Goal: Task Accomplishment & Management: Complete application form

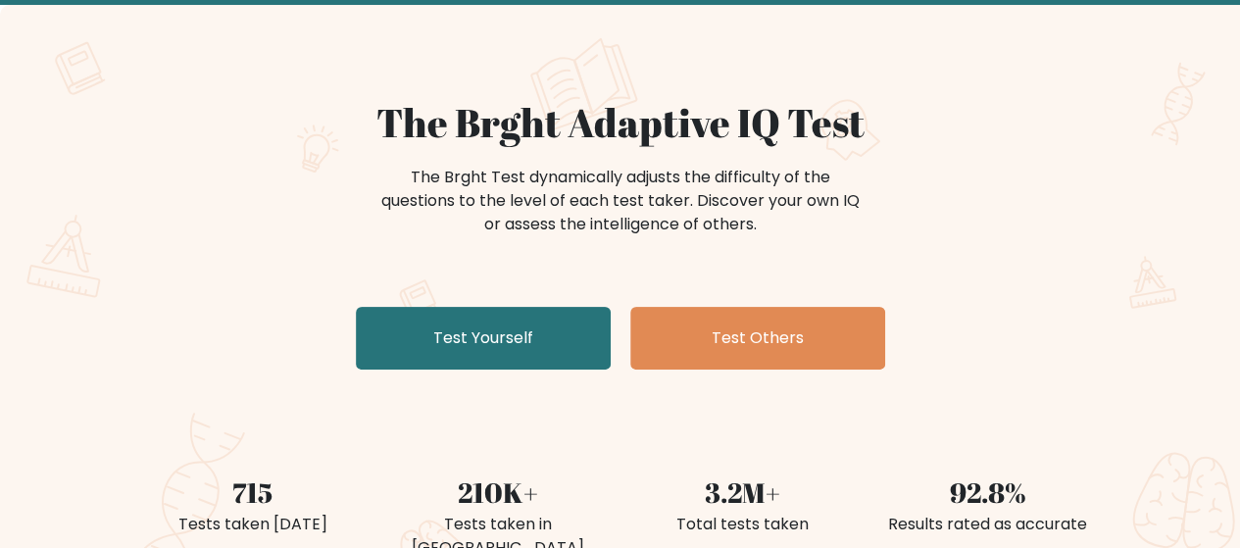
scroll to position [106, 0]
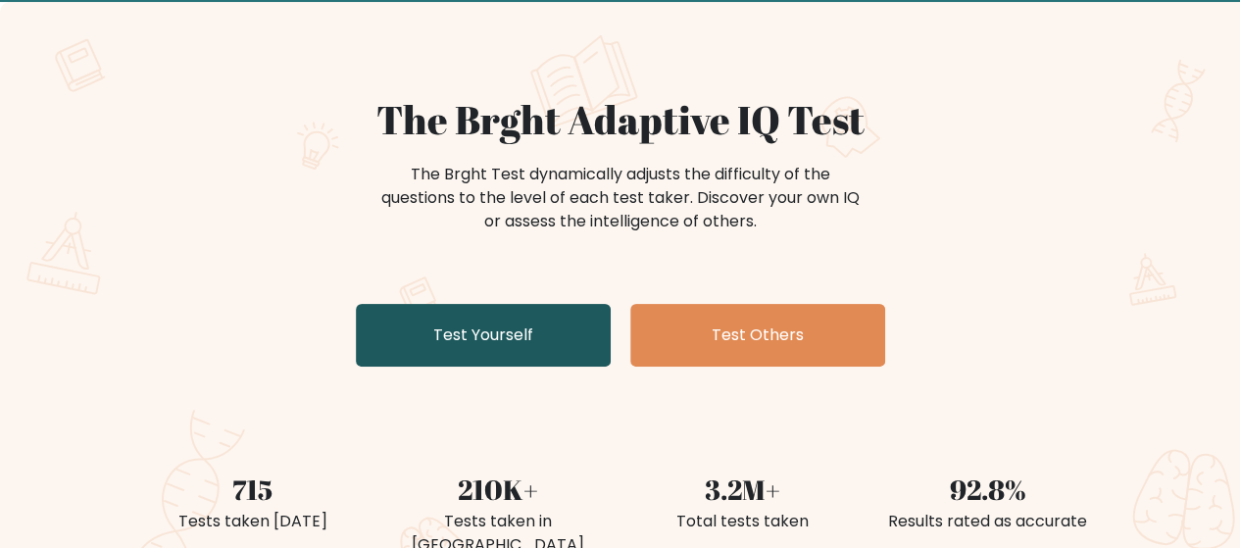
click at [401, 365] on link "Test Yourself" at bounding box center [483, 335] width 255 height 63
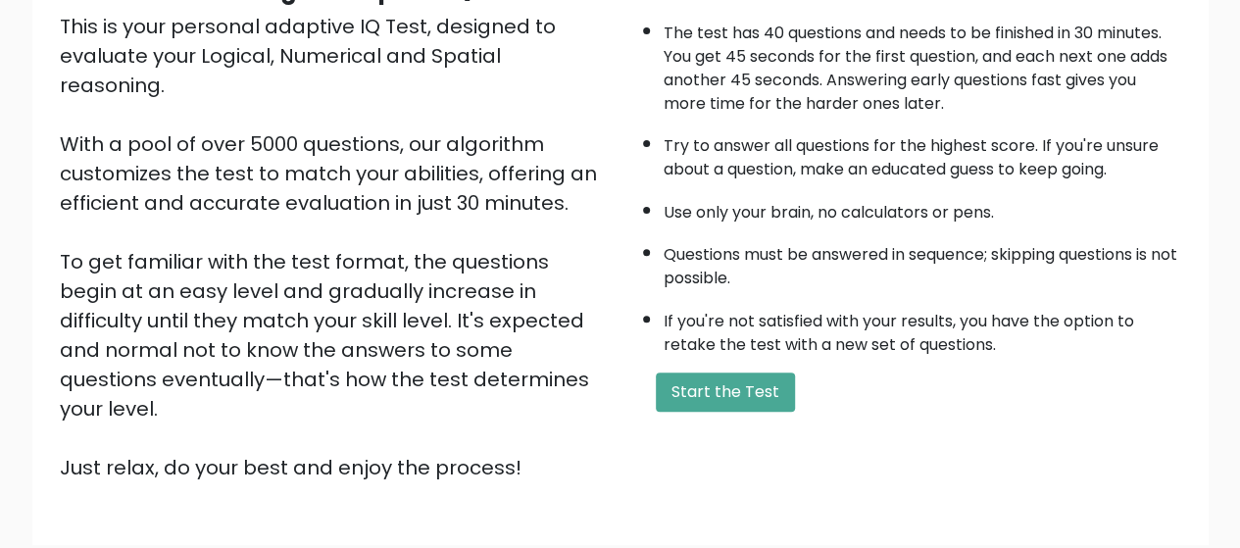
scroll to position [239, 0]
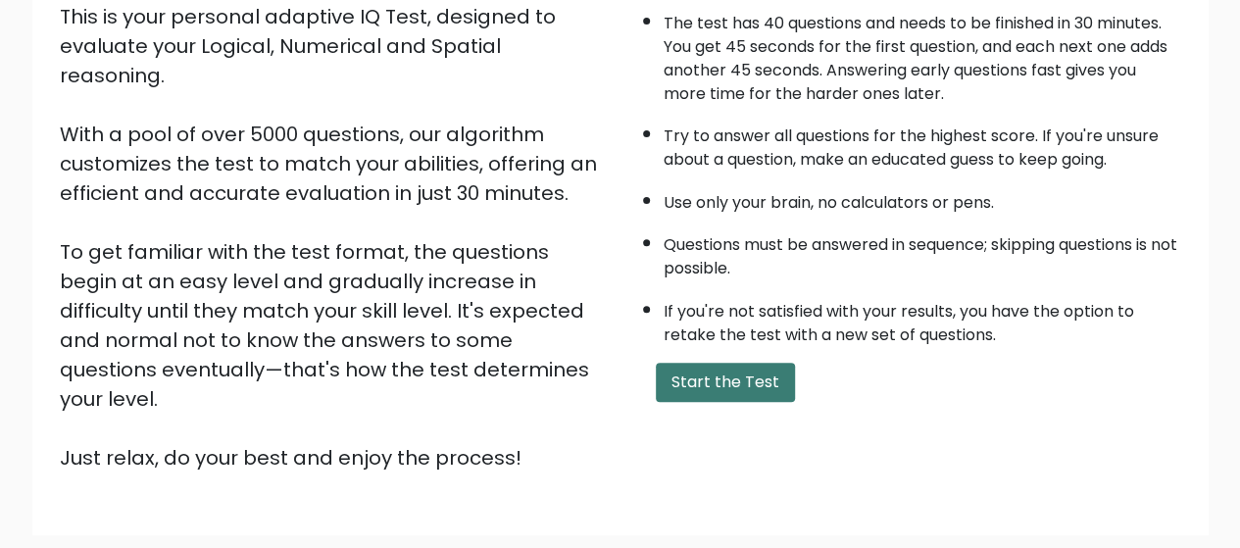
click at [739, 376] on button "Start the Test" at bounding box center [725, 382] width 139 height 39
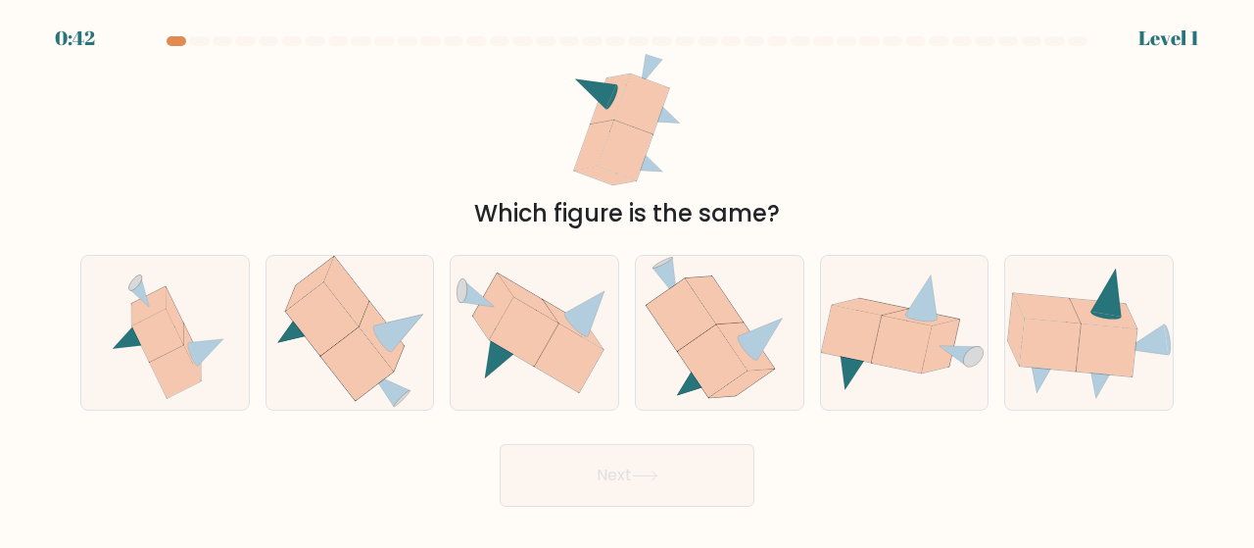
click at [641, 173] on icon at bounding box center [627, 123] width 117 height 139
click at [1086, 337] on icon at bounding box center [1107, 349] width 61 height 53
click at [628, 279] on input "f." at bounding box center [627, 276] width 1 height 5
radio input "true"
click at [659, 467] on button "Next" at bounding box center [627, 475] width 255 height 63
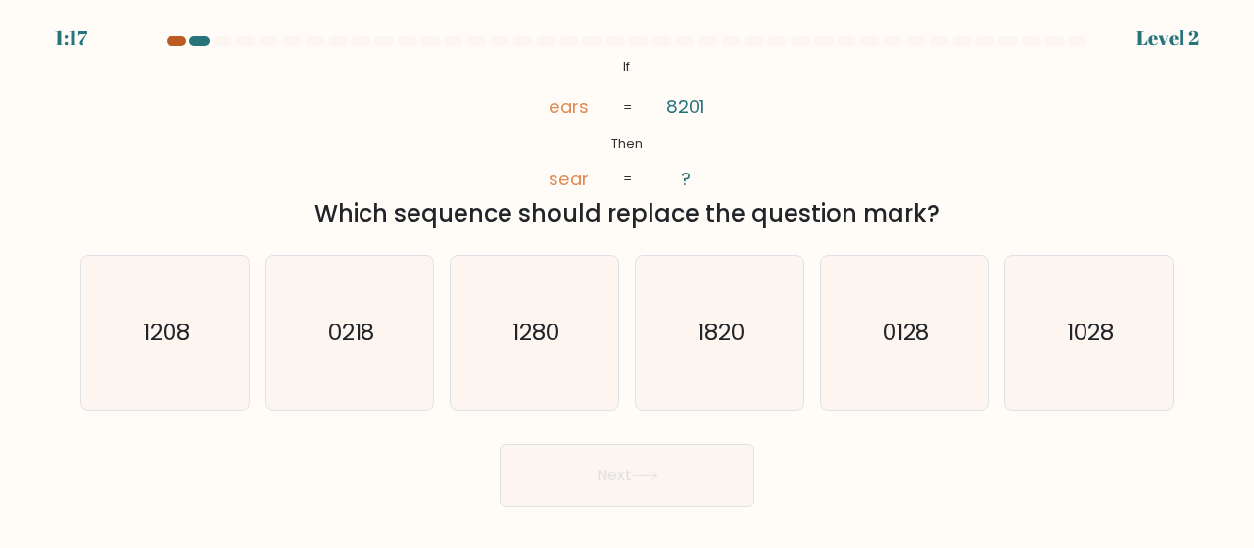
click at [176, 42] on div at bounding box center [177, 41] width 20 height 10
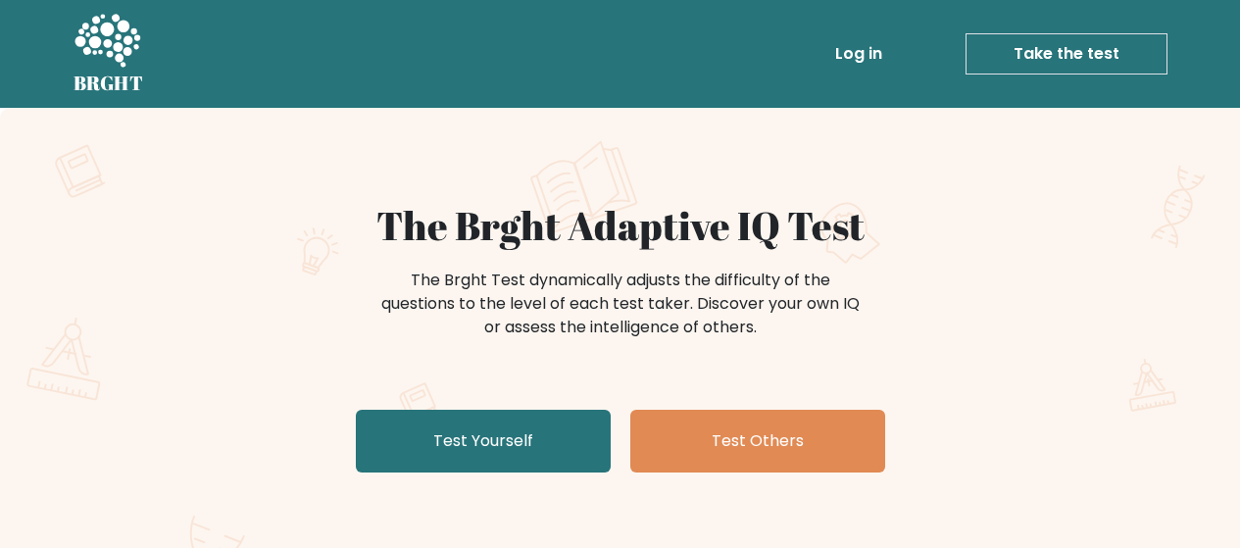
scroll to position [106, 0]
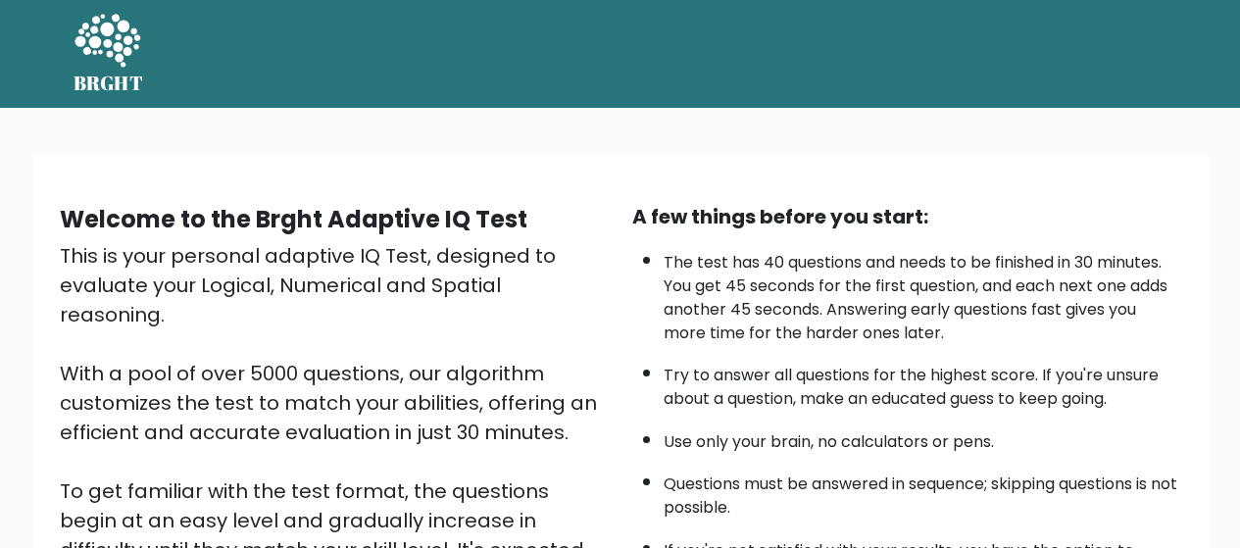
scroll to position [239, 0]
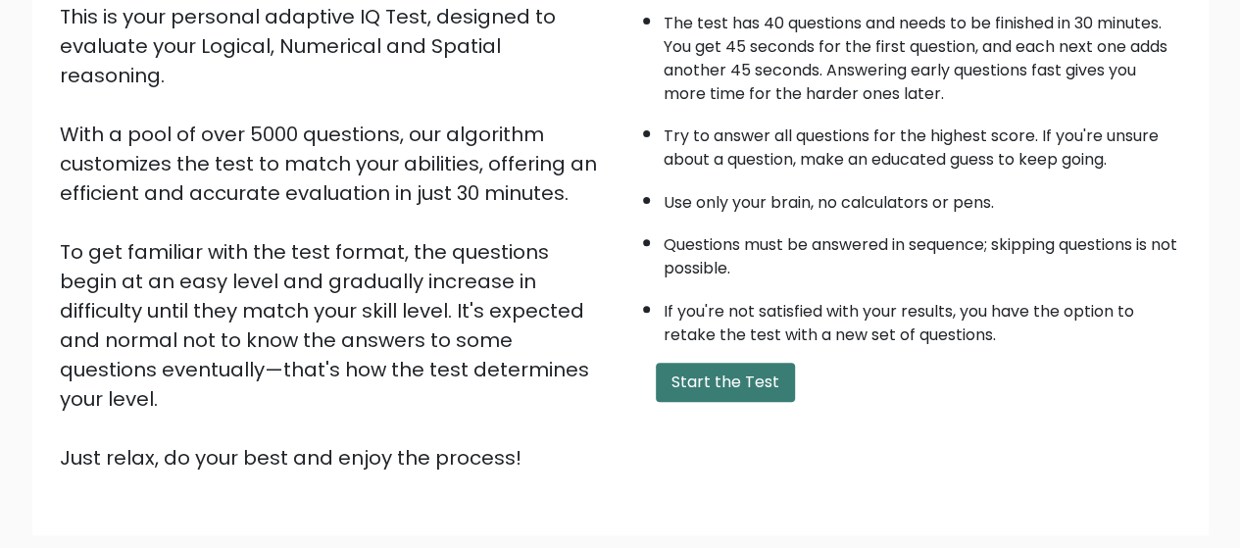
click at [693, 389] on button "Start the Test" at bounding box center [725, 382] width 139 height 39
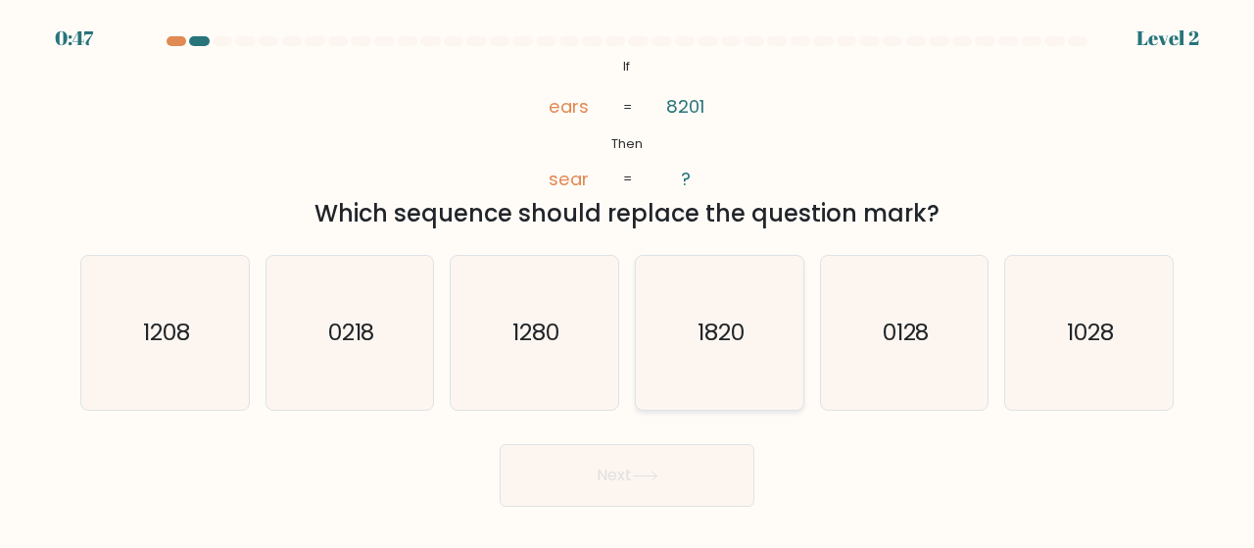
click at [741, 327] on text "1820" at bounding box center [721, 333] width 47 height 32
click at [628, 279] on input "d. 1820" at bounding box center [627, 276] width 1 height 5
radio input "true"
click at [672, 456] on button "Next" at bounding box center [627, 475] width 255 height 63
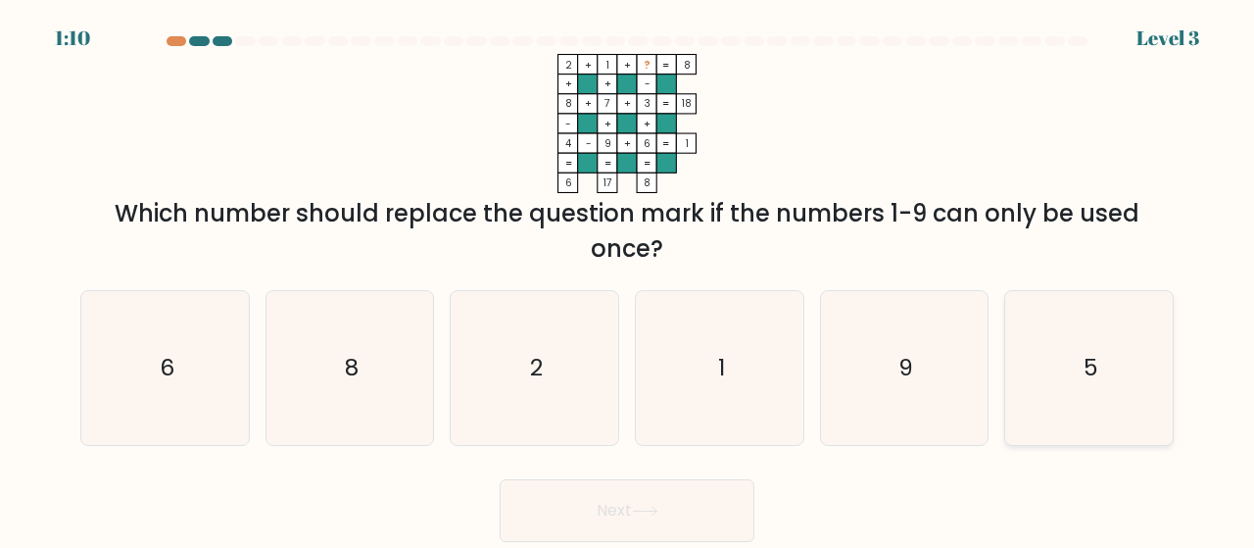
click at [1086, 362] on text "5" at bounding box center [1091, 368] width 15 height 32
click at [628, 279] on input "f. 5" at bounding box center [627, 276] width 1 height 5
radio input "true"
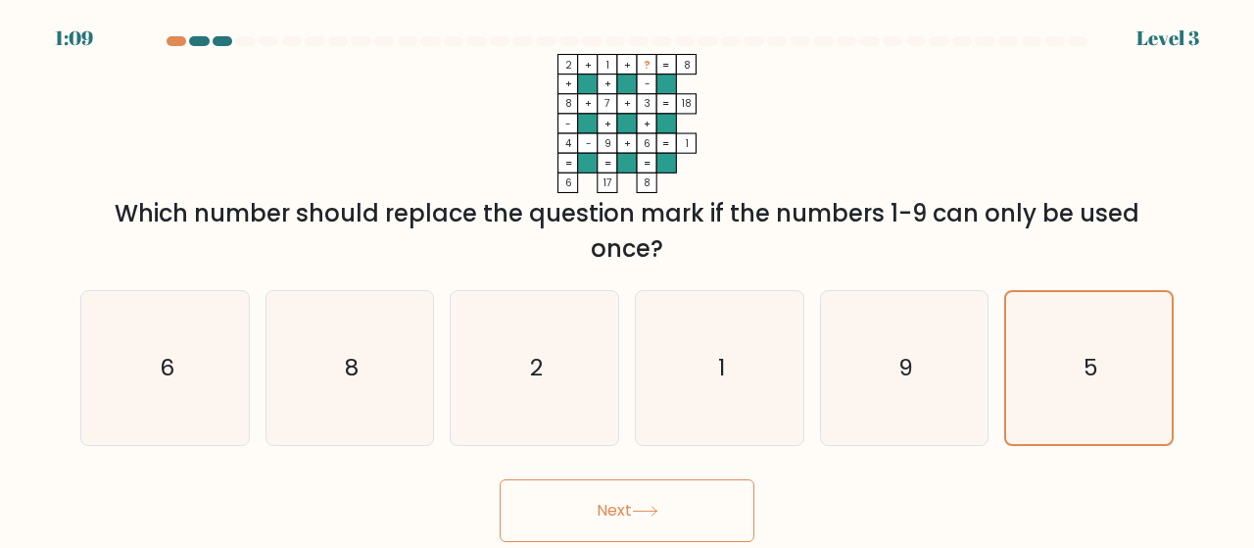
click at [686, 522] on button "Next" at bounding box center [627, 510] width 255 height 63
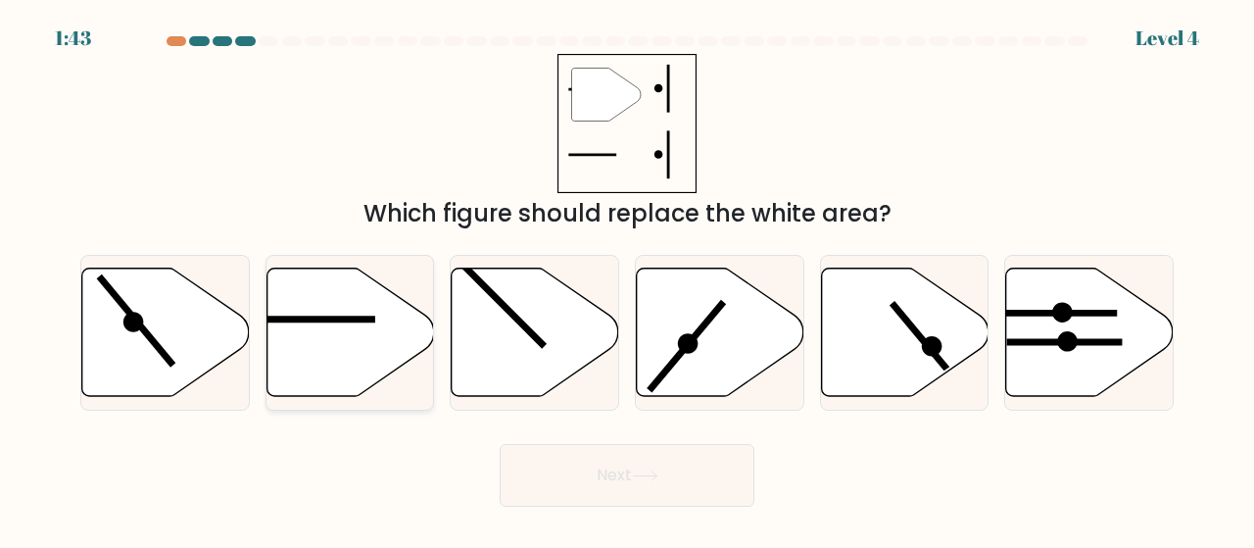
click at [298, 335] on icon at bounding box center [351, 332] width 168 height 128
click at [627, 279] on input "b." at bounding box center [627, 276] width 1 height 5
radio input "true"
click at [555, 468] on button "Next" at bounding box center [627, 475] width 255 height 63
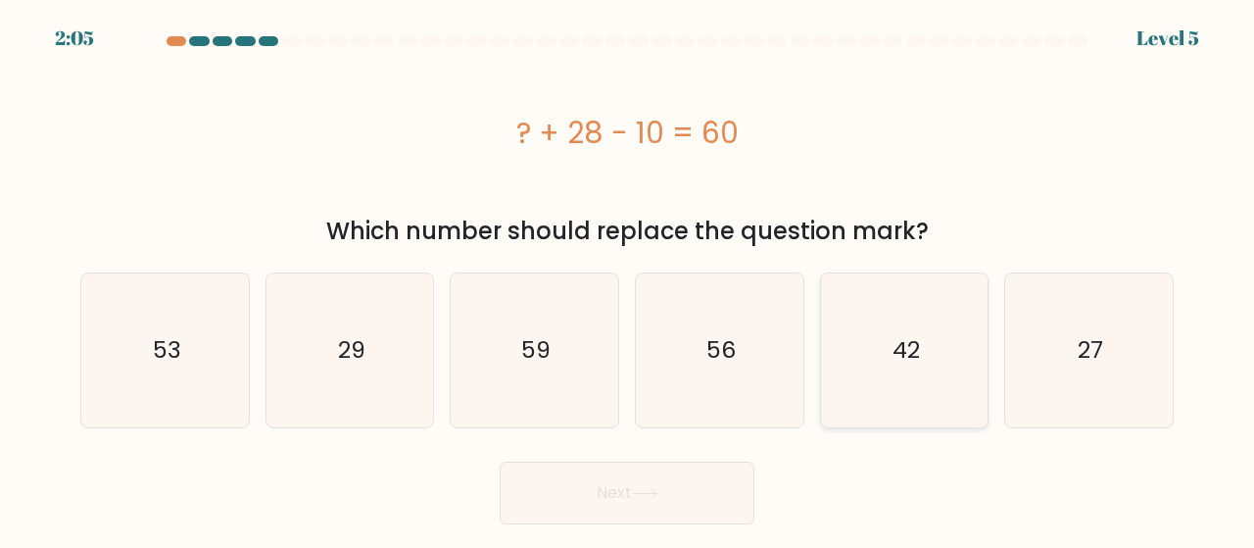
click at [879, 393] on icon "42" at bounding box center [905, 350] width 154 height 154
click at [628, 279] on input "e. 42" at bounding box center [627, 276] width 1 height 5
radio input "true"
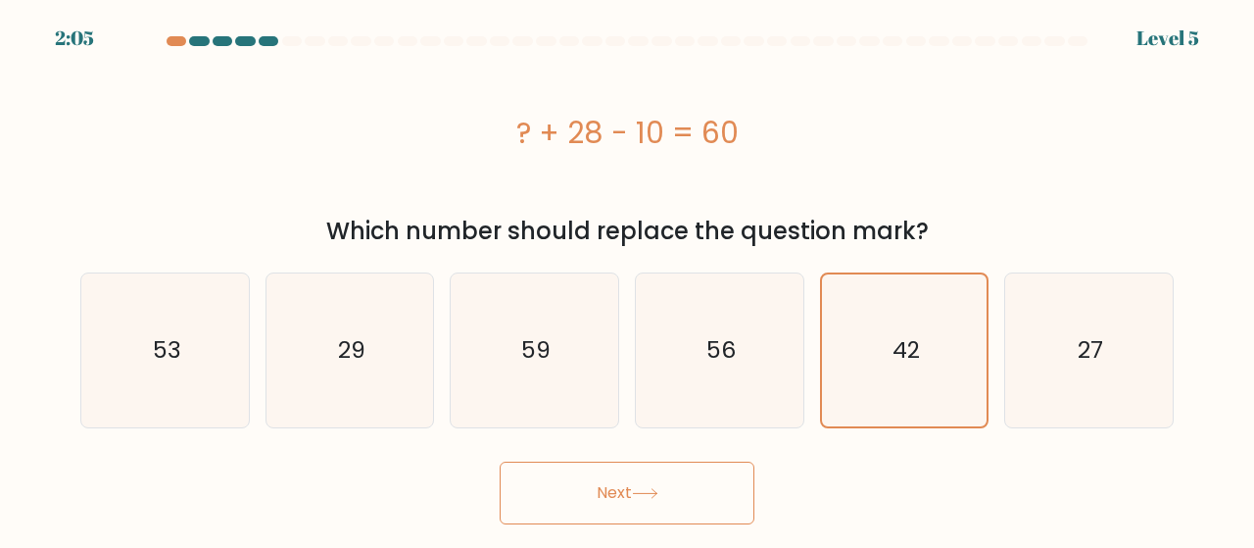
click at [553, 520] on button "Next" at bounding box center [627, 493] width 255 height 63
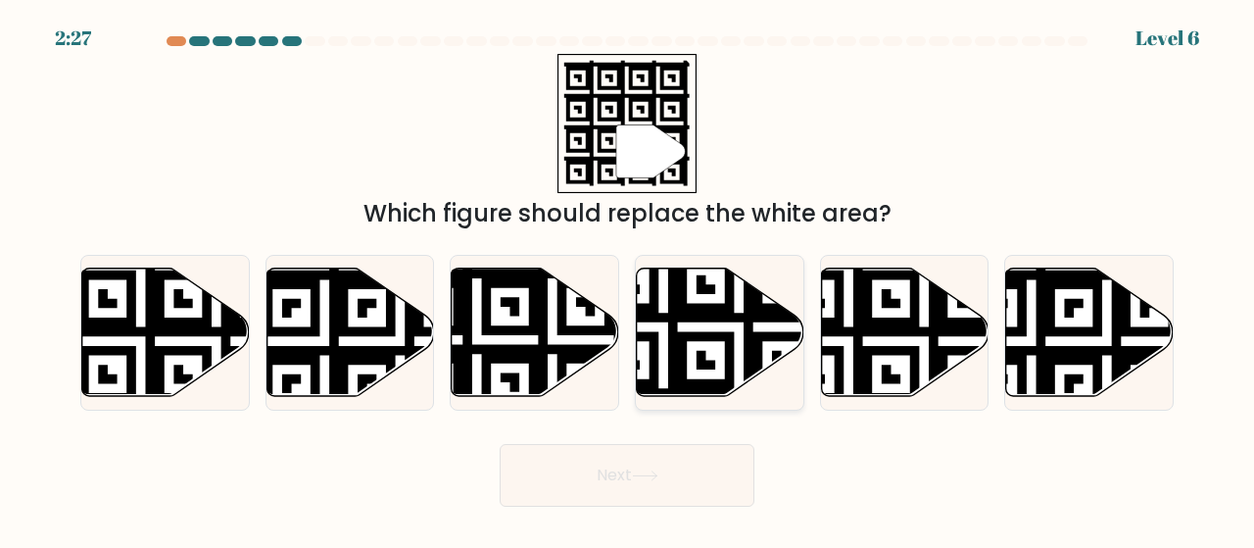
drag, startPoint x: 960, startPoint y: 324, endPoint x: 700, endPoint y: 364, distance: 263.6
click at [700, 364] on div "a. b. c. d." at bounding box center [627, 324] width 1109 height 171
click at [913, 336] on icon at bounding box center [905, 332] width 168 height 128
click at [628, 279] on input "e." at bounding box center [627, 276] width 1 height 5
radio input "true"
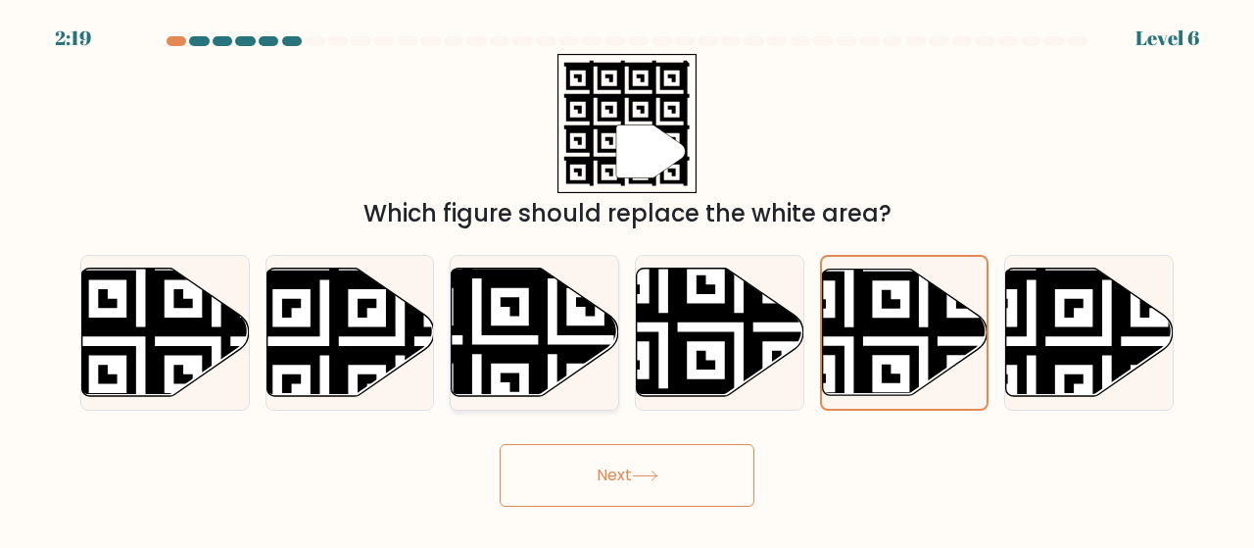
click at [496, 317] on icon at bounding box center [536, 332] width 168 height 128
click at [627, 279] on input "c." at bounding box center [627, 276] width 1 height 5
radio input "true"
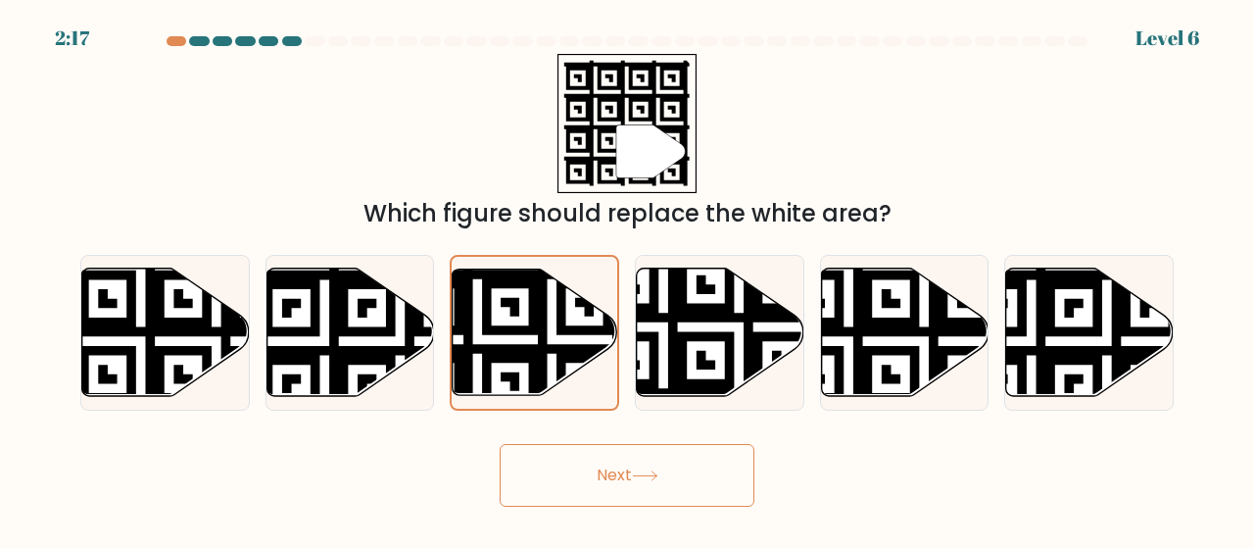
click at [611, 470] on button "Next" at bounding box center [627, 475] width 255 height 63
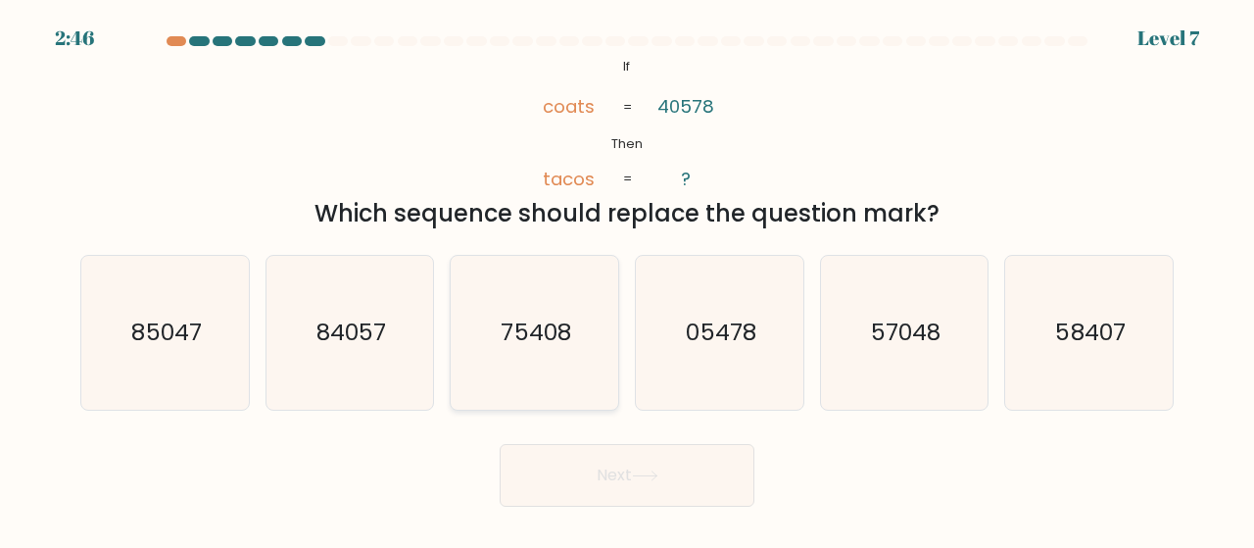
drag, startPoint x: 605, startPoint y: 365, endPoint x: 594, endPoint y: 370, distance: 11.8
click at [594, 370] on icon "75408" at bounding box center [535, 333] width 154 height 154
click at [627, 279] on input "c. 75408" at bounding box center [627, 276] width 1 height 5
radio input "true"
click at [594, 370] on icon "75408" at bounding box center [535, 333] width 152 height 152
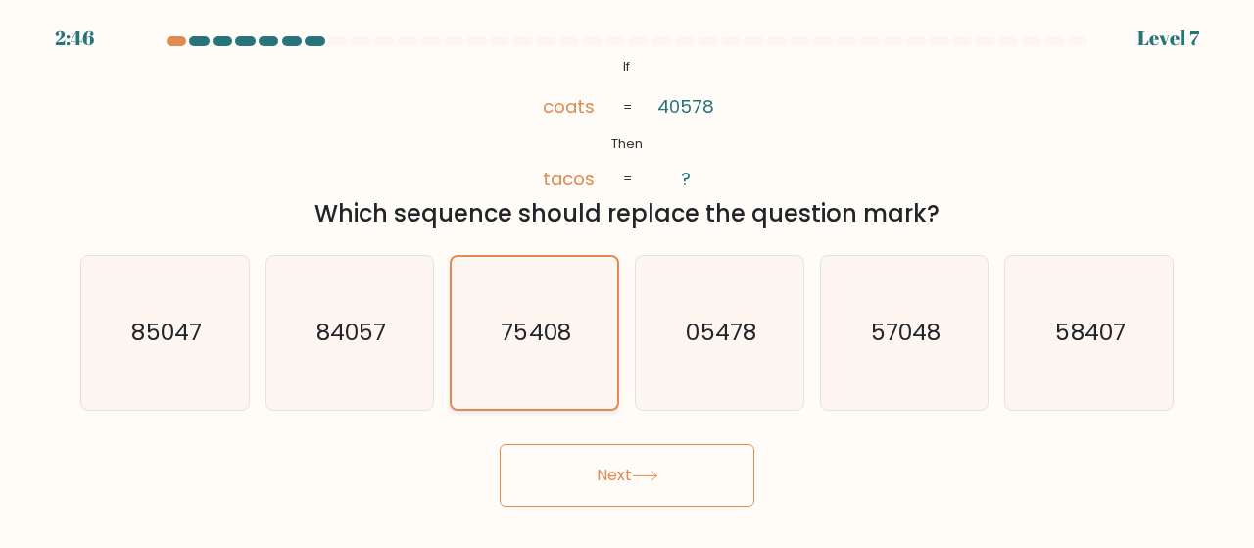
click at [627, 279] on input "c. 75408" at bounding box center [627, 276] width 1 height 5
click at [625, 464] on button "Next" at bounding box center [627, 475] width 255 height 63
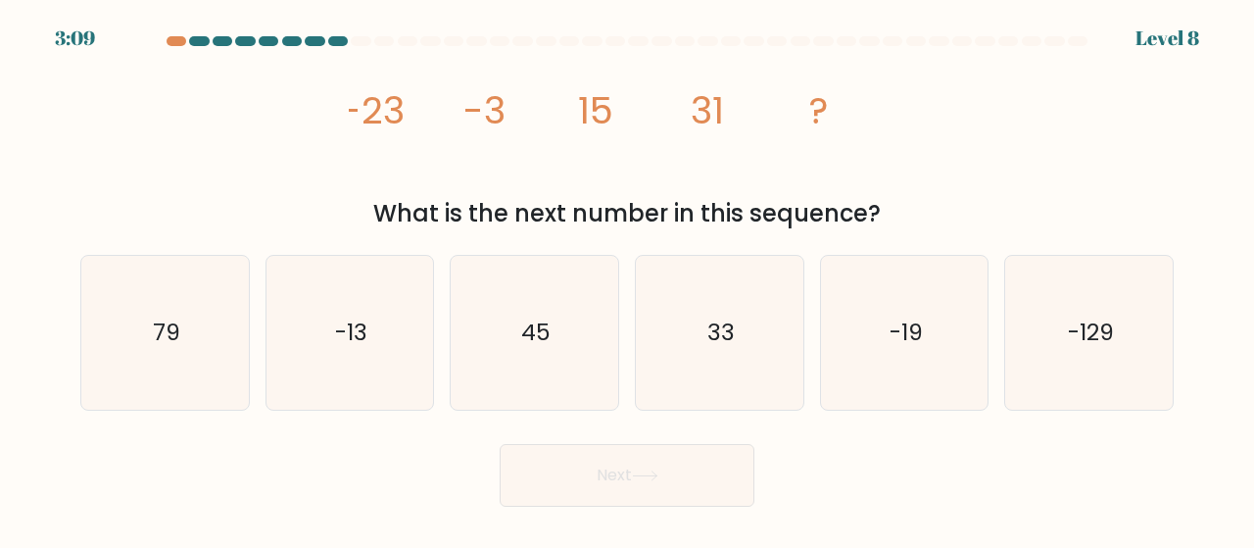
click at [370, 109] on tspan "-23" at bounding box center [373, 110] width 64 height 52
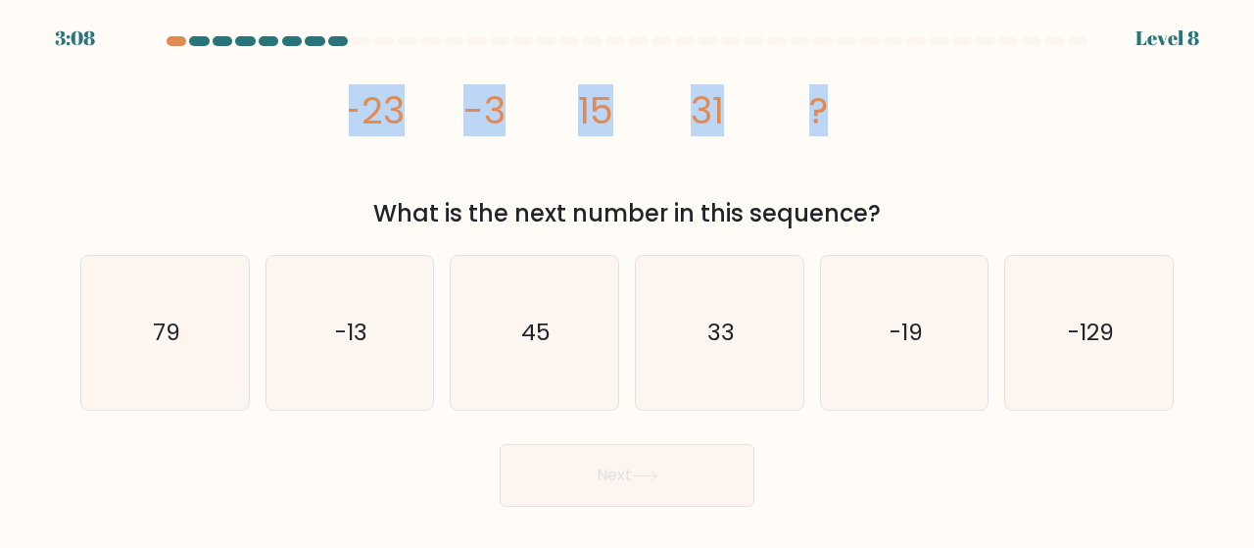
drag, startPoint x: 370, startPoint y: 109, endPoint x: 815, endPoint y: 105, distance: 444.9
click at [815, 105] on g "-23 -3 15 31 ?" at bounding box center [584, 110] width 486 height 52
copy div "-23 -3 15 31 ?"
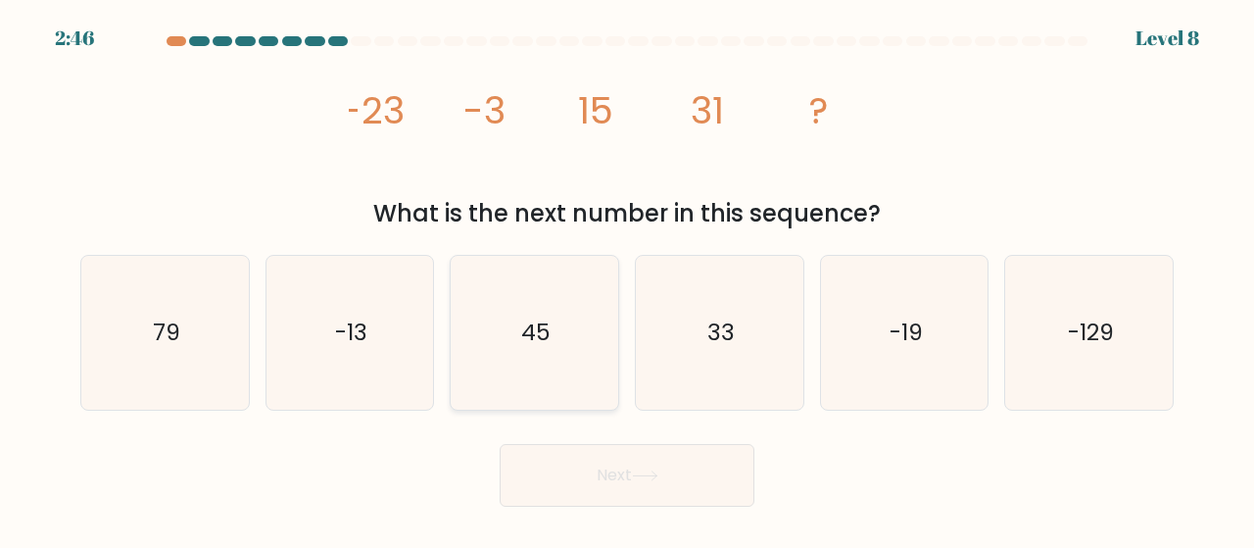
click at [570, 344] on icon "45" at bounding box center [535, 333] width 154 height 154
click at [627, 279] on input "c. 45" at bounding box center [627, 276] width 1 height 5
radio input "true"
click at [615, 466] on button "Next" at bounding box center [627, 475] width 255 height 63
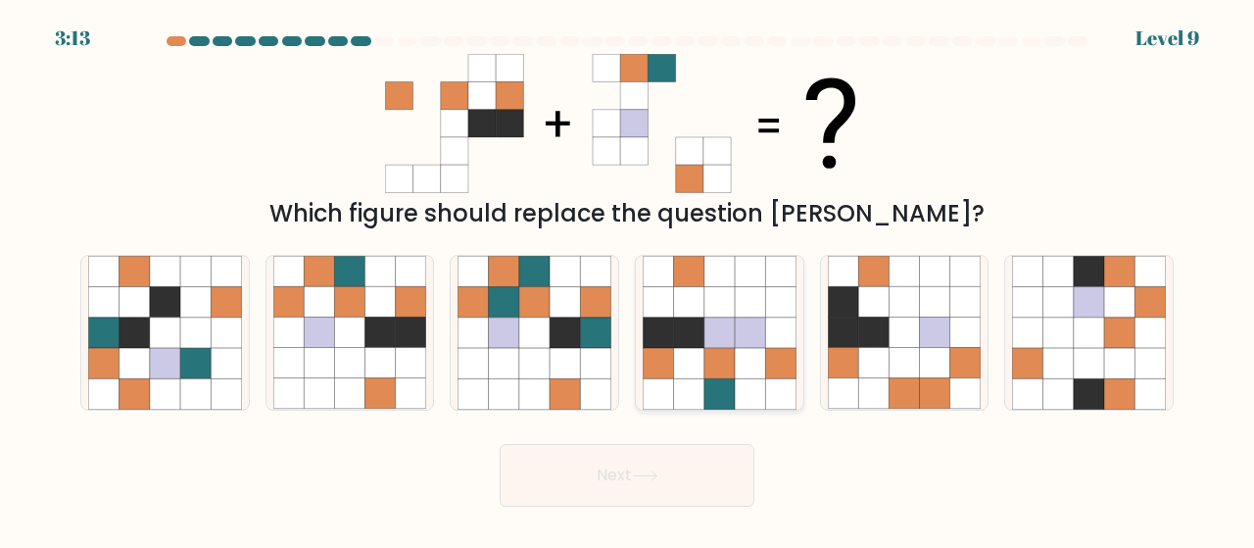
click at [745, 350] on icon at bounding box center [750, 363] width 30 height 30
click at [628, 279] on input "d." at bounding box center [627, 276] width 1 height 5
radio input "true"
click at [864, 355] on icon at bounding box center [873, 363] width 30 height 30
click at [628, 279] on input "e." at bounding box center [627, 276] width 1 height 5
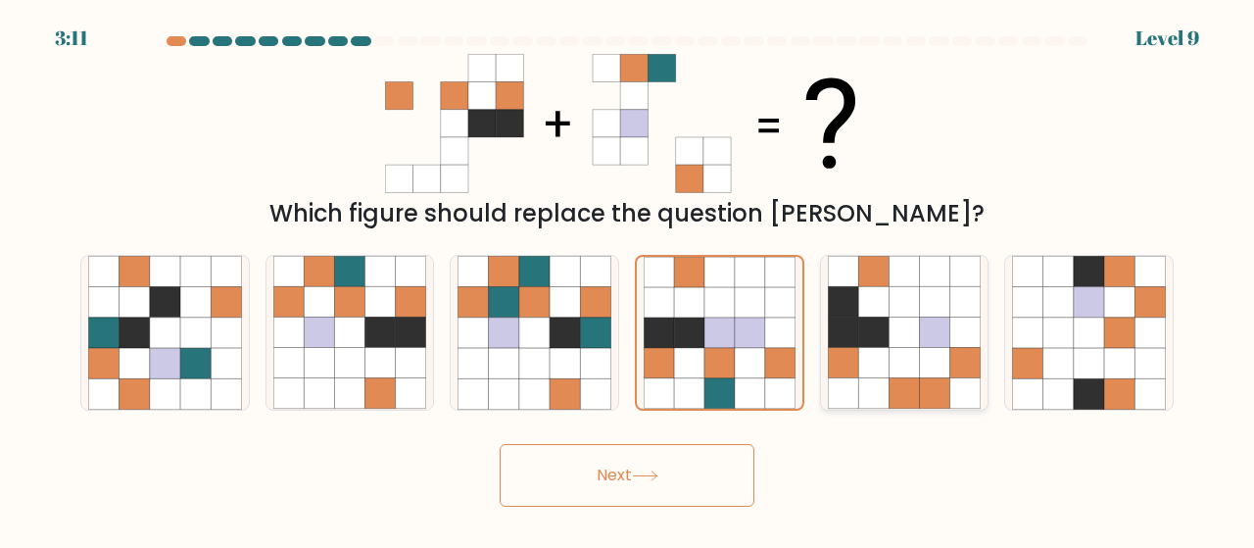
radio input "true"
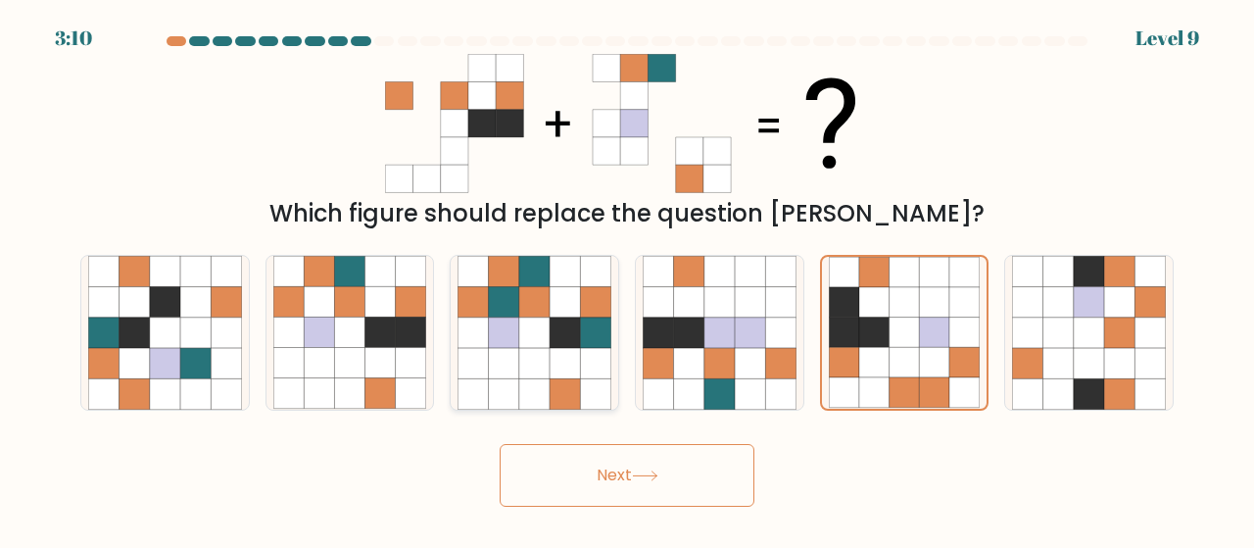
click at [516, 290] on icon at bounding box center [504, 302] width 30 height 30
click at [627, 279] on input "c." at bounding box center [627, 276] width 1 height 5
radio input "true"
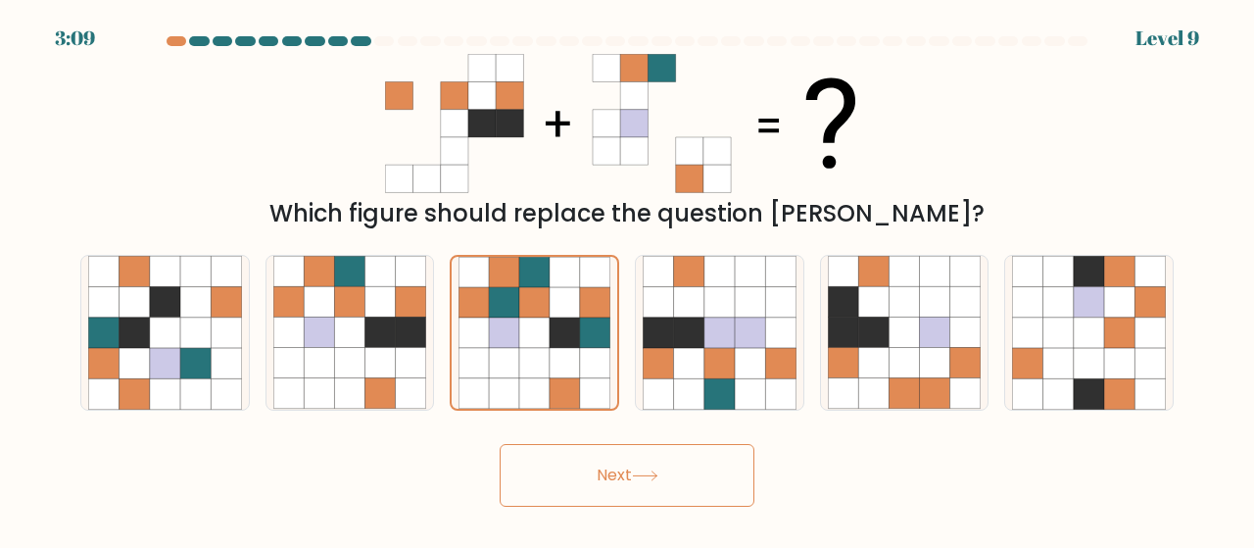
click at [580, 448] on button "Next" at bounding box center [627, 475] width 255 height 63
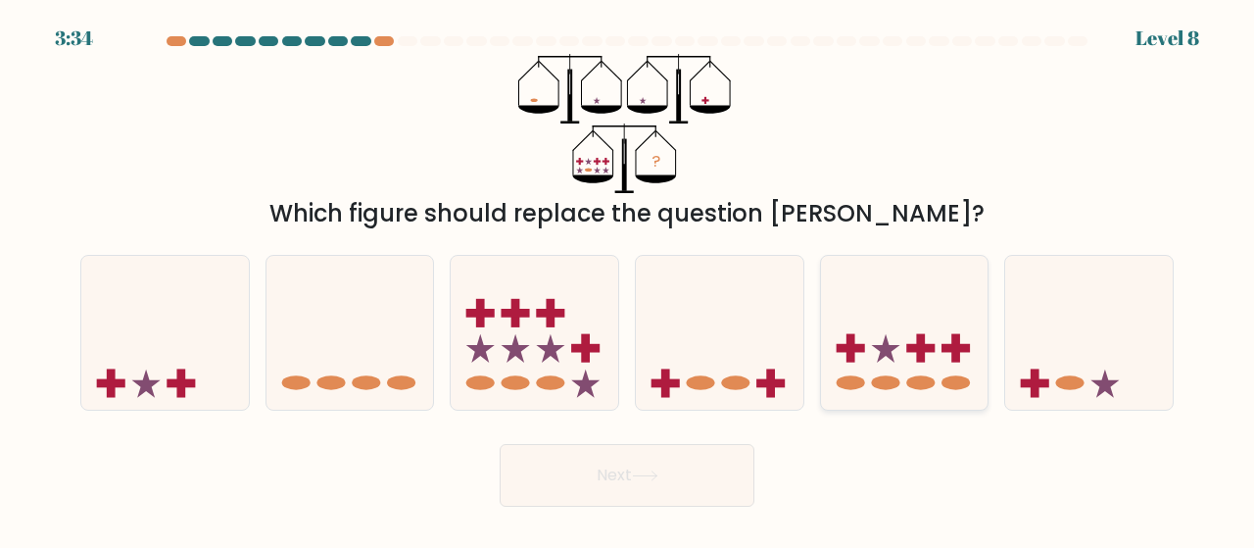
click at [891, 288] on icon at bounding box center [905, 333] width 168 height 138
click at [628, 279] on input "e." at bounding box center [627, 276] width 1 height 5
radio input "true"
click at [633, 491] on button "Next" at bounding box center [627, 475] width 255 height 63
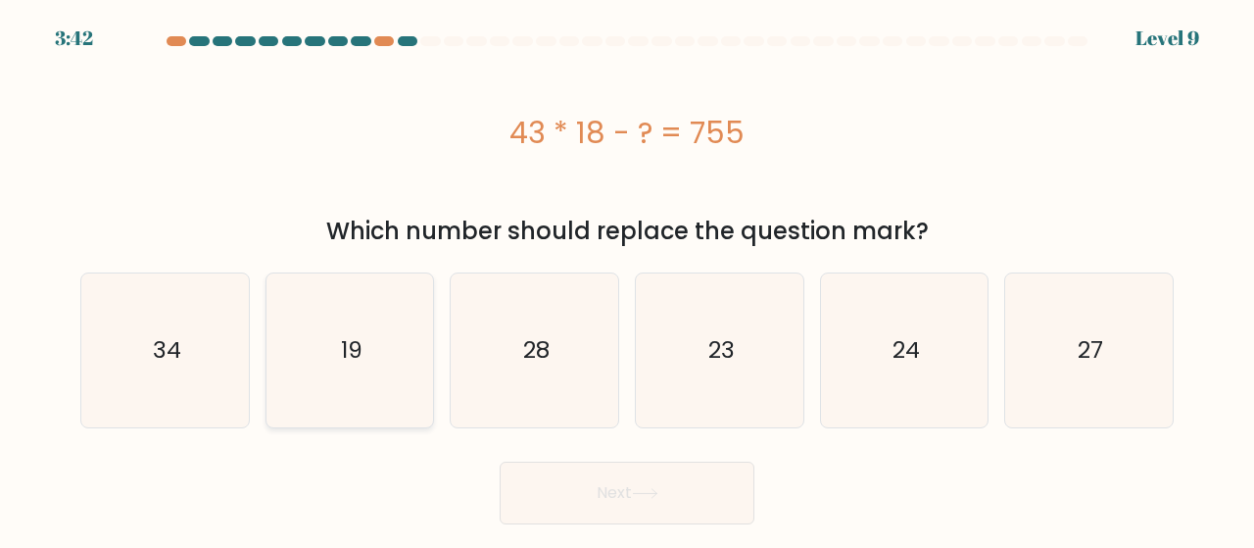
click at [308, 356] on icon "19" at bounding box center [350, 350] width 154 height 154
click at [627, 279] on input "b. 19" at bounding box center [627, 276] width 1 height 5
radio input "true"
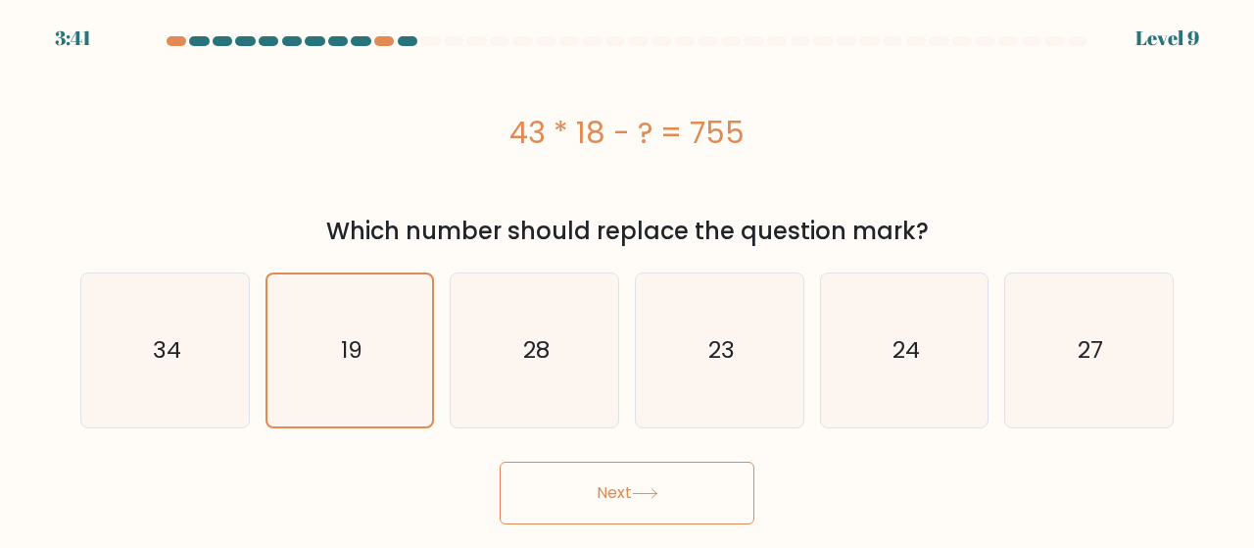
click at [566, 508] on button "Next" at bounding box center [627, 493] width 255 height 63
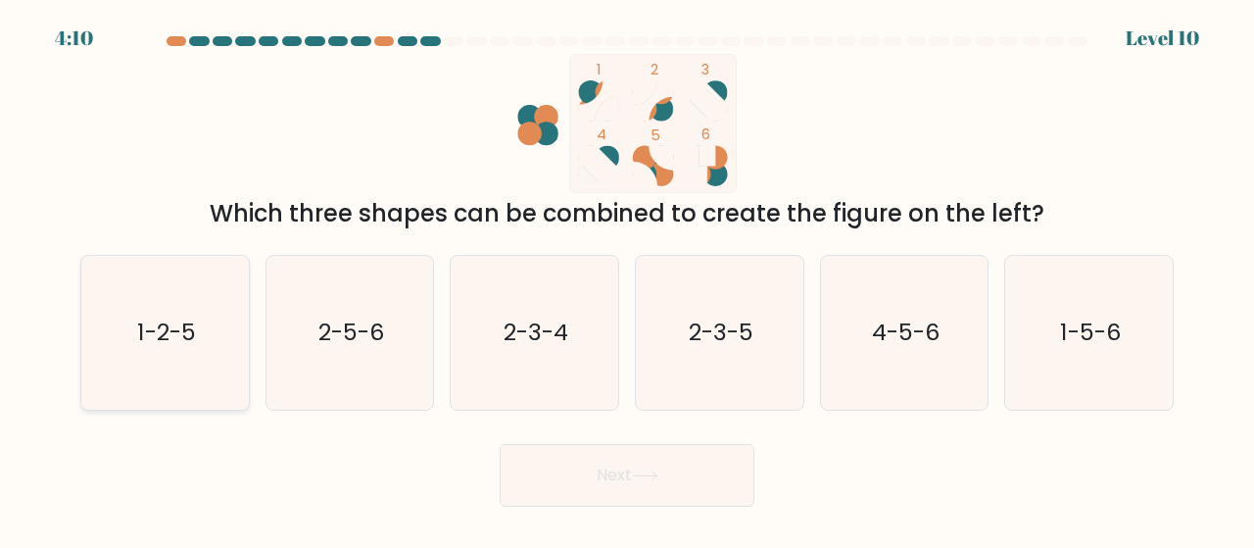
click at [195, 360] on icon "1-2-5" at bounding box center [165, 333] width 154 height 154
click at [627, 279] on input "a. 1-2-5" at bounding box center [627, 276] width 1 height 5
radio input "true"
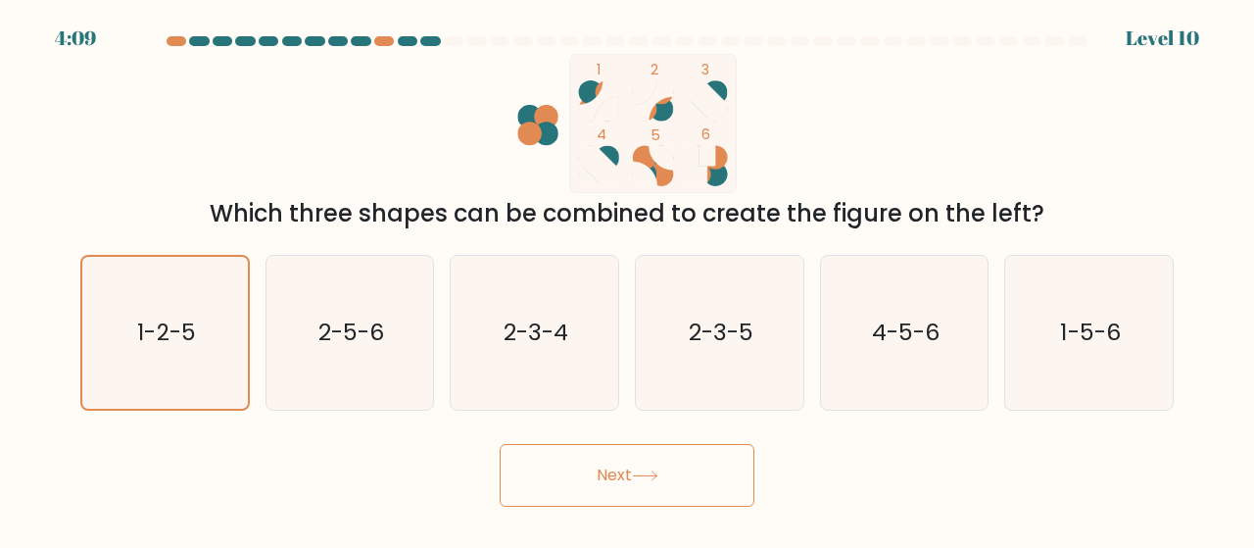
click at [562, 459] on button "Next" at bounding box center [627, 475] width 255 height 63
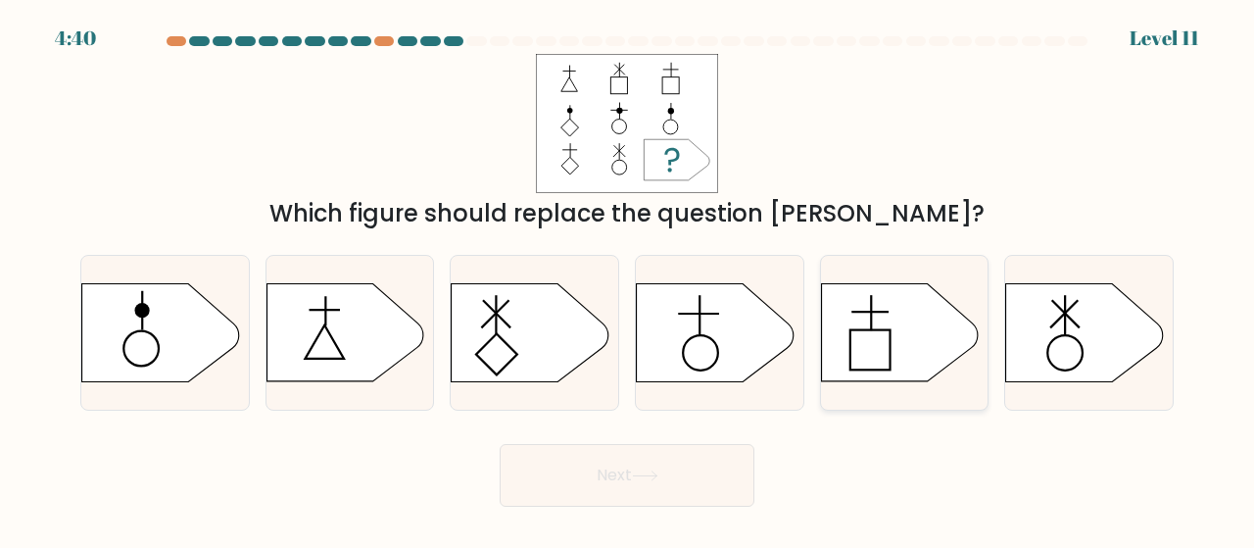
click at [835, 352] on icon at bounding box center [899, 333] width 157 height 98
click at [628, 279] on input "e." at bounding box center [627, 276] width 1 height 5
radio input "true"
click at [729, 316] on icon at bounding box center [715, 333] width 157 height 98
click at [628, 279] on input "d." at bounding box center [627, 276] width 1 height 5
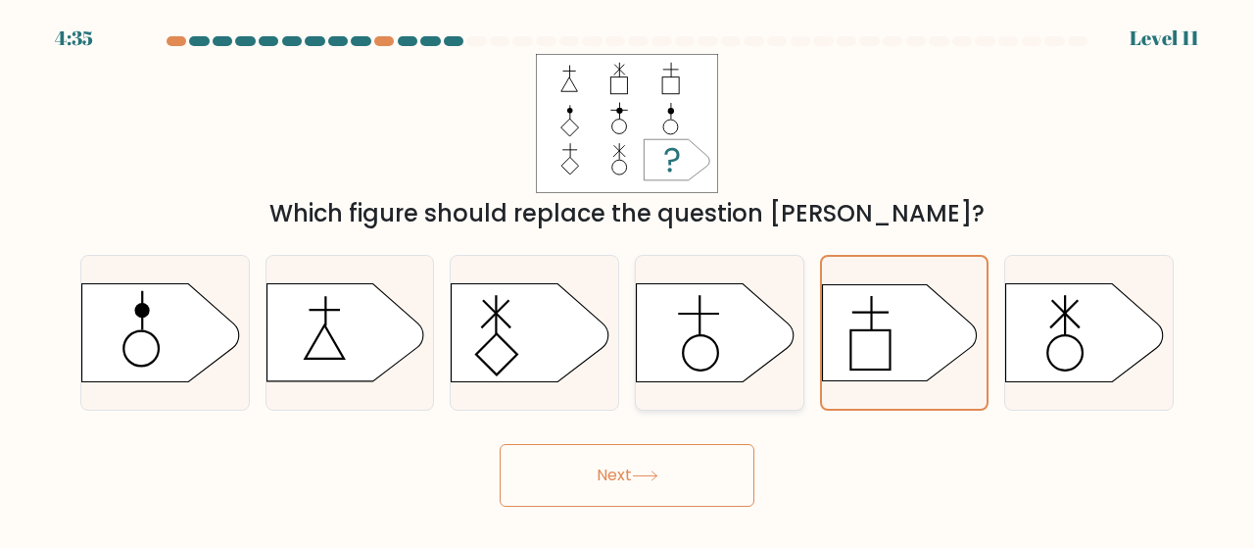
radio input "true"
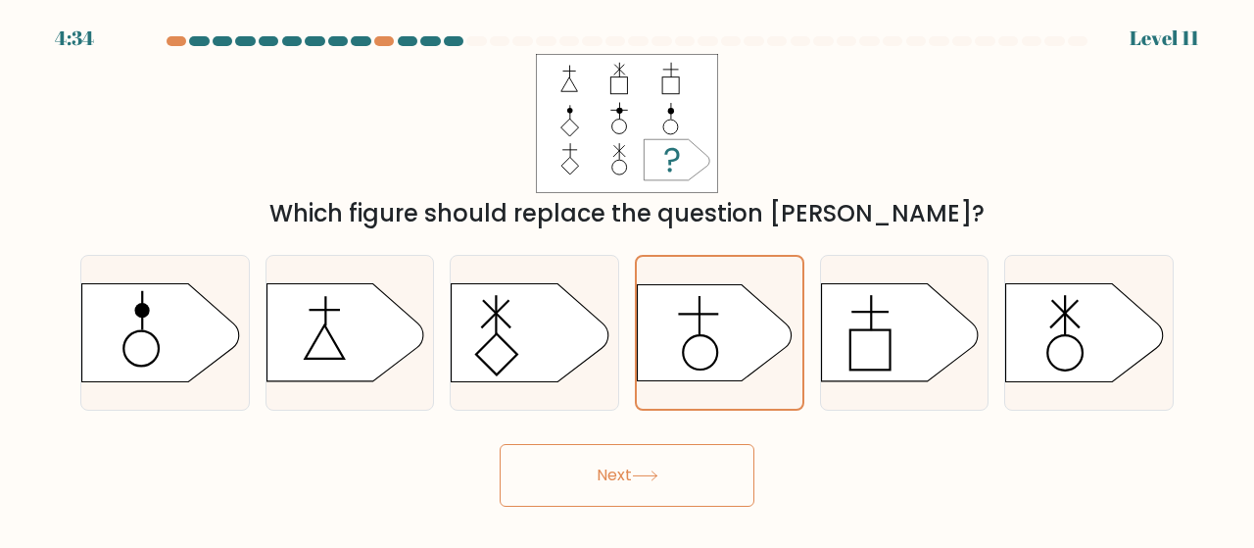
click at [661, 467] on button "Next" at bounding box center [627, 475] width 255 height 63
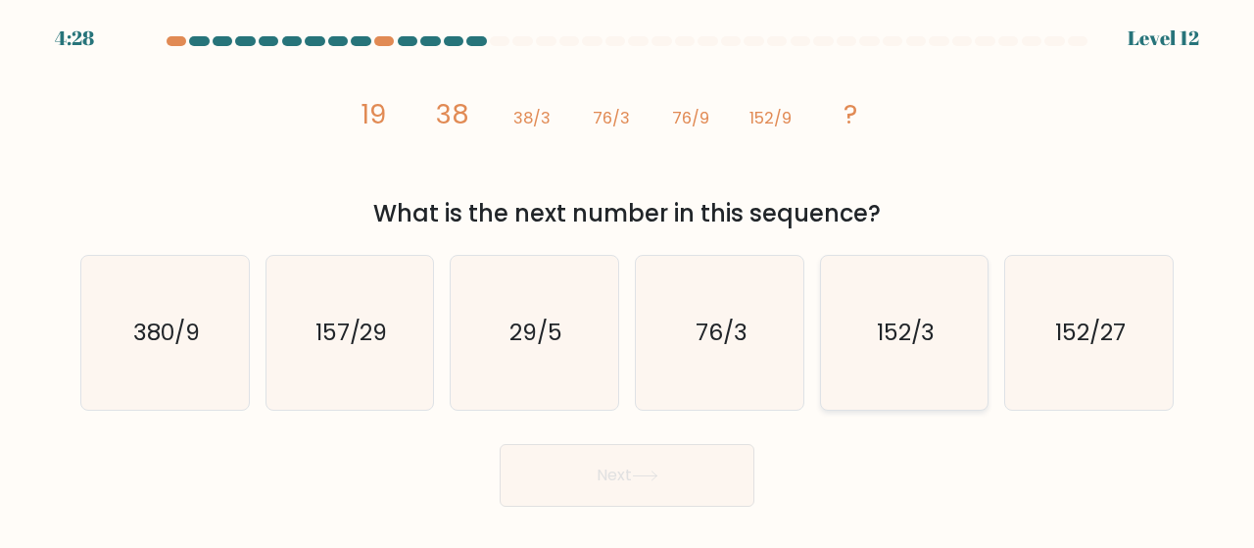
click at [937, 327] on icon "152/3" at bounding box center [905, 333] width 154 height 154
click at [628, 279] on input "e. 152/3" at bounding box center [627, 276] width 1 height 5
radio input "true"
click at [631, 485] on button "Next" at bounding box center [627, 475] width 255 height 63
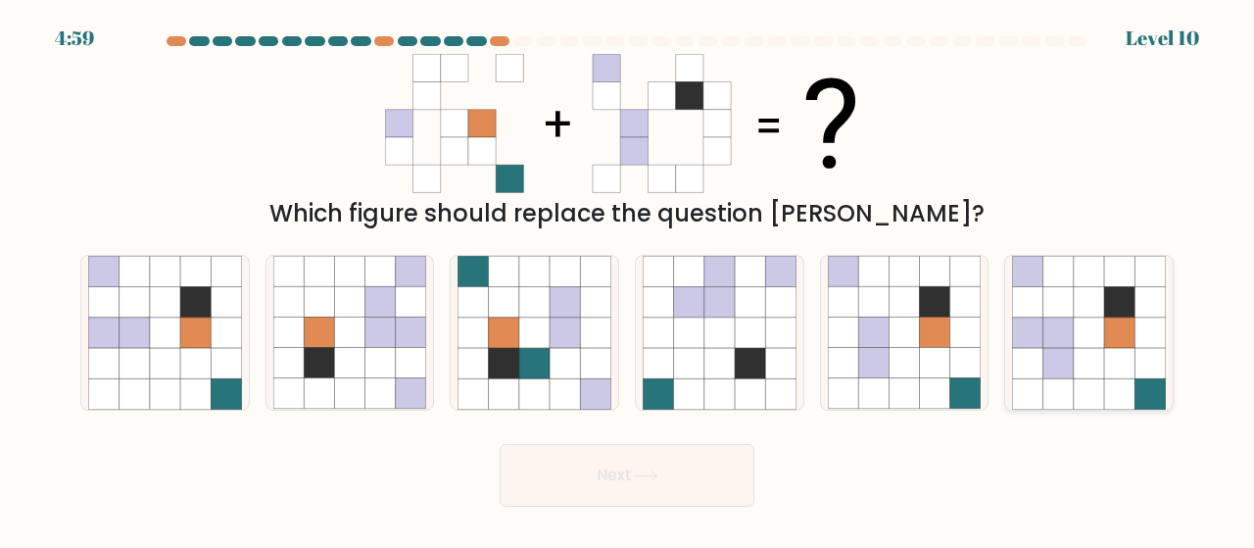
click at [1030, 356] on icon at bounding box center [1028, 363] width 30 height 30
click at [628, 279] on input "f." at bounding box center [627, 276] width 1 height 5
radio input "true"
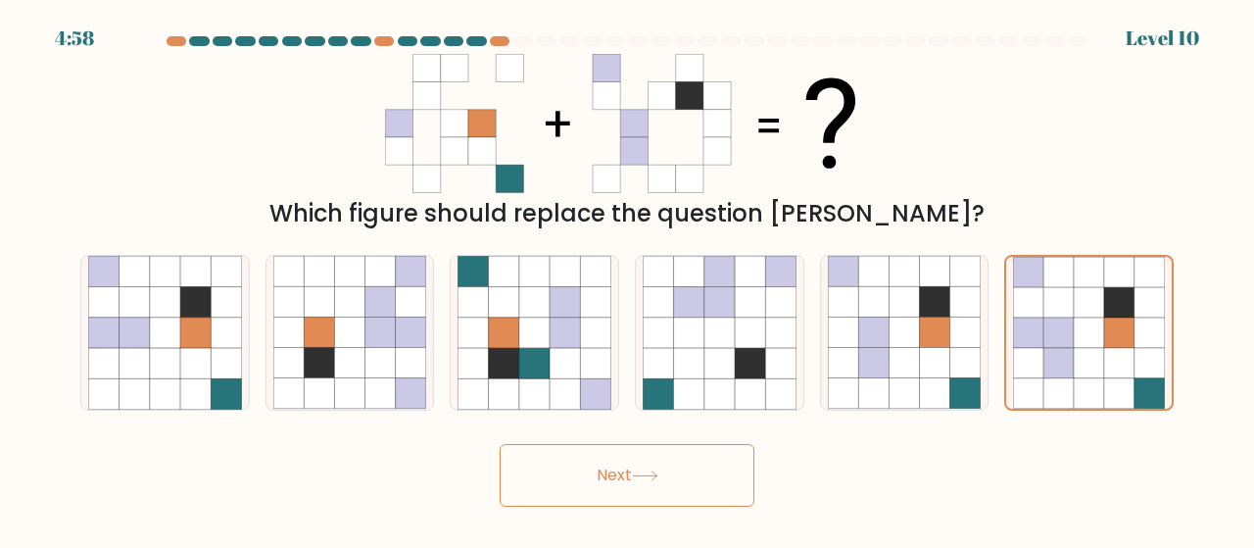
click at [722, 458] on button "Next" at bounding box center [627, 475] width 255 height 63
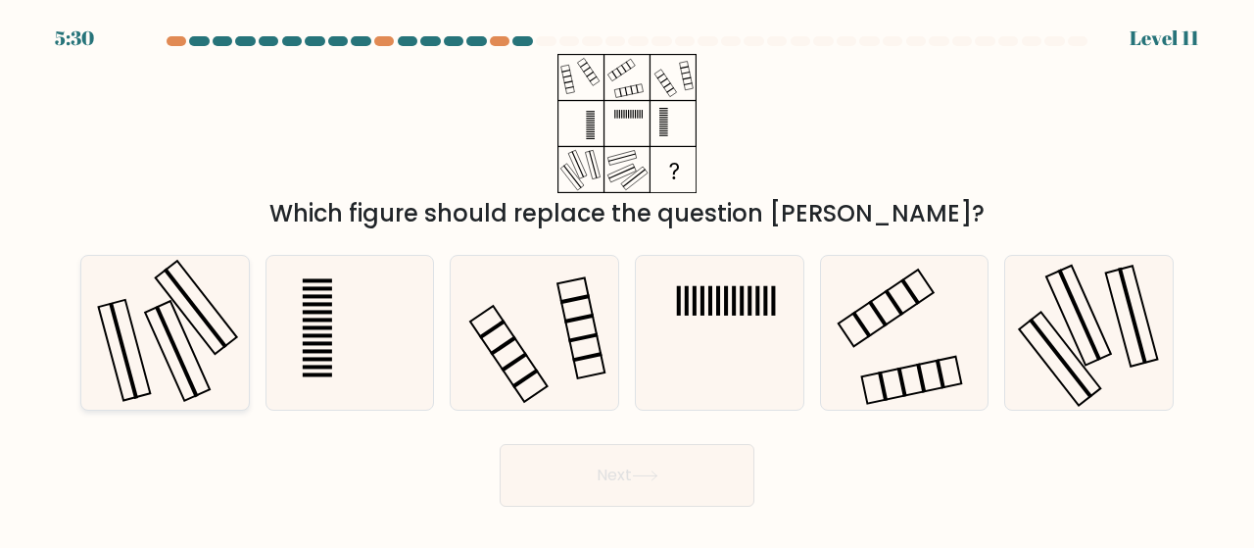
click at [218, 328] on icon at bounding box center [165, 333] width 154 height 154
click at [627, 279] on input "a." at bounding box center [627, 276] width 1 height 5
radio input "true"
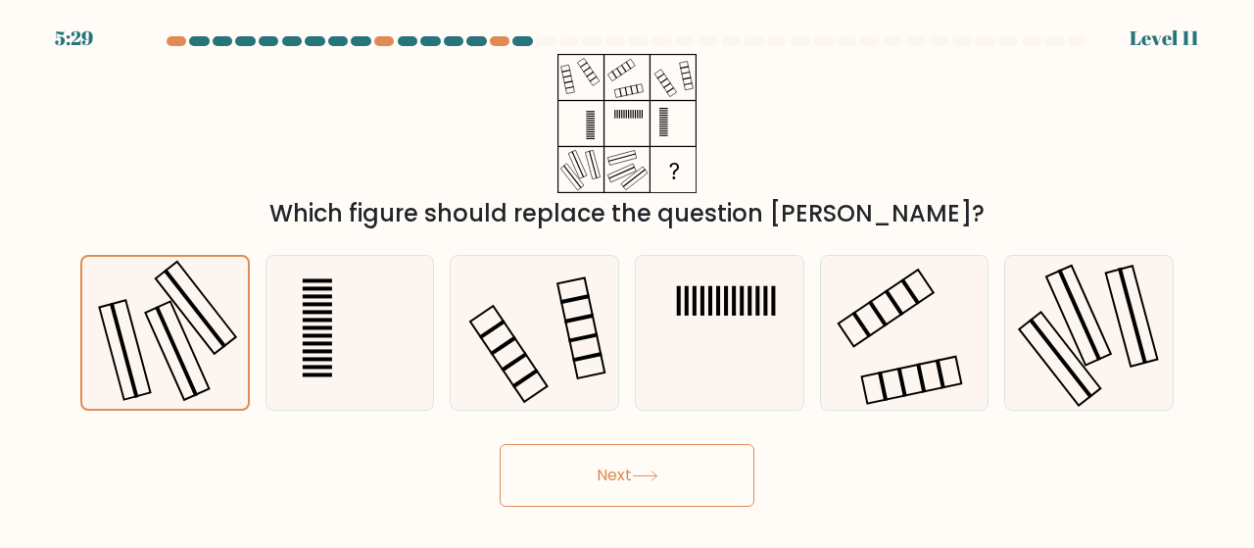
click at [575, 462] on button "Next" at bounding box center [627, 475] width 255 height 63
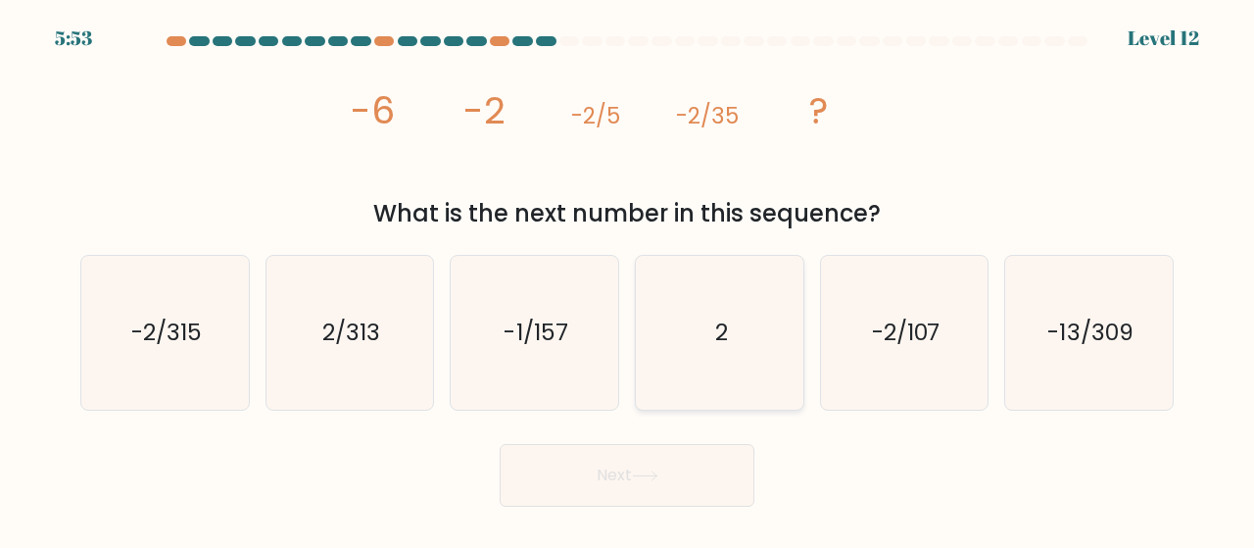
click at [709, 338] on icon "2" at bounding box center [720, 333] width 154 height 154
click at [628, 279] on input "d. 2" at bounding box center [627, 276] width 1 height 5
radio input "true"
click at [645, 473] on icon at bounding box center [645, 475] width 26 height 11
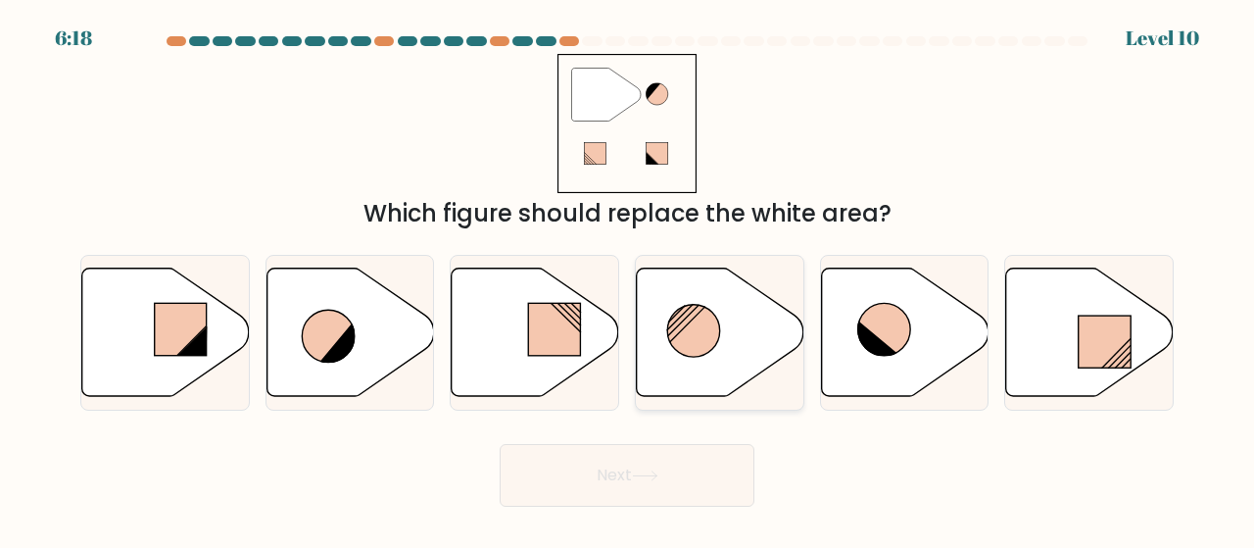
click at [709, 338] on circle at bounding box center [693, 331] width 53 height 53
click at [628, 279] on input "d." at bounding box center [627, 276] width 1 height 5
radio input "true"
click at [602, 491] on button "Next" at bounding box center [627, 475] width 255 height 63
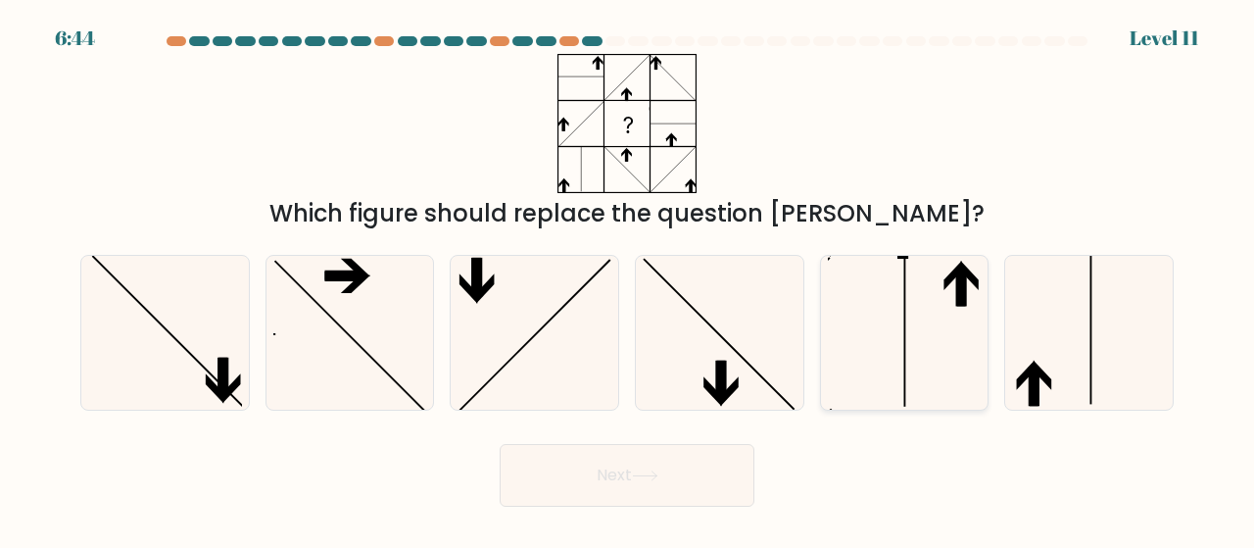
click at [919, 373] on icon at bounding box center [905, 333] width 154 height 154
click at [628, 279] on input "e." at bounding box center [627, 276] width 1 height 5
radio input "true"
click at [677, 463] on button "Next" at bounding box center [627, 475] width 255 height 63
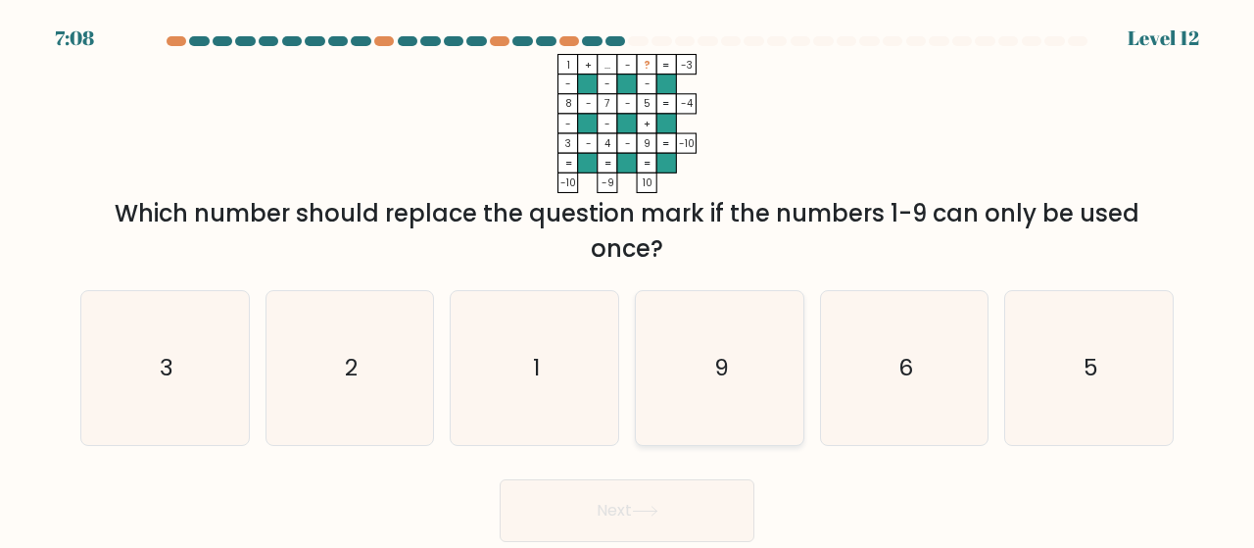
click at [725, 383] on icon "9" at bounding box center [720, 368] width 154 height 154
click at [628, 279] on input "d. 9" at bounding box center [627, 276] width 1 height 5
radio input "true"
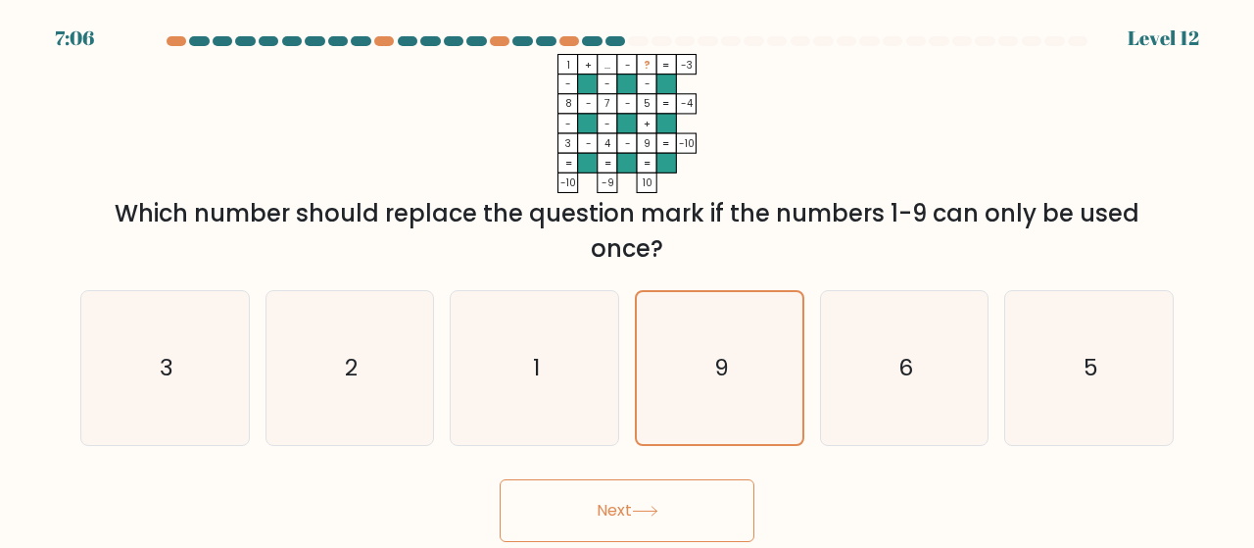
click at [623, 532] on button "Next" at bounding box center [627, 510] width 255 height 63
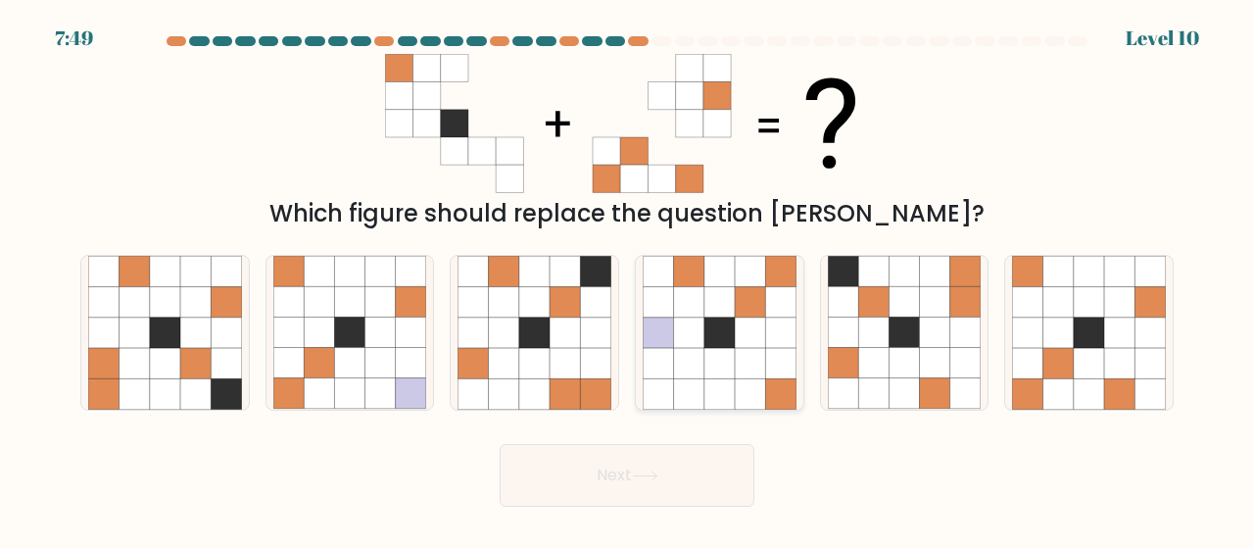
click at [735, 375] on icon at bounding box center [750, 363] width 30 height 30
click at [628, 279] on input "d." at bounding box center [627, 276] width 1 height 5
radio input "true"
click at [512, 338] on icon at bounding box center [504, 332] width 30 height 30
click at [627, 279] on input "c." at bounding box center [627, 276] width 1 height 5
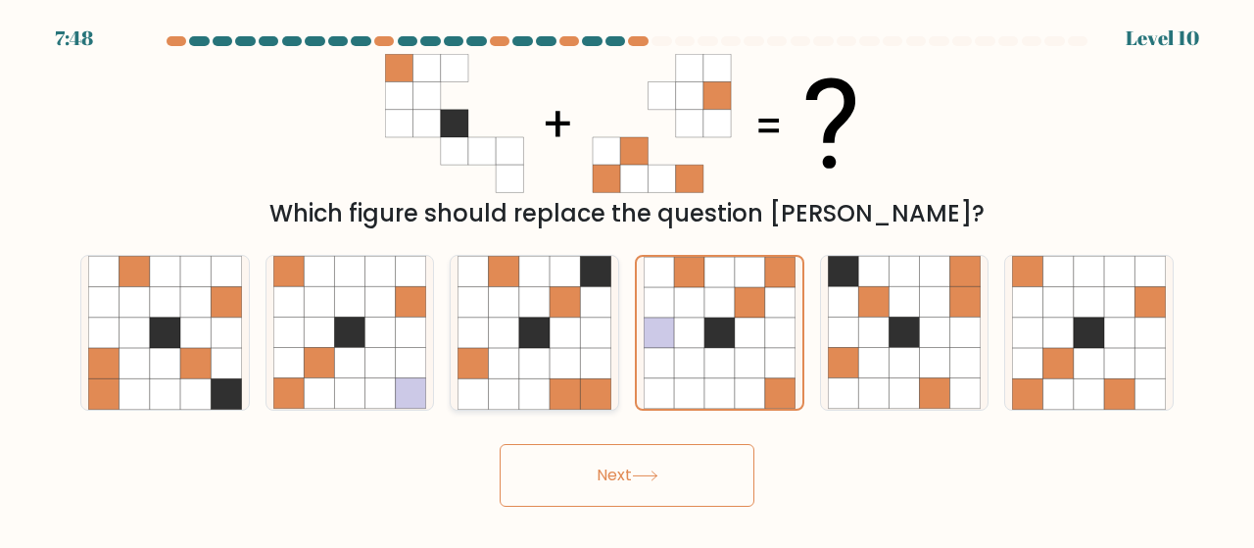
radio input "true"
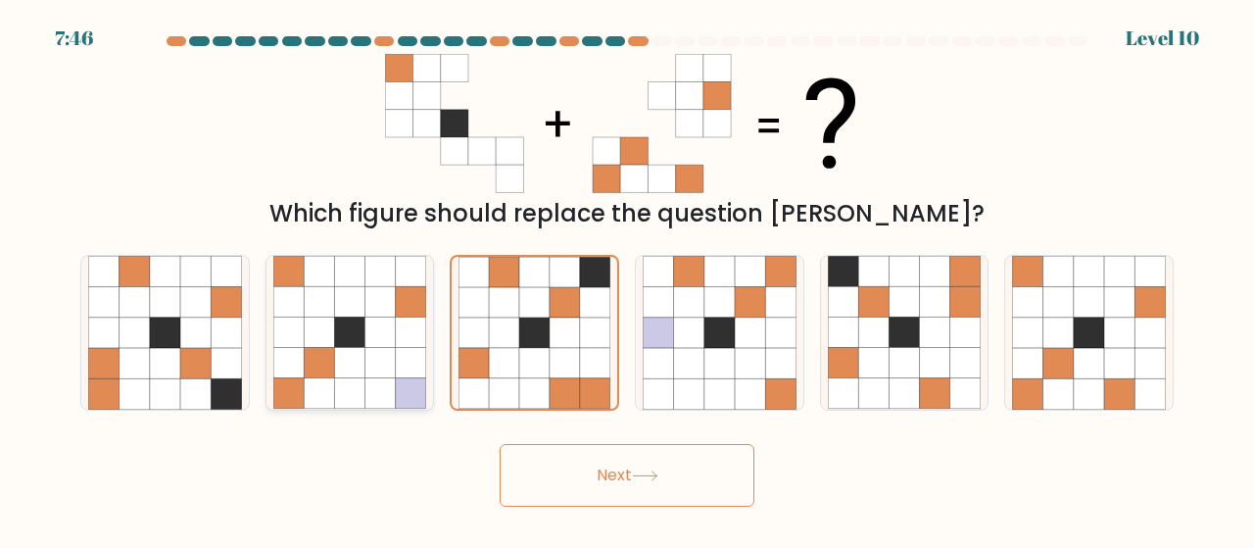
click at [402, 344] on icon at bounding box center [411, 332] width 30 height 30
click at [627, 279] on input "b." at bounding box center [627, 276] width 1 height 5
radio input "true"
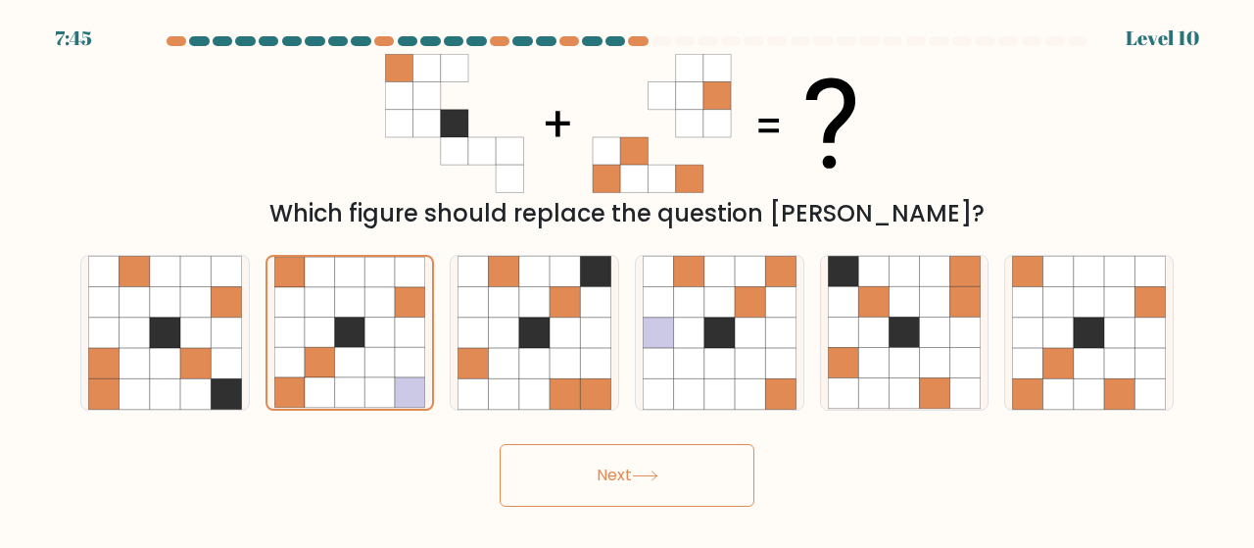
click at [596, 477] on button "Next" at bounding box center [627, 475] width 255 height 63
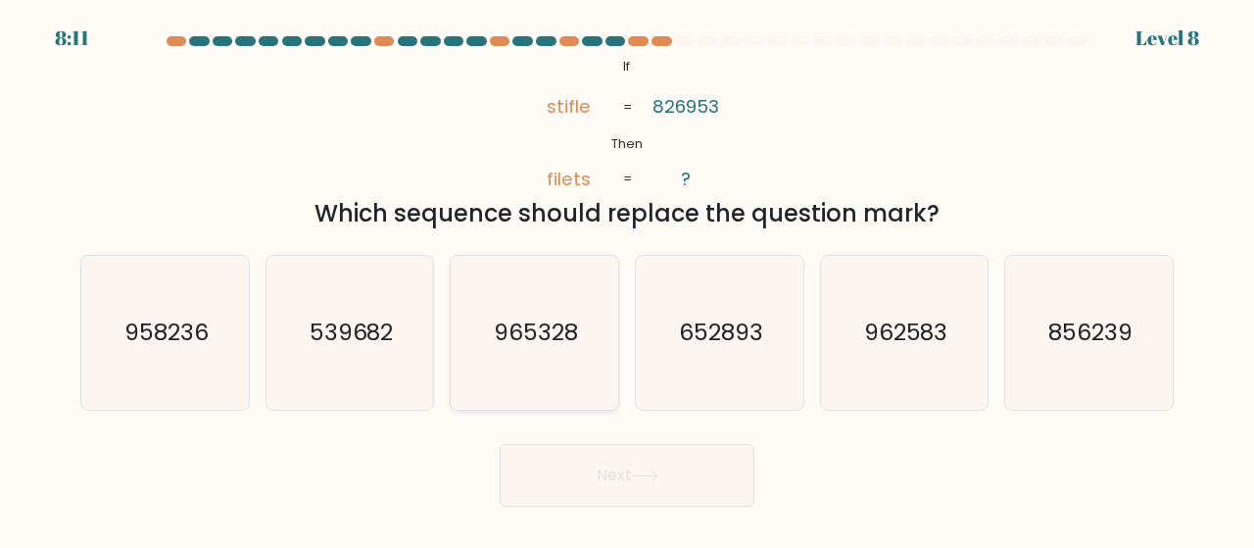
click at [471, 344] on icon "965328" at bounding box center [535, 333] width 154 height 154
click at [627, 279] on input "c. 965328" at bounding box center [627, 276] width 1 height 5
radio input "true"
click at [564, 463] on button "Next" at bounding box center [627, 475] width 255 height 63
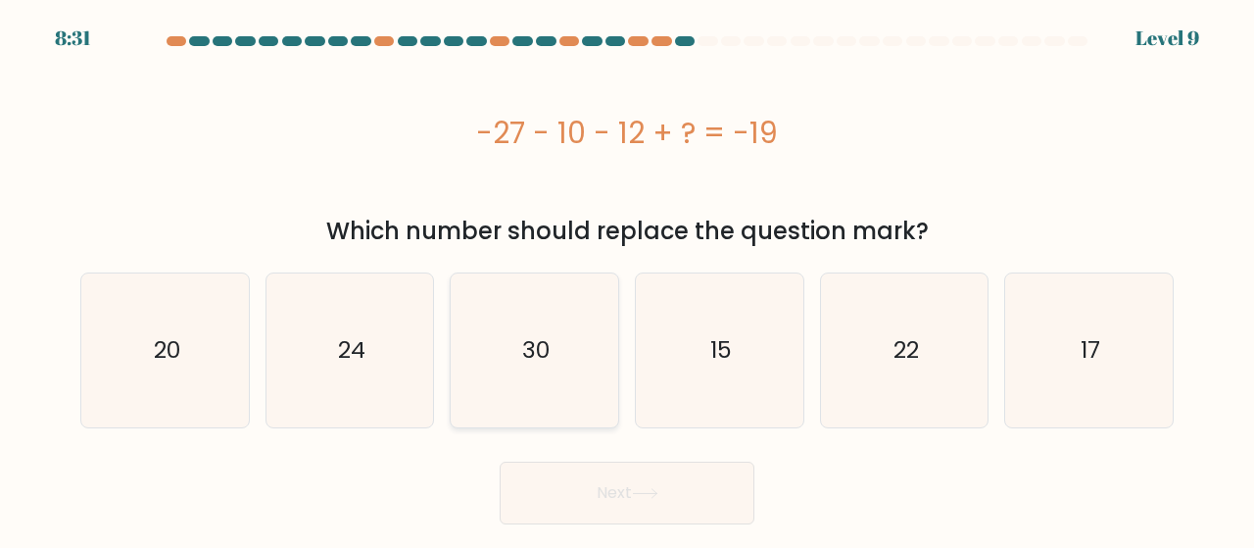
click at [543, 414] on icon "30" at bounding box center [535, 350] width 154 height 154
click at [627, 279] on input "c. 30" at bounding box center [627, 276] width 1 height 5
radio input "true"
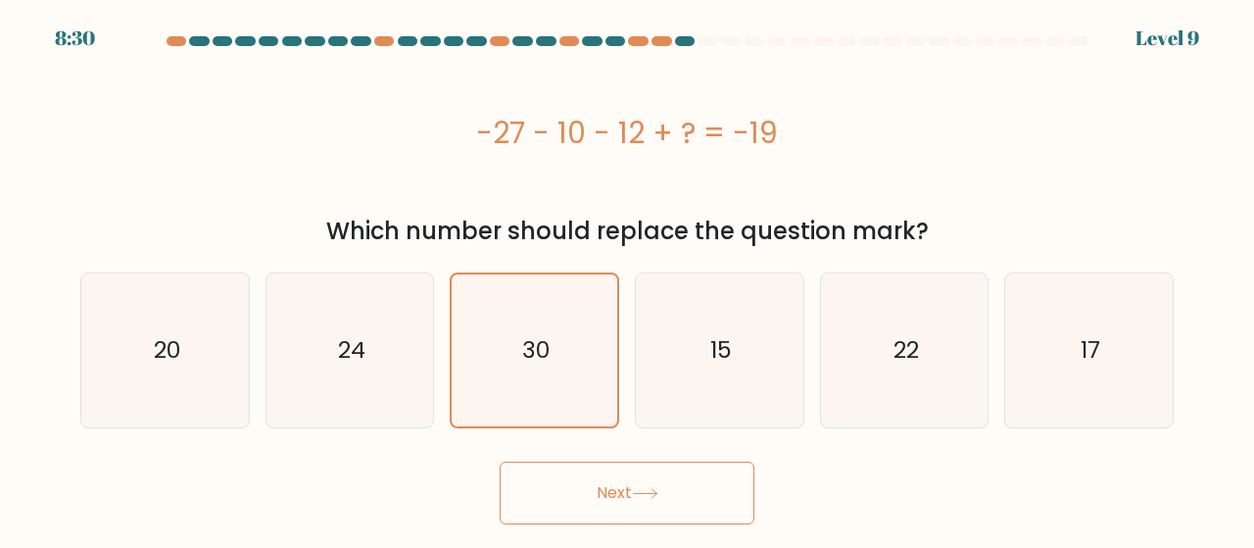
click at [585, 472] on button "Next" at bounding box center [627, 493] width 255 height 63
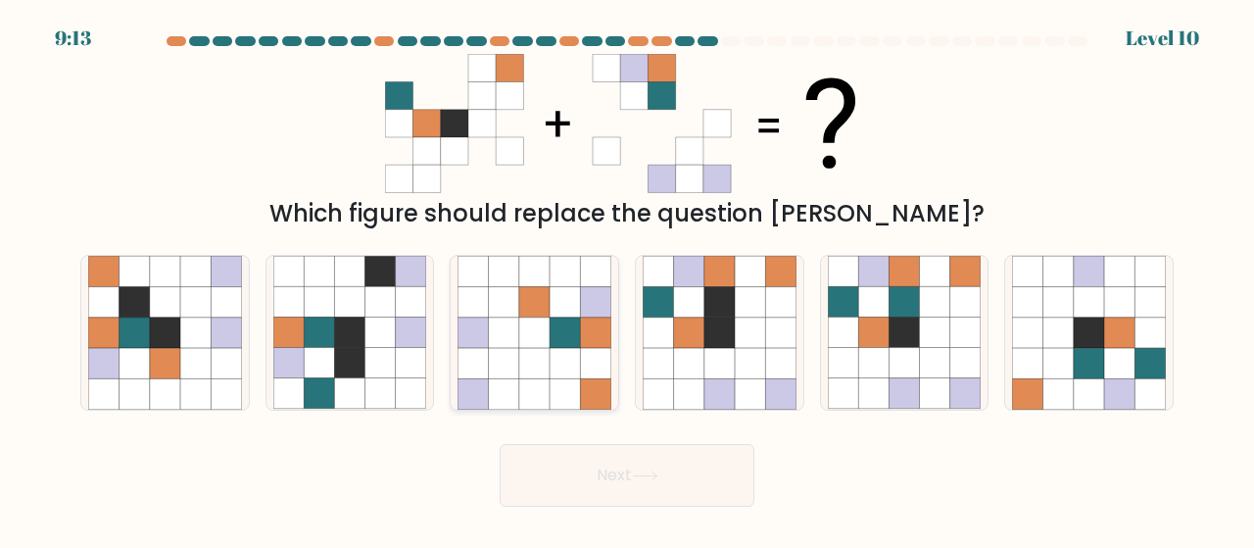
click at [594, 330] on icon at bounding box center [595, 332] width 30 height 30
click at [627, 279] on input "c." at bounding box center [627, 276] width 1 height 5
radio input "true"
click at [623, 492] on button "Next" at bounding box center [627, 475] width 255 height 63
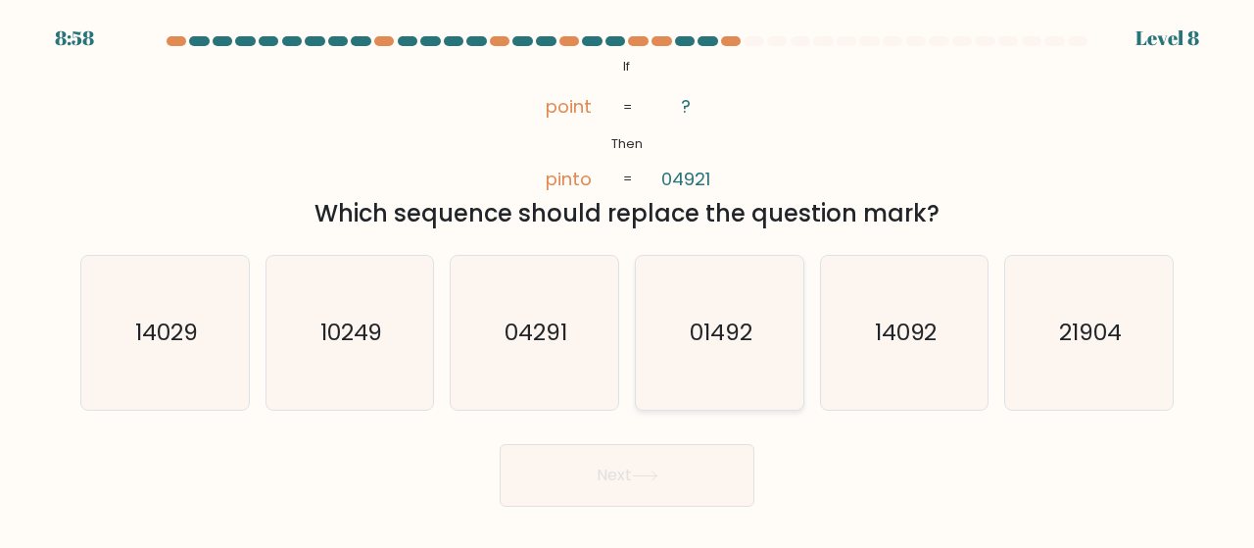
click at [704, 357] on icon "01492" at bounding box center [720, 333] width 154 height 154
click at [628, 279] on input "d. 01492" at bounding box center [627, 276] width 1 height 5
radio input "true"
click at [637, 491] on button "Next" at bounding box center [627, 475] width 255 height 63
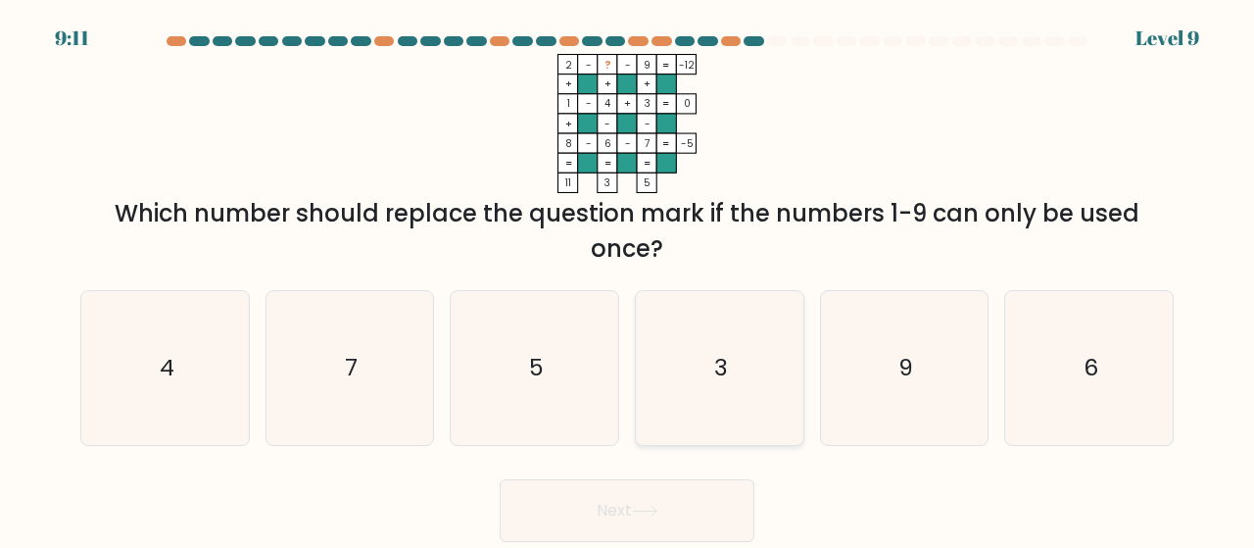
click at [725, 309] on icon "3" at bounding box center [720, 368] width 154 height 154
click at [628, 279] on input "d. 3" at bounding box center [627, 276] width 1 height 5
radio input "true"
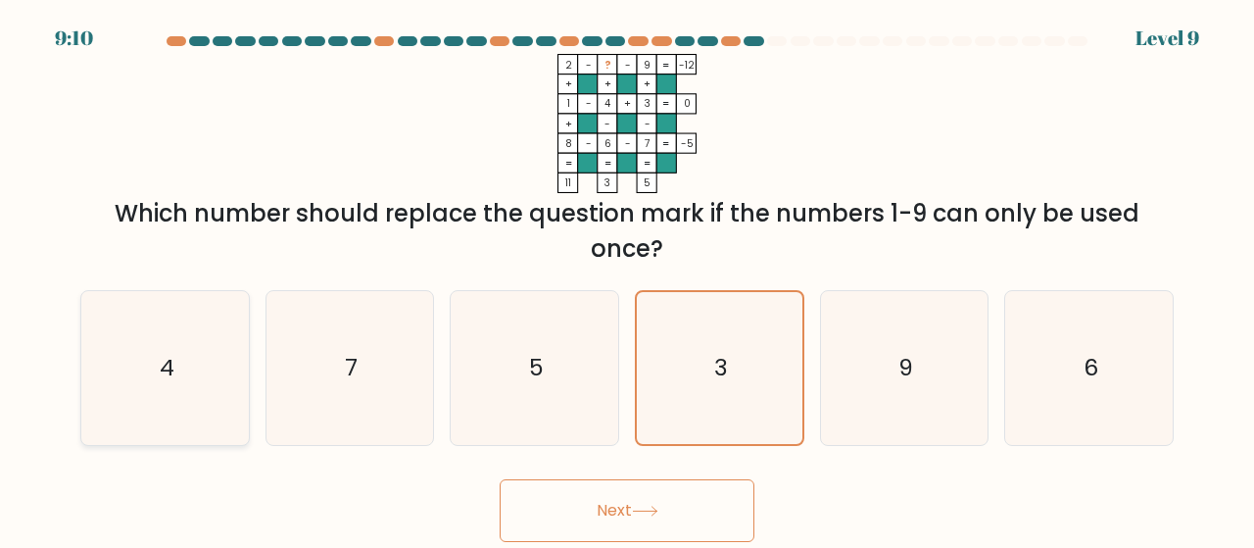
click at [163, 414] on icon "4" at bounding box center [165, 368] width 154 height 154
click at [627, 279] on input "a. 4" at bounding box center [627, 276] width 1 height 5
radio input "true"
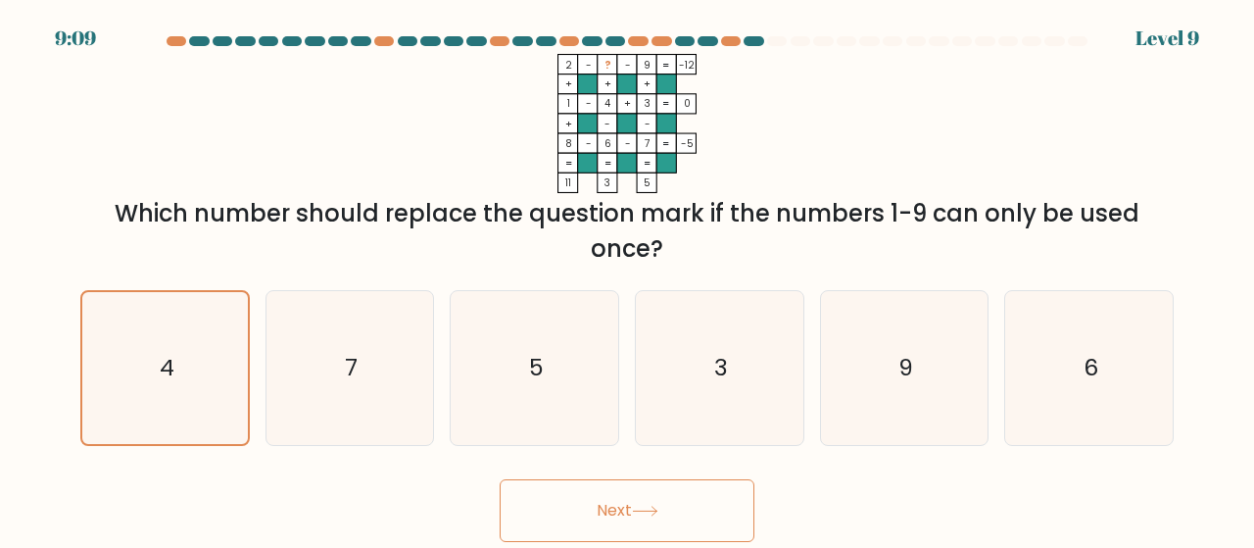
click at [535, 513] on button "Next" at bounding box center [627, 510] width 255 height 63
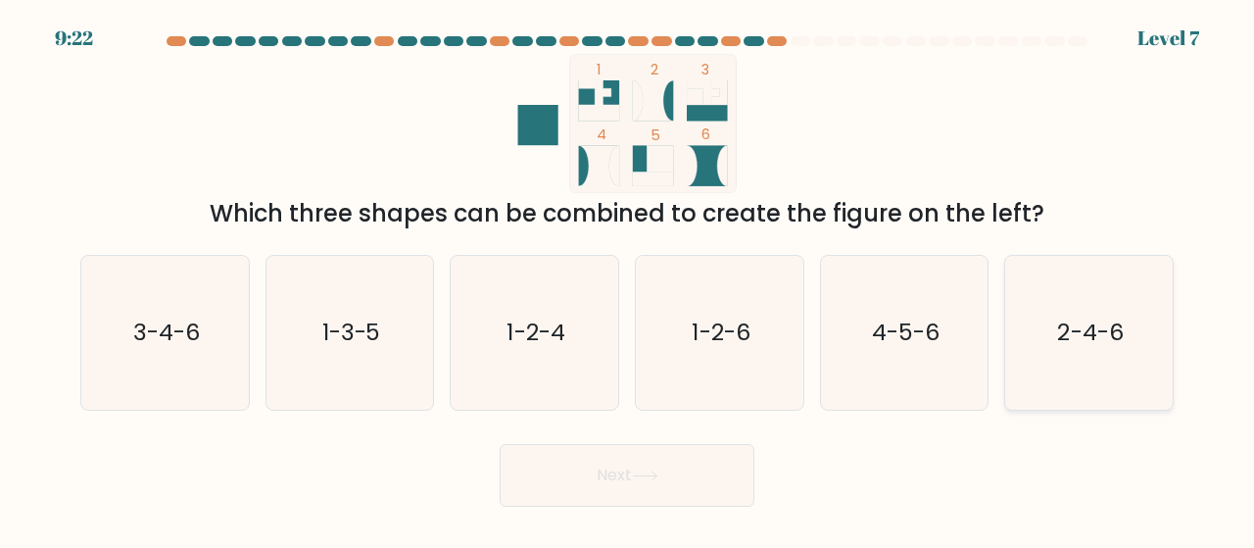
click at [1080, 320] on text "2-4-6" at bounding box center [1091, 333] width 66 height 32
click at [628, 279] on input "f. 2-4-6" at bounding box center [627, 276] width 1 height 5
radio input "true"
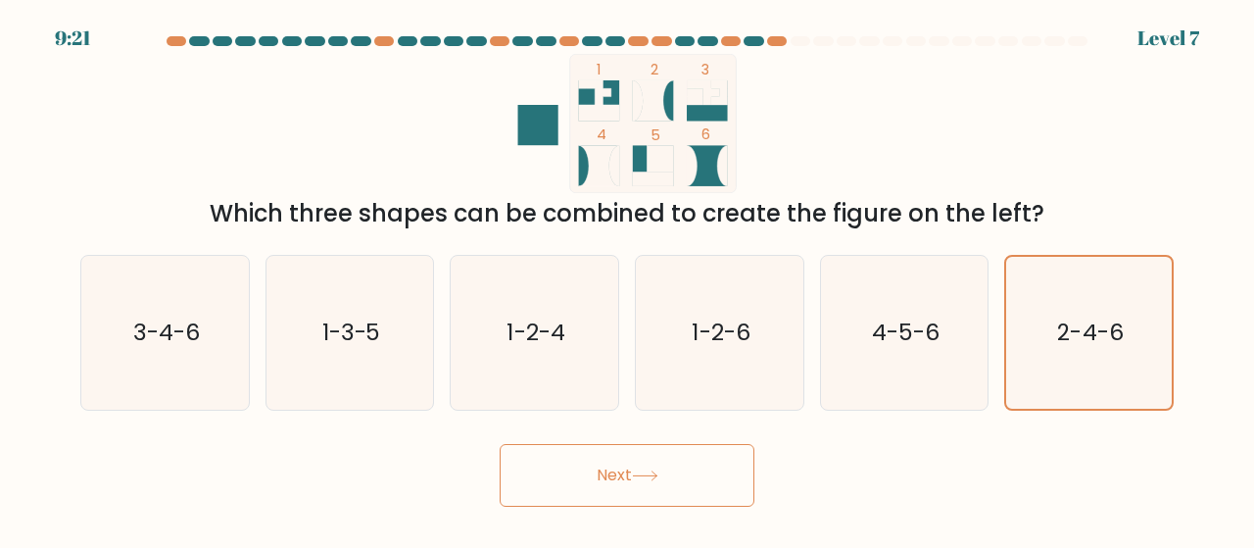
click at [720, 467] on button "Next" at bounding box center [627, 475] width 255 height 63
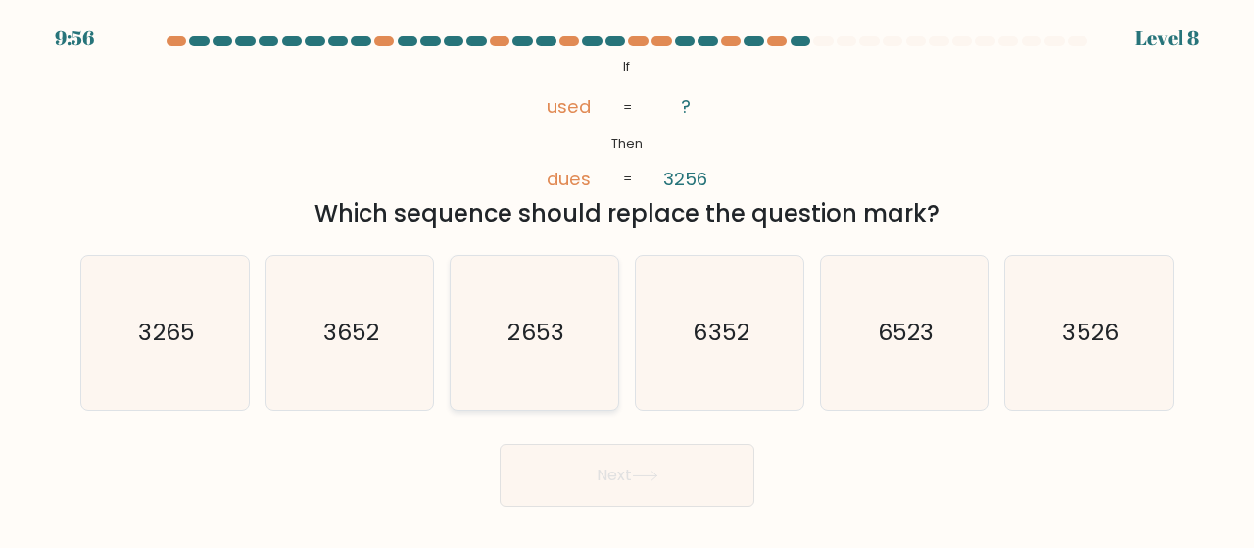
click at [559, 329] on text "2653" at bounding box center [537, 333] width 56 height 32
click at [627, 279] on input "c. 2653" at bounding box center [627, 276] width 1 height 5
radio input "true"
click at [572, 465] on button "Next" at bounding box center [627, 475] width 255 height 63
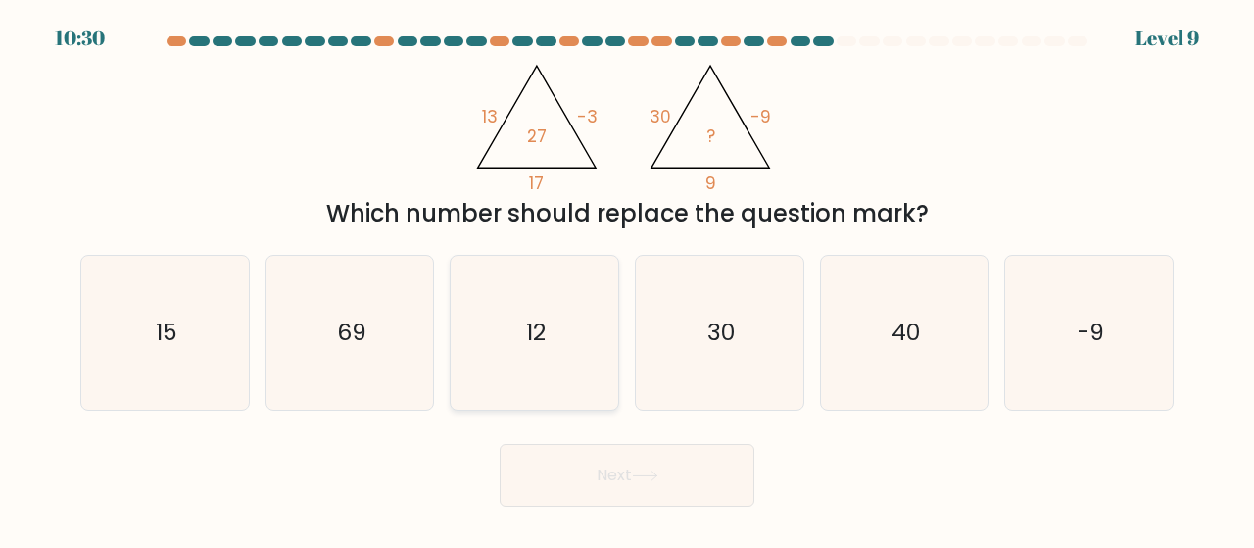
click at [525, 318] on icon "12" at bounding box center [535, 333] width 154 height 154
click at [627, 279] on input "c. 12" at bounding box center [627, 276] width 1 height 5
radio input "true"
click at [614, 455] on button "Next" at bounding box center [627, 475] width 255 height 63
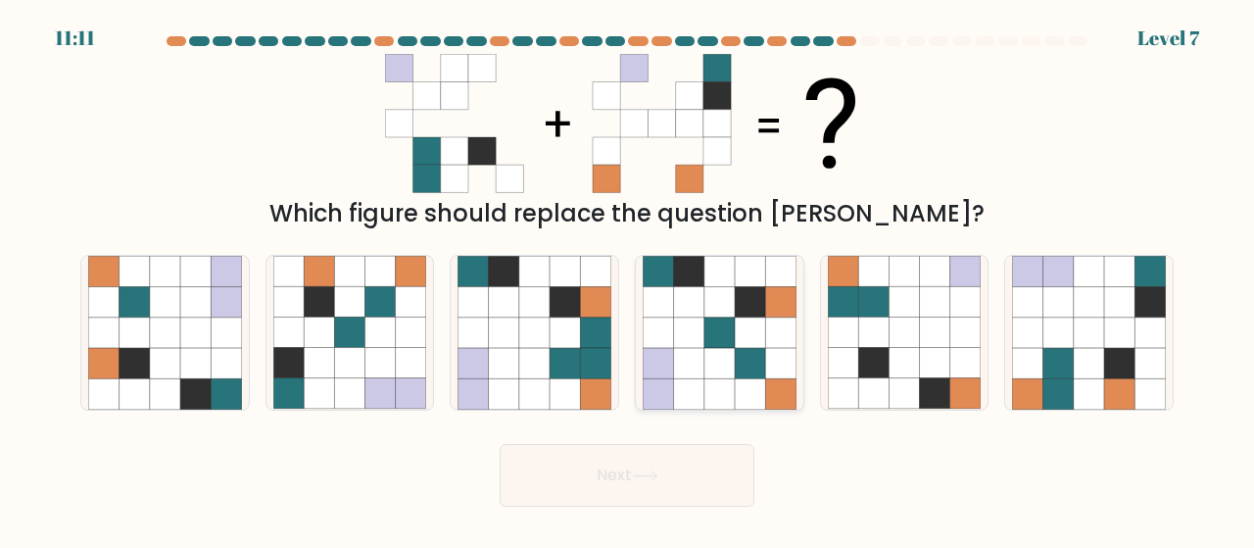
click at [735, 370] on icon at bounding box center [750, 363] width 30 height 30
click at [628, 279] on input "d." at bounding box center [627, 276] width 1 height 5
radio input "true"
click at [682, 454] on button "Next" at bounding box center [627, 475] width 255 height 63
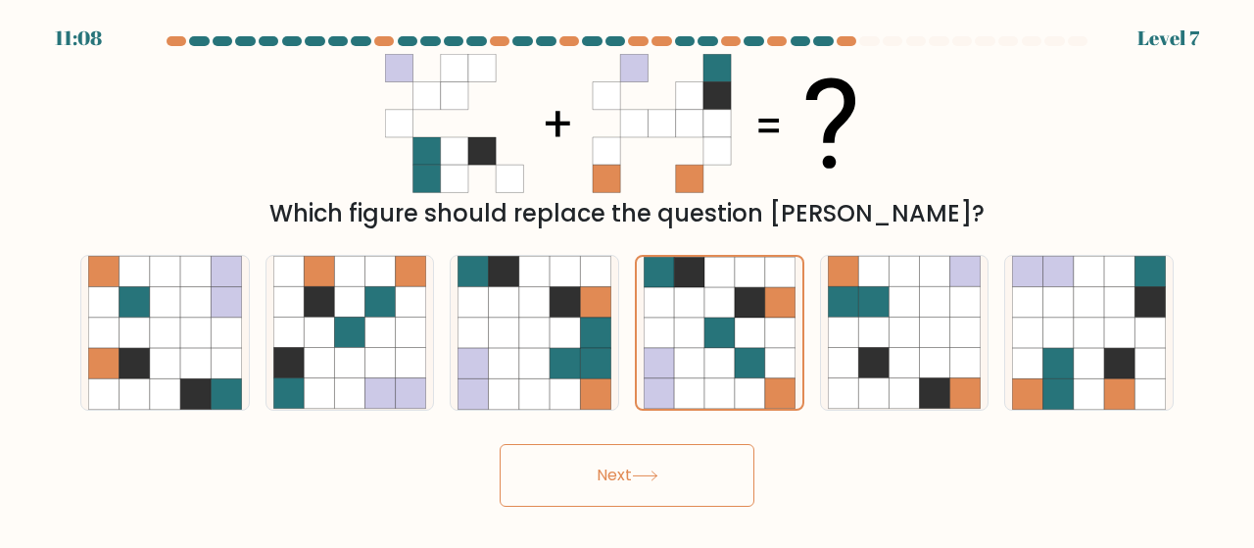
click at [682, 454] on button "Next" at bounding box center [627, 475] width 255 height 63
click at [609, 478] on button "Next" at bounding box center [627, 475] width 255 height 63
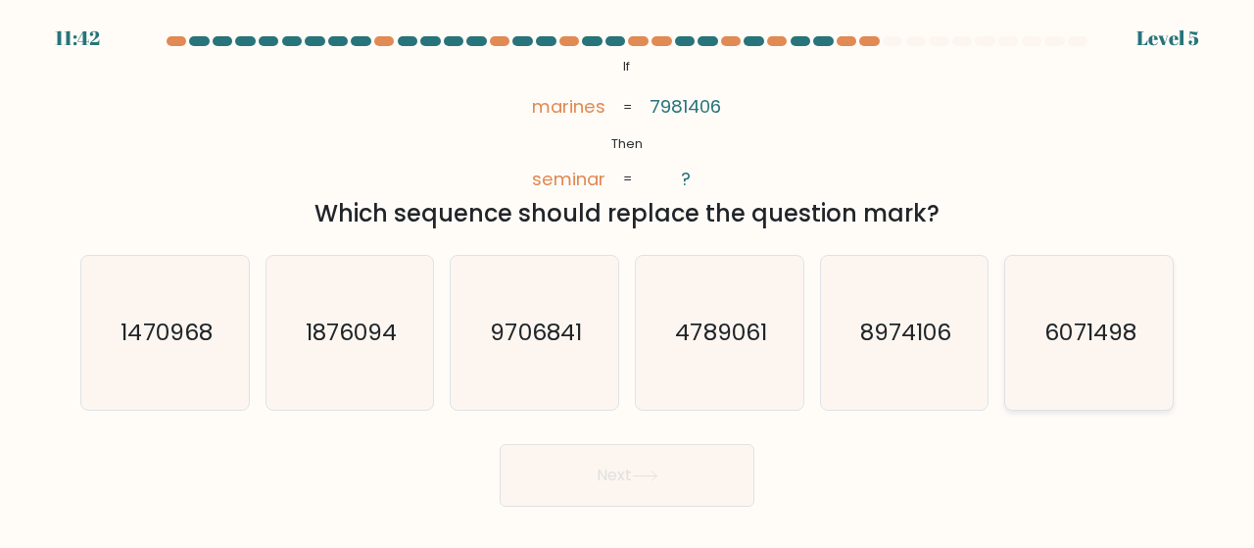
click at [1059, 338] on text "6071498" at bounding box center [1091, 333] width 91 height 32
click at [628, 279] on input "f. 6071498" at bounding box center [627, 276] width 1 height 5
radio input "true"
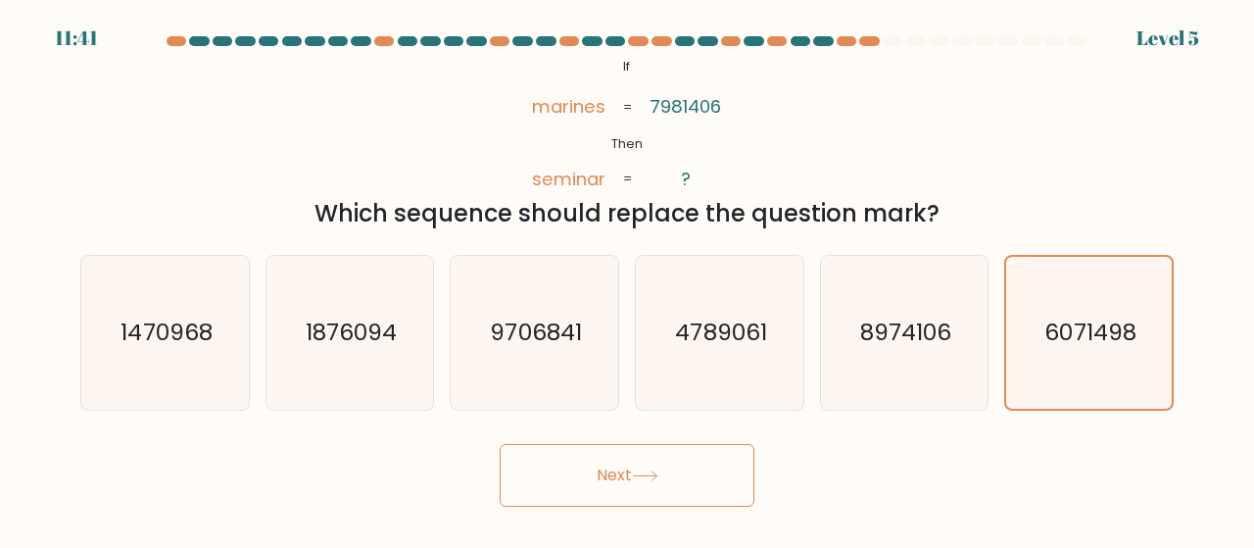
click at [682, 449] on button "Next" at bounding box center [627, 475] width 255 height 63
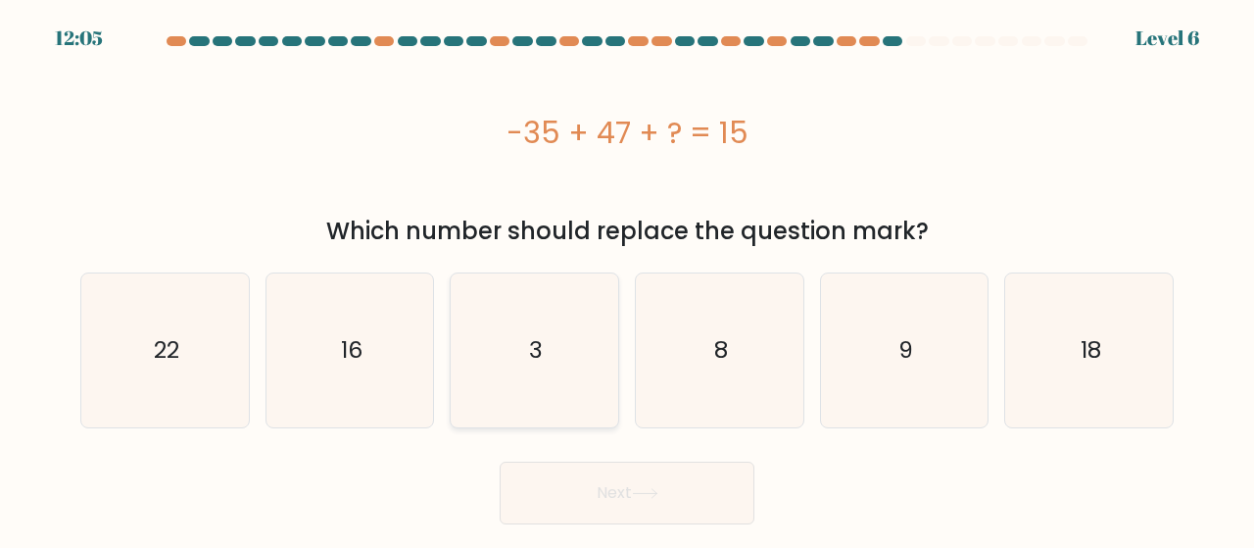
click at [587, 340] on icon "3" at bounding box center [535, 350] width 154 height 154
click at [627, 279] on input "c. 3" at bounding box center [627, 276] width 1 height 5
radio input "true"
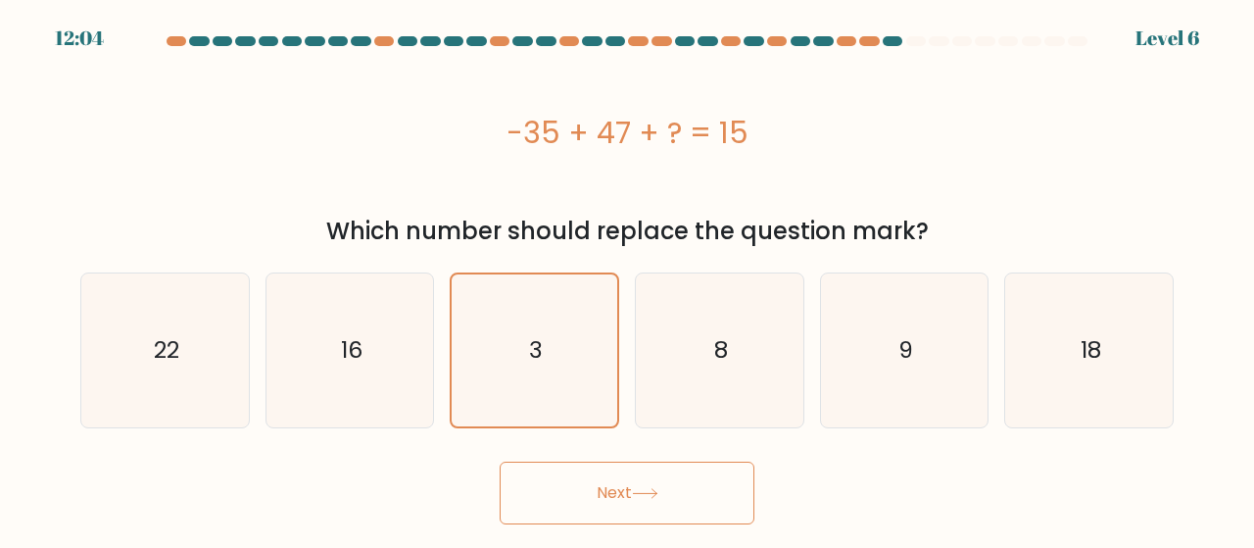
click at [565, 512] on button "Next" at bounding box center [627, 493] width 255 height 63
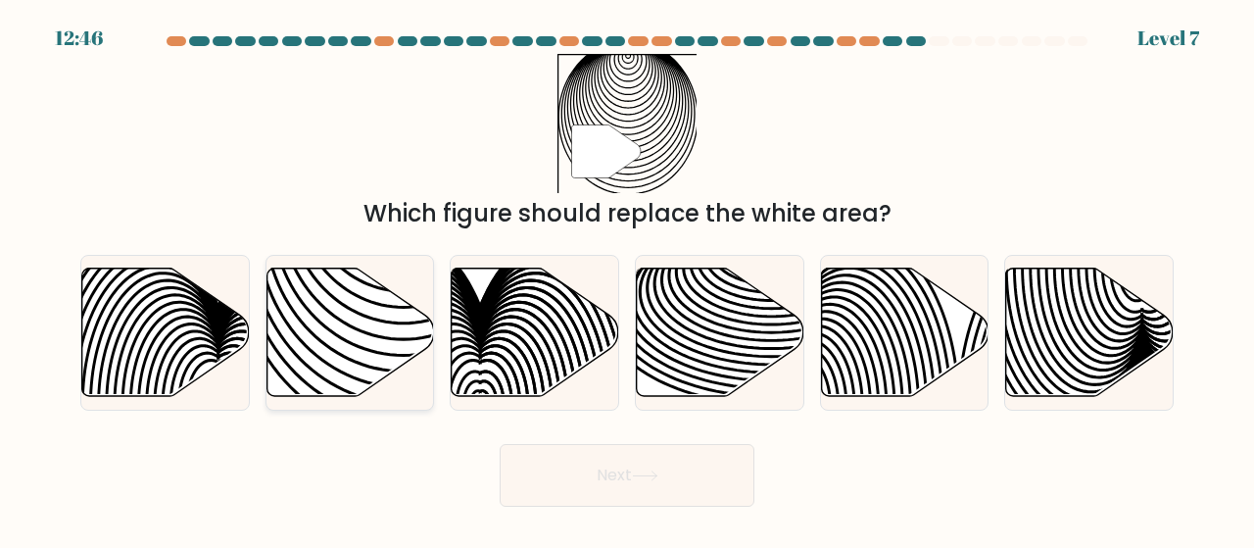
click at [384, 333] on icon at bounding box center [351, 332] width 168 height 128
click at [627, 279] on input "b." at bounding box center [627, 276] width 1 height 5
radio input "true"
click at [384, 333] on icon at bounding box center [351, 331] width 166 height 126
click at [627, 279] on input "b." at bounding box center [627, 276] width 1 height 5
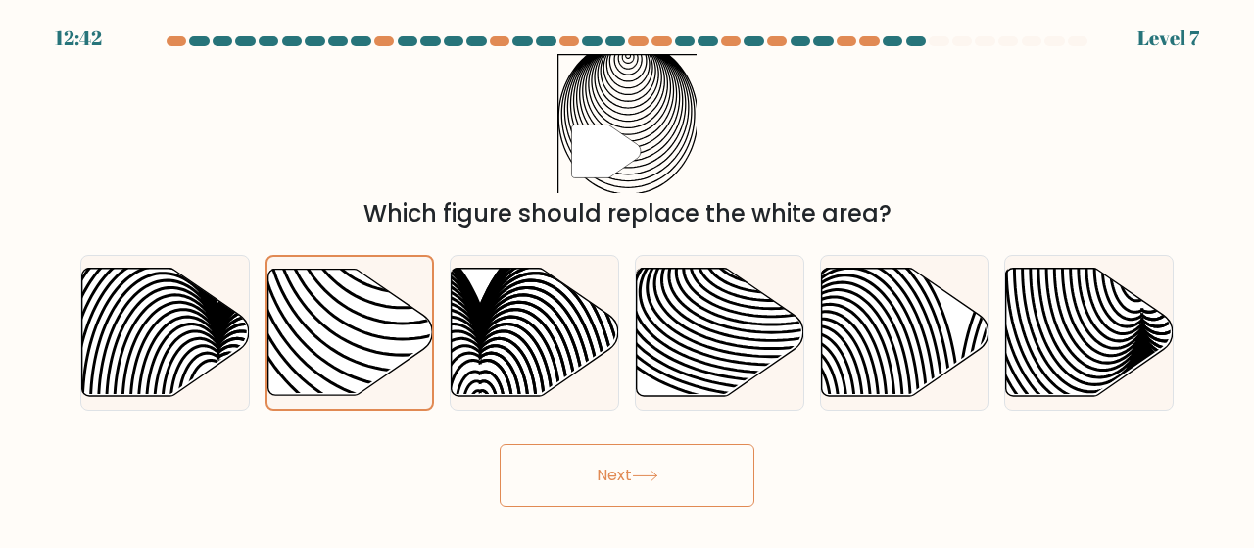
click at [586, 478] on button "Next" at bounding box center [627, 475] width 255 height 63
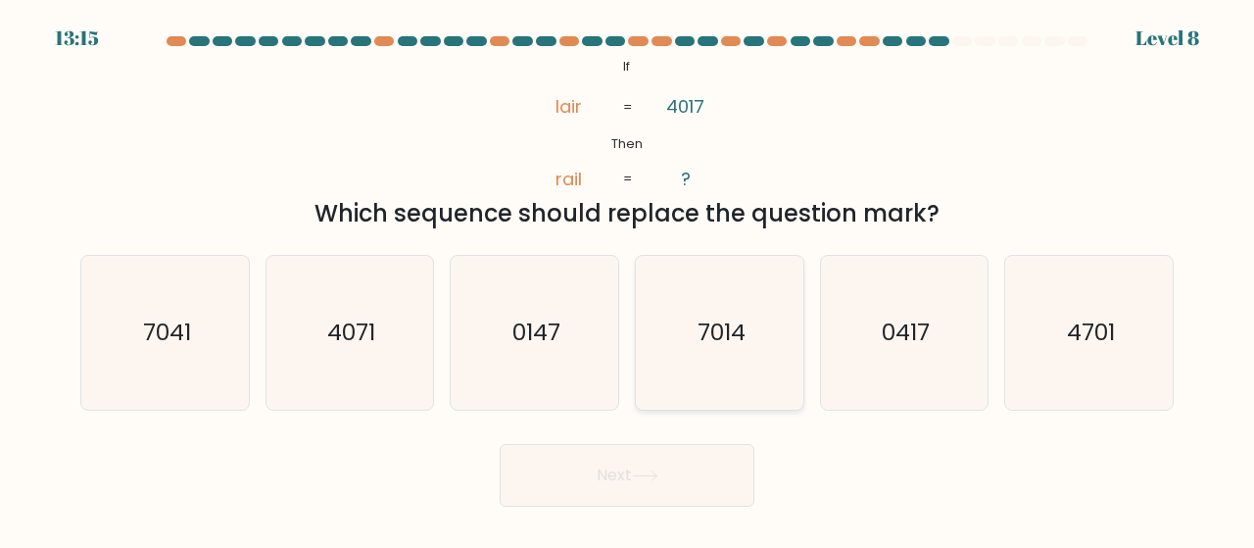
click at [690, 312] on icon "7014" at bounding box center [720, 333] width 154 height 154
click at [628, 279] on input "d. 7014" at bounding box center [627, 276] width 1 height 5
radio input "true"
click at [625, 479] on button "Next" at bounding box center [627, 475] width 255 height 63
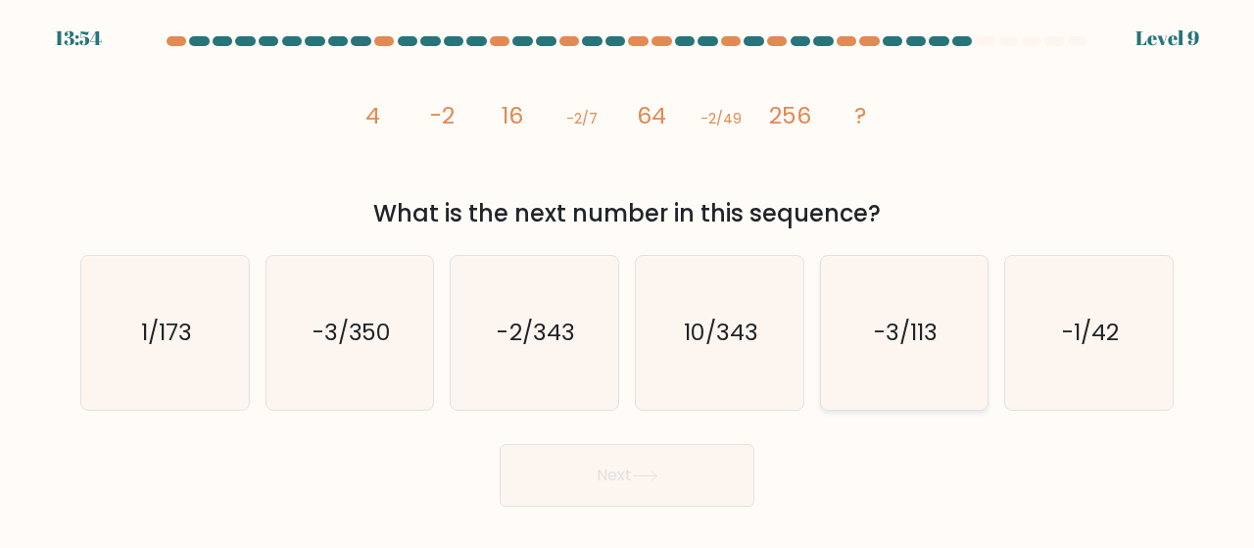
click at [894, 347] on text "-3/113" at bounding box center [906, 333] width 64 height 32
click at [628, 279] on input "e. -3/113" at bounding box center [627, 276] width 1 height 5
radio input "true"
click at [641, 462] on button "Next" at bounding box center [627, 475] width 255 height 63
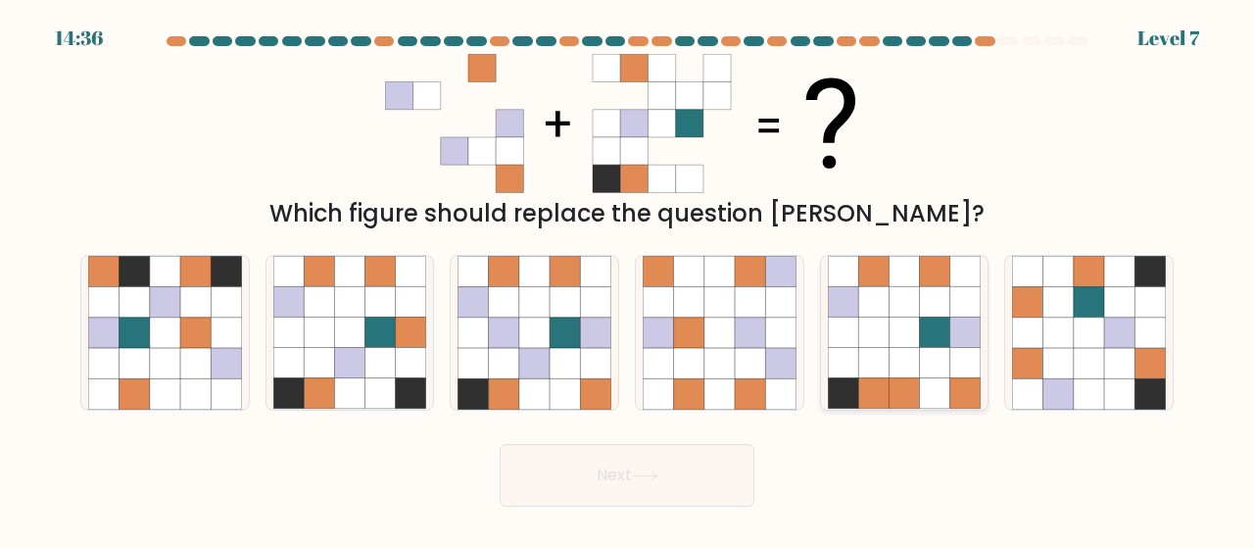
click at [895, 283] on icon at bounding box center [904, 271] width 30 height 30
click at [628, 279] on input "e." at bounding box center [627, 276] width 1 height 5
radio input "true"
click at [637, 475] on icon at bounding box center [645, 475] width 26 height 11
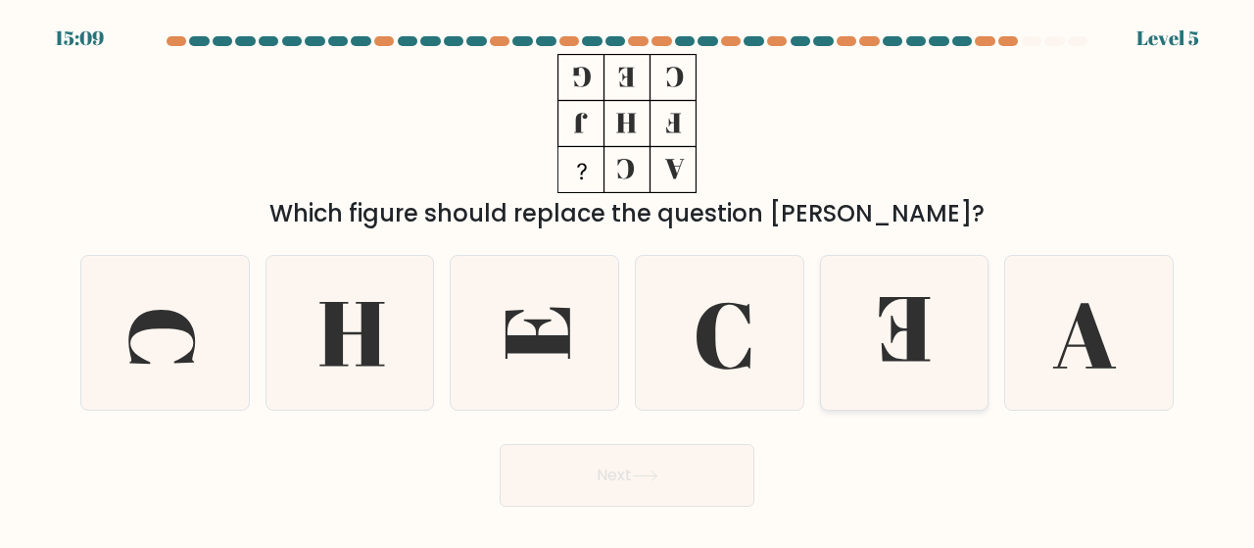
click at [860, 292] on icon at bounding box center [905, 333] width 154 height 154
click at [628, 279] on input "e." at bounding box center [627, 276] width 1 height 5
radio input "true"
click at [658, 463] on button "Next" at bounding box center [627, 475] width 255 height 63
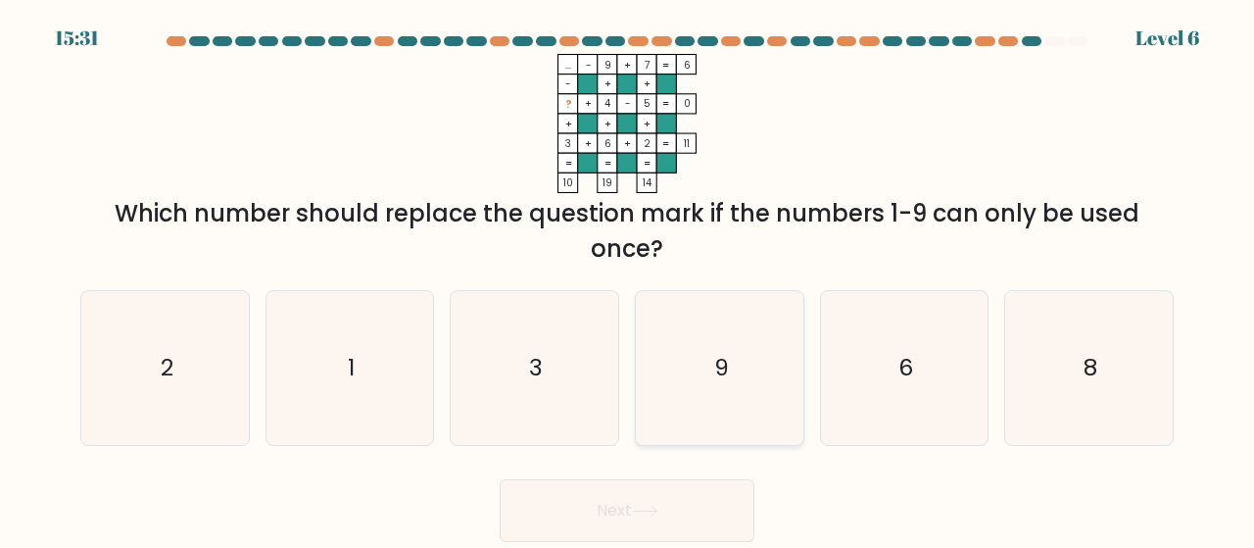
click at [729, 349] on icon "9" at bounding box center [720, 368] width 154 height 154
click at [628, 279] on input "d. 9" at bounding box center [627, 276] width 1 height 5
radio input "true"
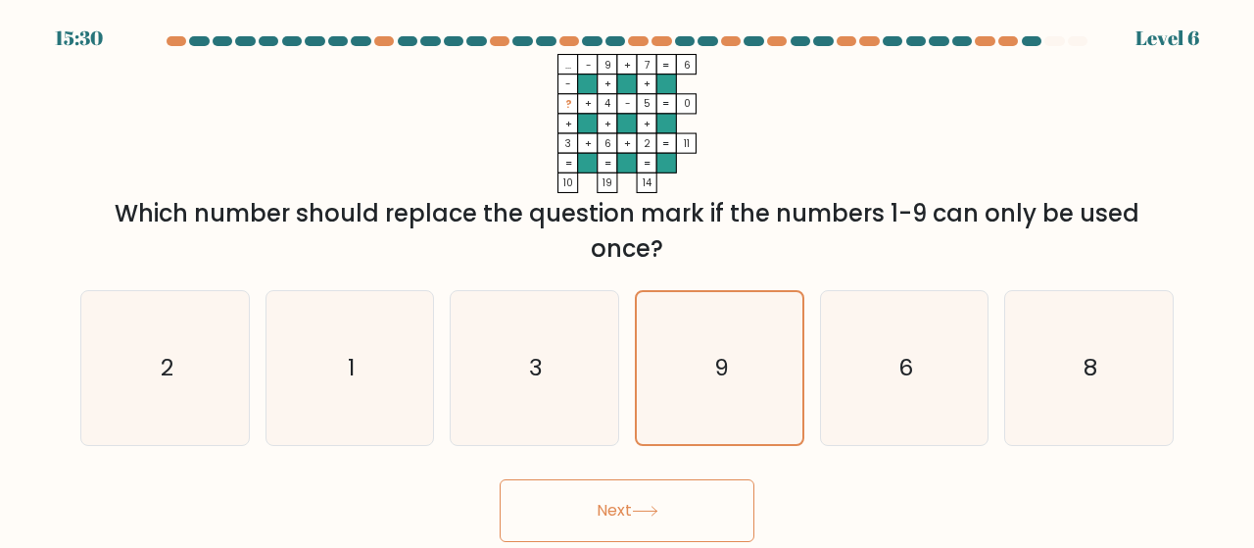
click at [649, 485] on button "Next" at bounding box center [627, 510] width 255 height 63
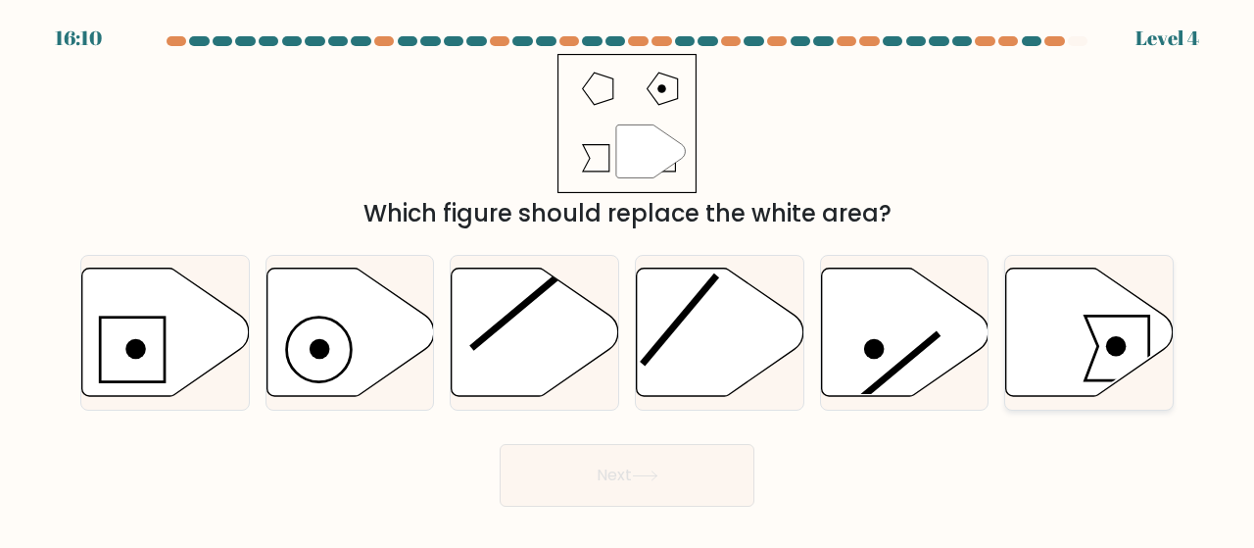
click at [1068, 354] on icon at bounding box center [1090, 332] width 168 height 128
click at [628, 279] on input "f." at bounding box center [627, 276] width 1 height 5
radio input "true"
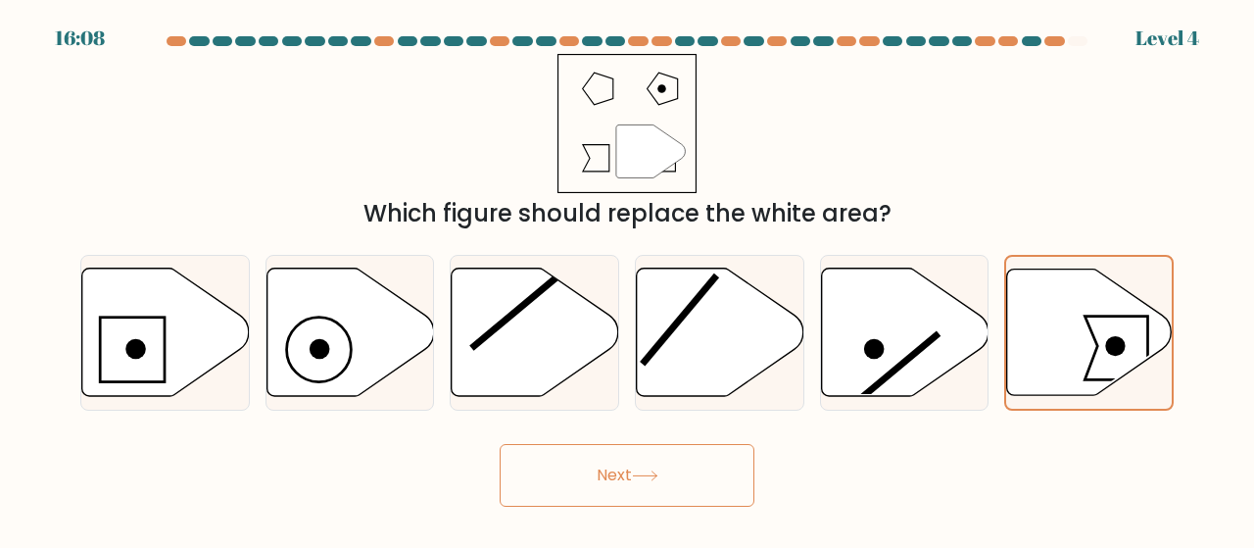
click at [730, 477] on button "Next" at bounding box center [627, 475] width 255 height 63
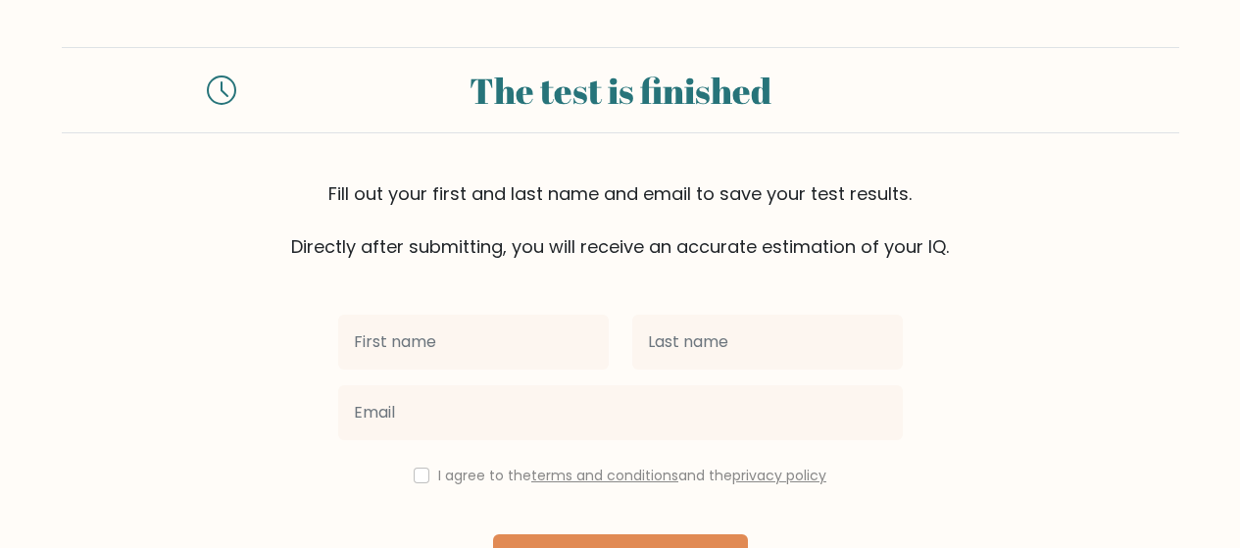
click at [730, 477] on label "I agree to the terms and conditions and the privacy policy" at bounding box center [632, 475] width 388 height 20
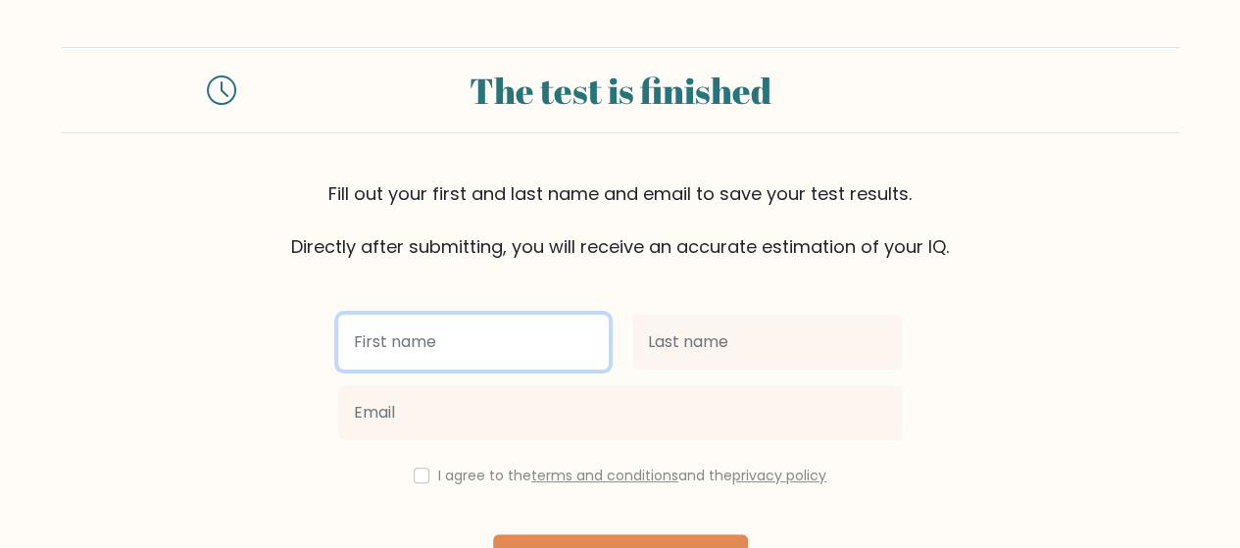
click at [583, 362] on input "text" at bounding box center [473, 342] width 270 height 55
type input "[PERSON_NAME]"
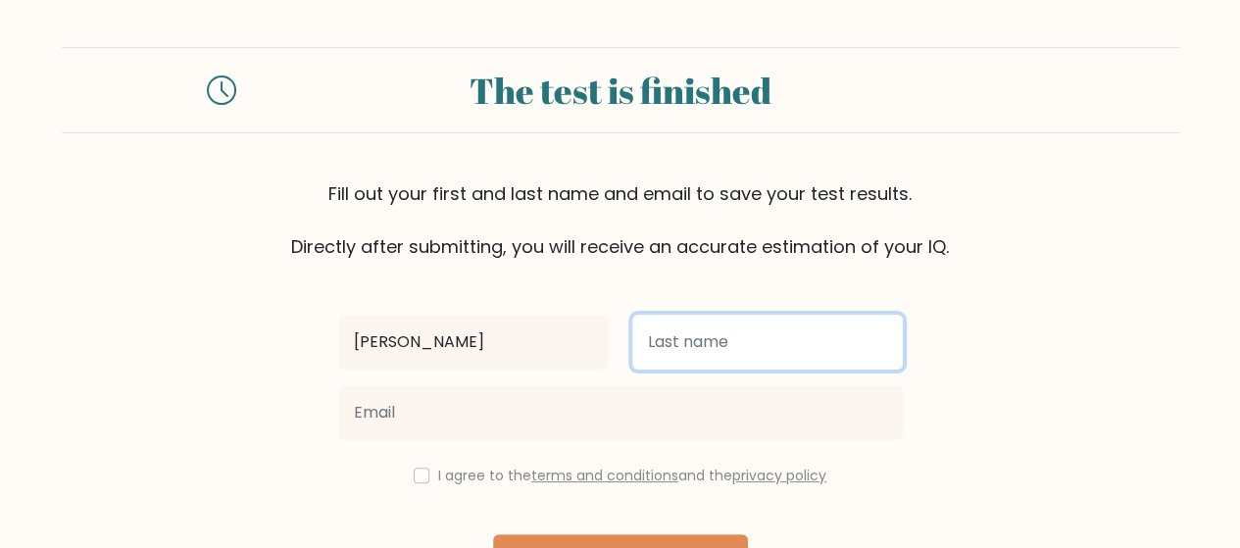
click at [684, 354] on input "text" at bounding box center [767, 342] width 270 height 55
type input "olipendo"
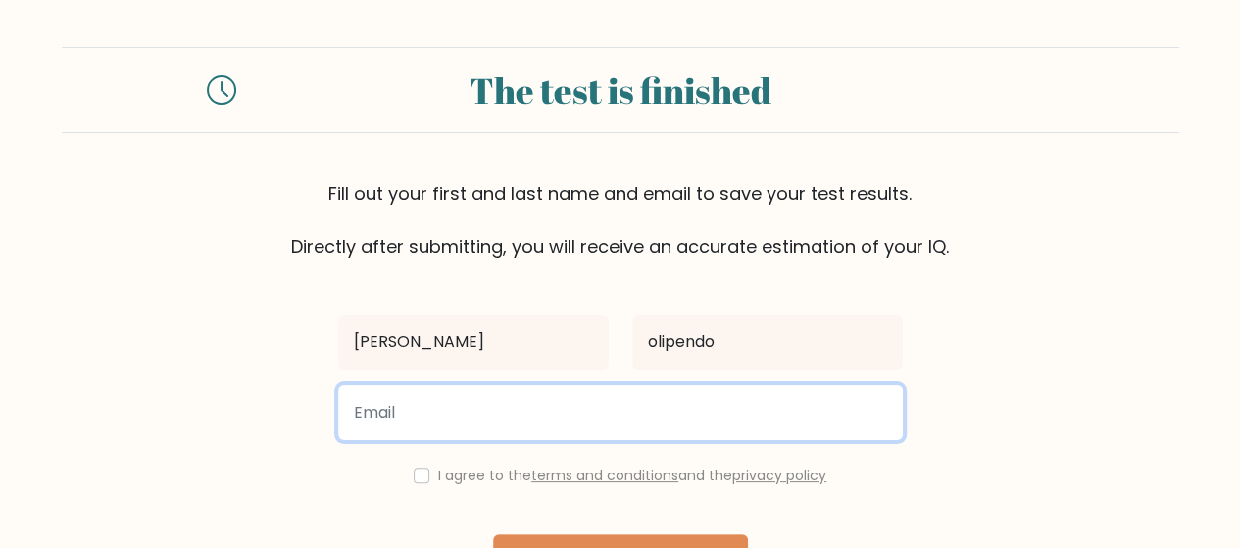
click at [563, 424] on input "email" at bounding box center [620, 412] width 564 height 55
type input "[EMAIL_ADDRESS][DOMAIN_NAME]"
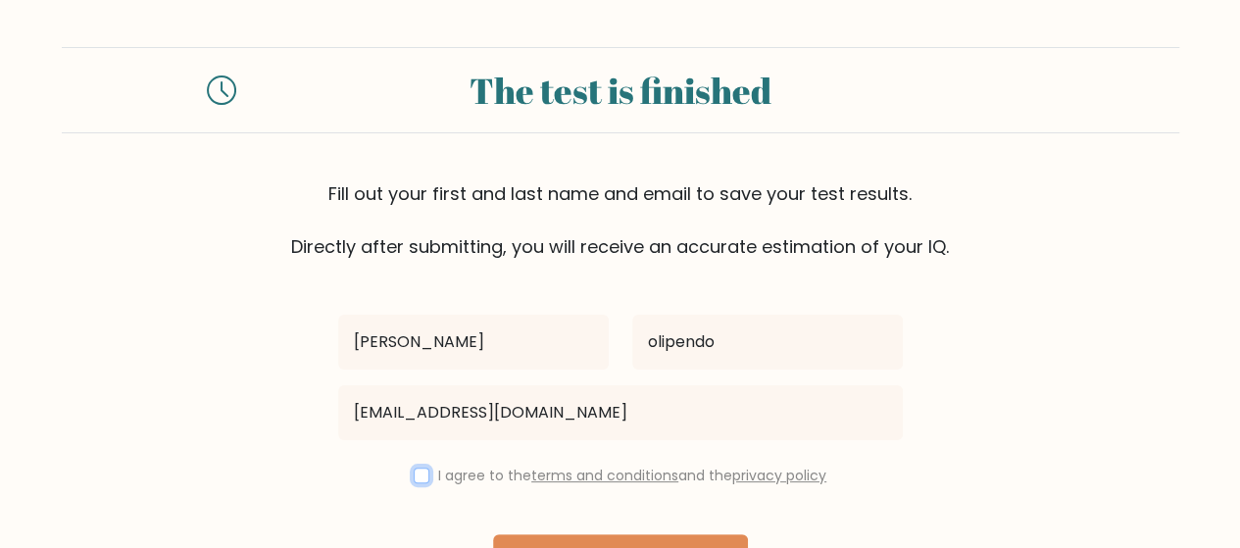
click at [414, 469] on input "checkbox" at bounding box center [422, 475] width 16 height 16
checkbox input "true"
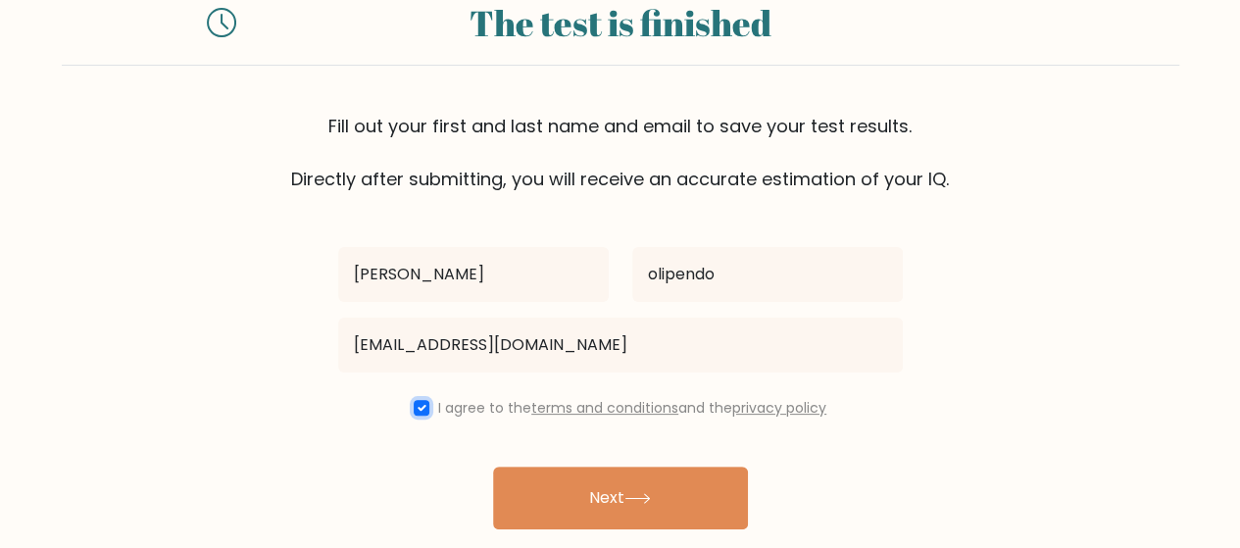
scroll to position [71, 0]
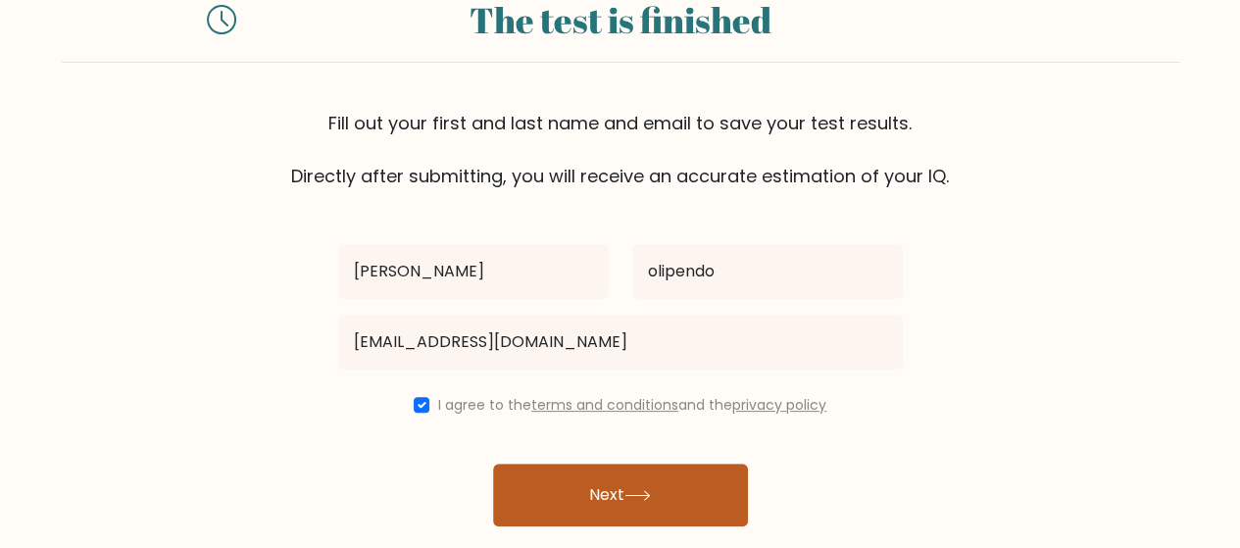
click at [660, 495] on button "Next" at bounding box center [620, 494] width 255 height 63
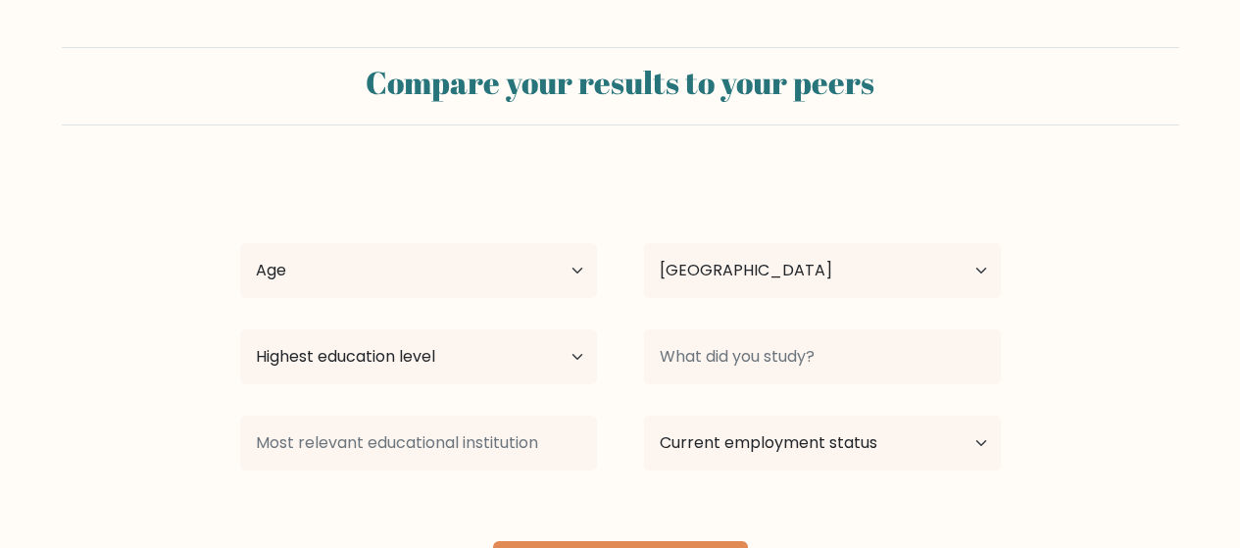
select select "PH"
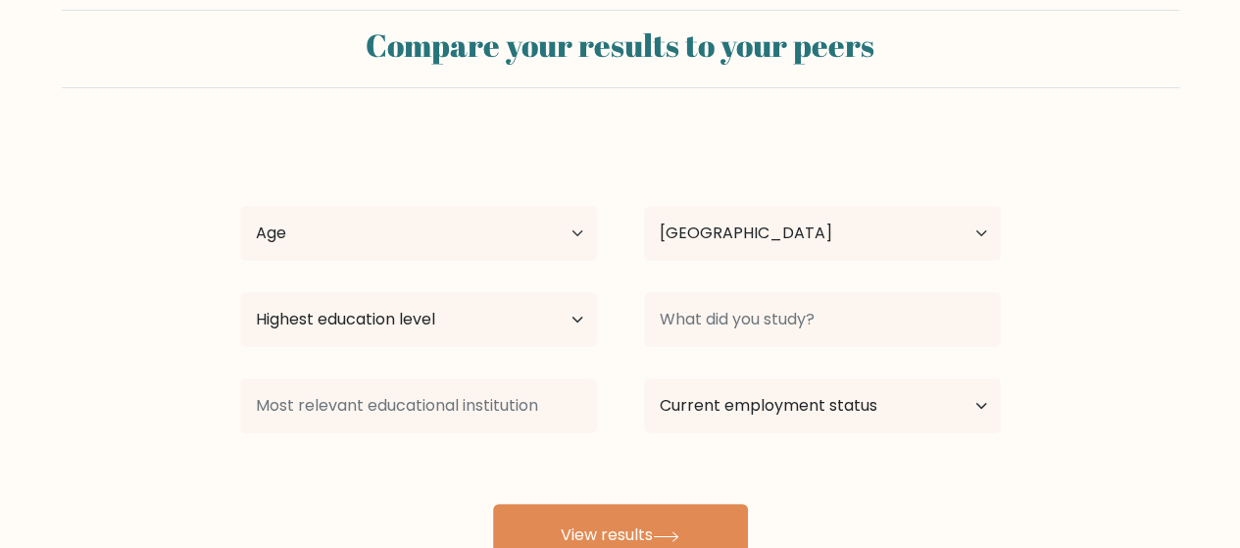
scroll to position [40, 0]
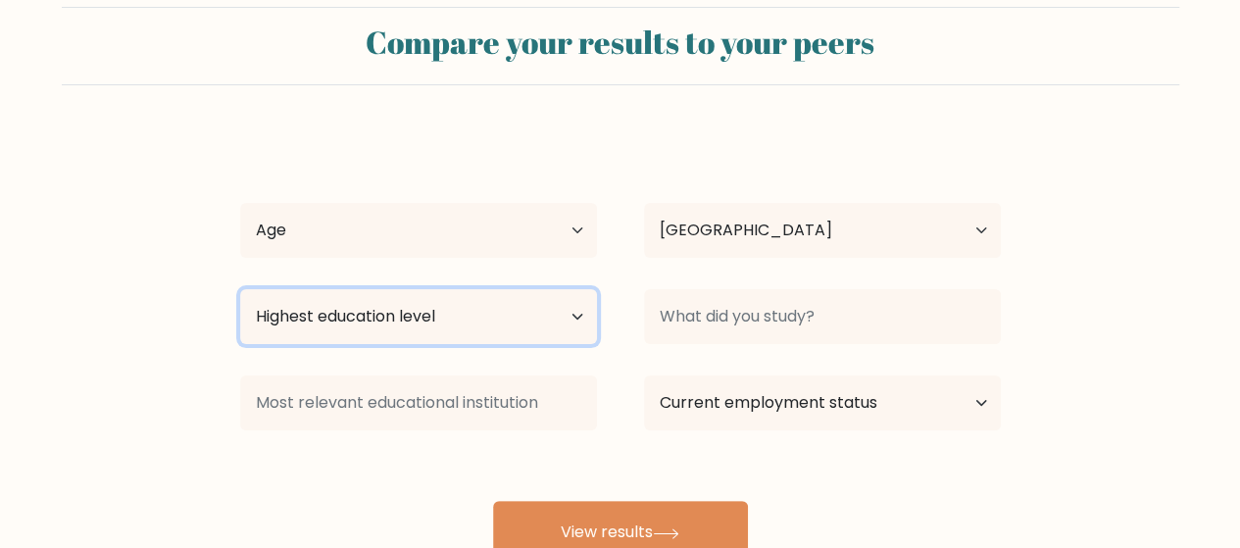
click at [325, 321] on select "Highest education level No schooling Primary Lower Secondary Upper Secondary Oc…" at bounding box center [418, 316] width 357 height 55
select select "bachelors_degree"
click at [240, 289] on select "Highest education level No schooling Primary Lower Secondary Upper Secondary Oc…" at bounding box center [418, 316] width 357 height 55
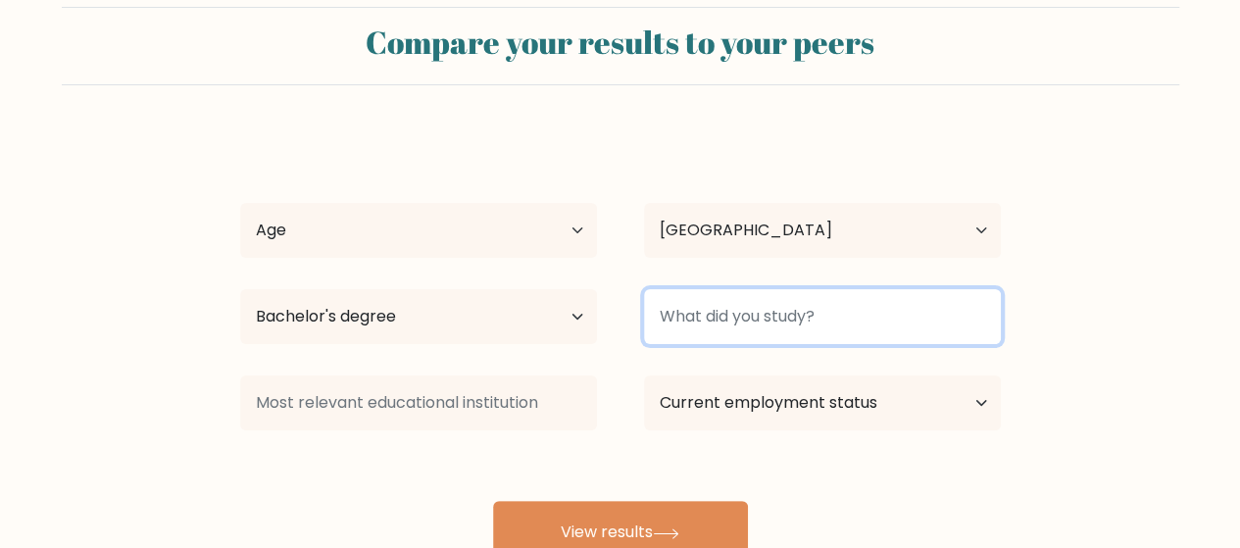
click at [815, 334] on input at bounding box center [822, 316] width 357 height 55
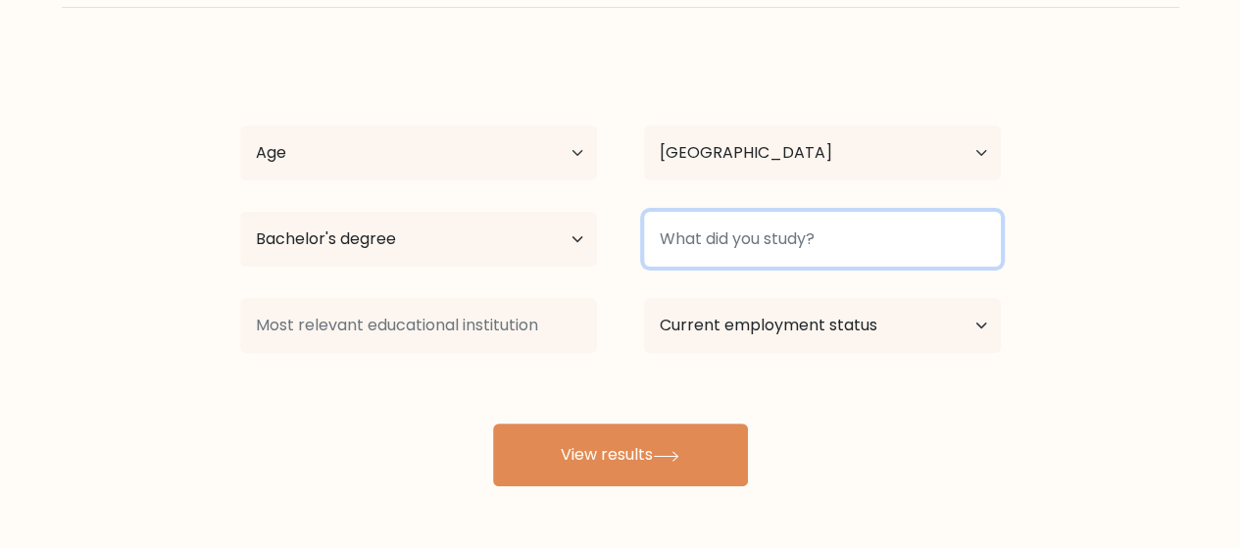
scroll to position [118, 0]
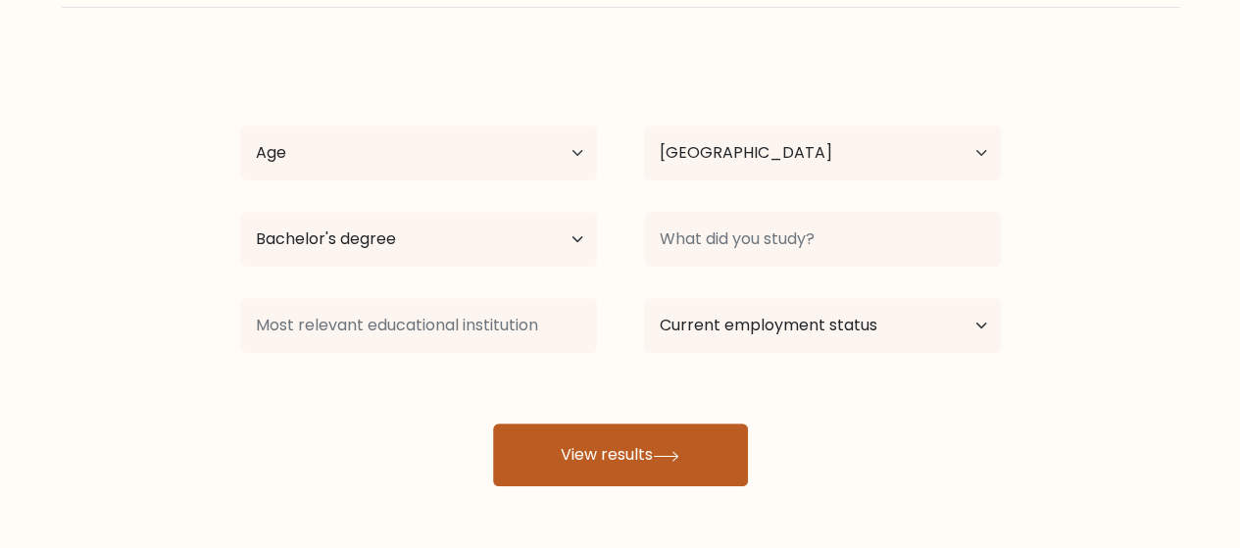
click at [522, 443] on button "View results" at bounding box center [620, 454] width 255 height 63
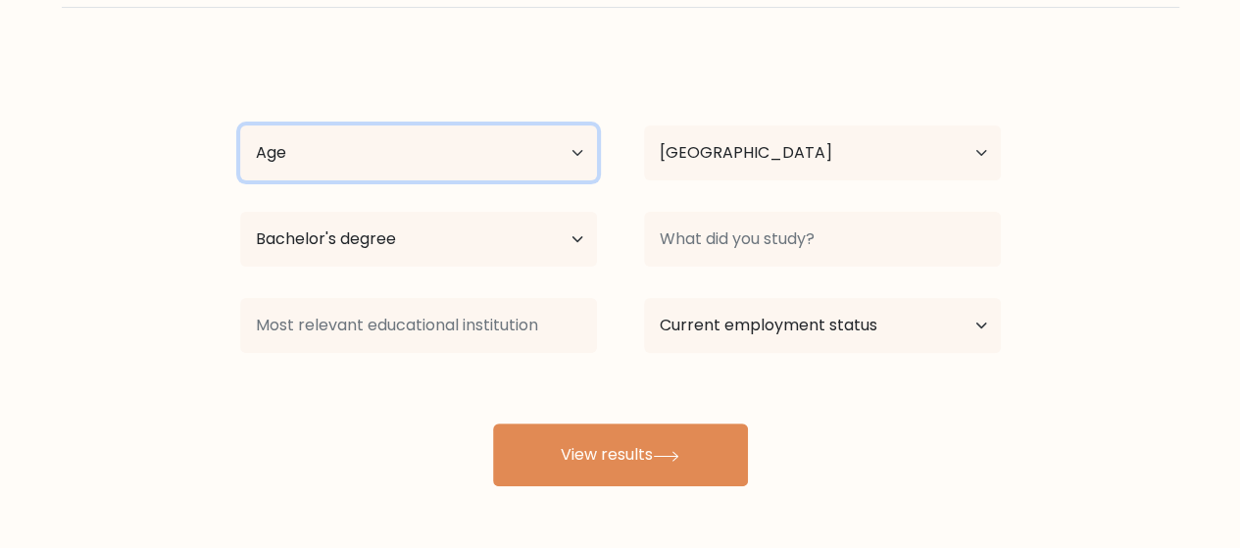
click at [261, 139] on select "Age Under 18 years old 18-24 years old 25-34 years old 35-44 years old 45-54 ye…" at bounding box center [418, 152] width 357 height 55
select select "18_24"
click at [240, 125] on select "Age Under 18 years old 18-24 years old 25-34 years old 35-44 years old 45-54 ye…" at bounding box center [418, 152] width 357 height 55
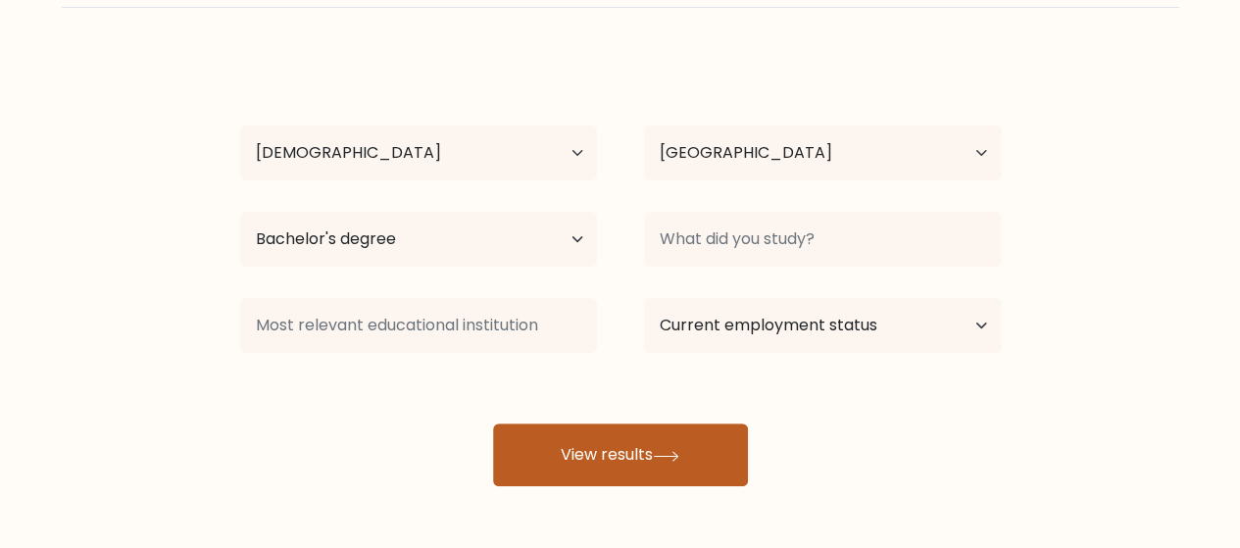
click at [542, 464] on button "View results" at bounding box center [620, 454] width 255 height 63
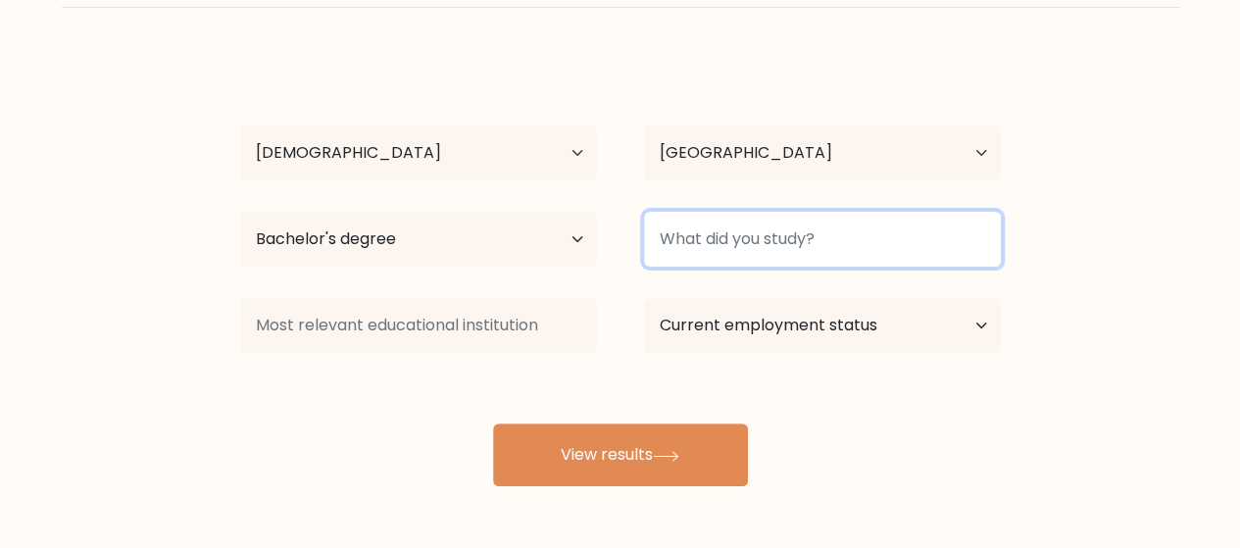
click at [704, 249] on input at bounding box center [822, 239] width 357 height 55
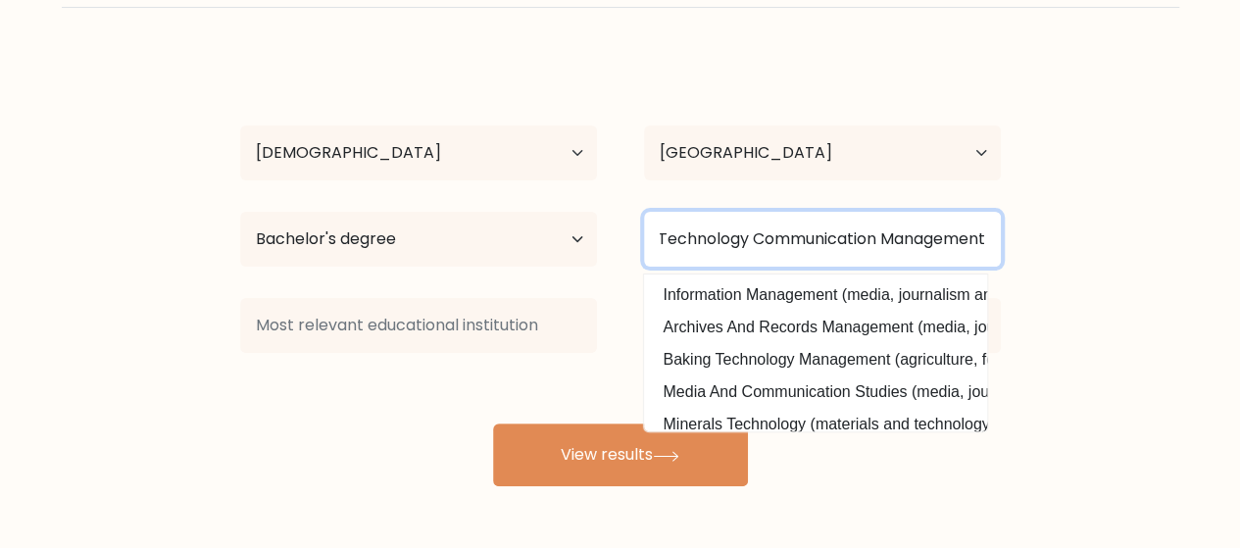
scroll to position [194, 0]
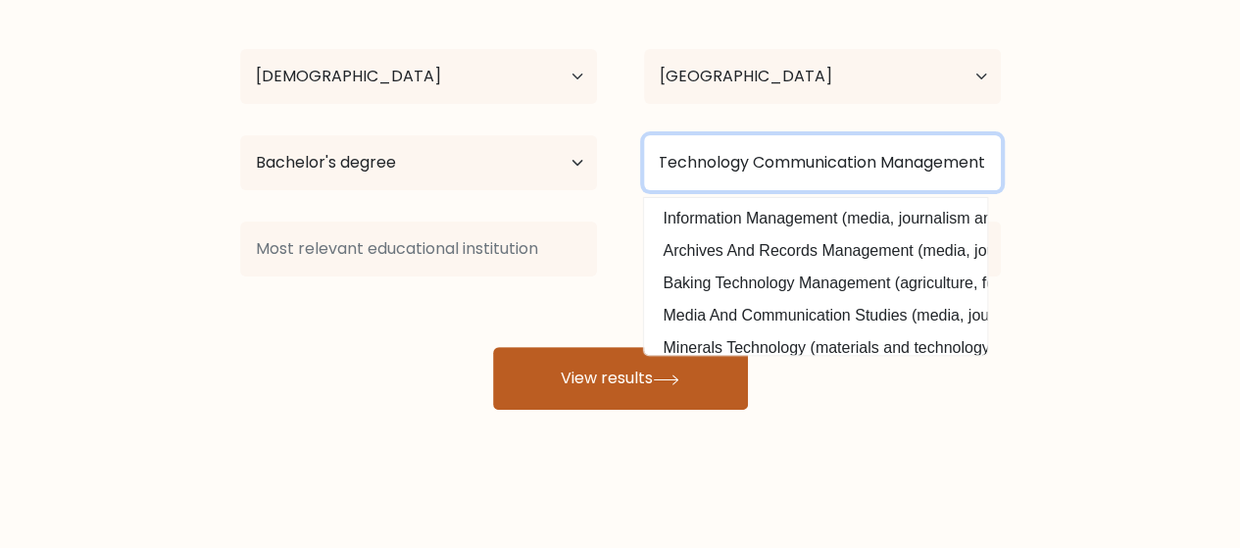
type input "Technology Communication Management"
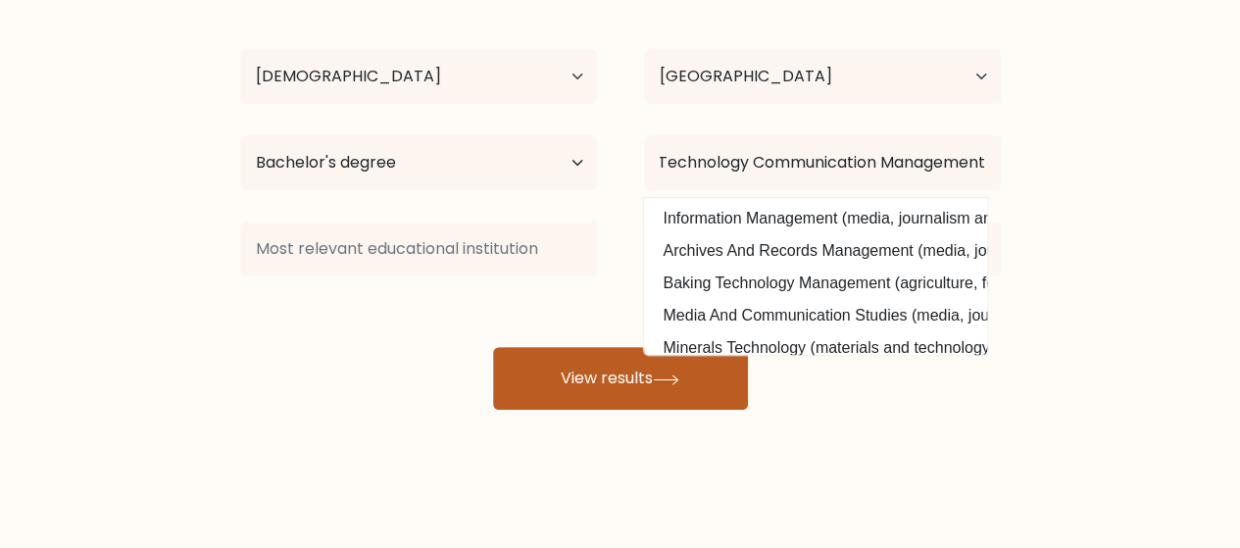
click at [560, 372] on button "View results" at bounding box center [620, 378] width 255 height 63
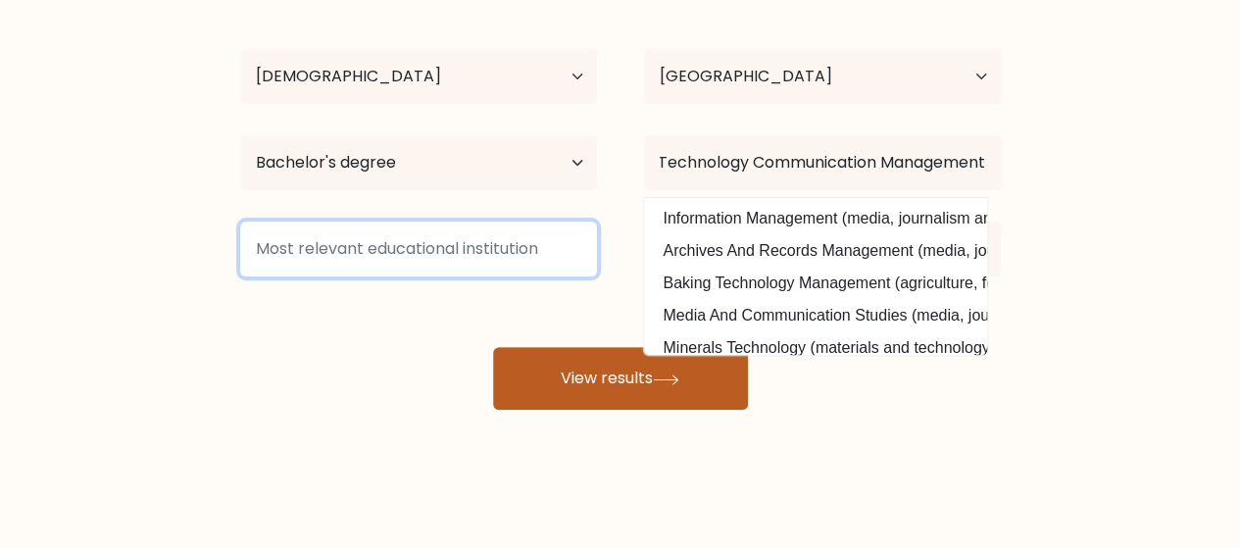
scroll to position [0, 0]
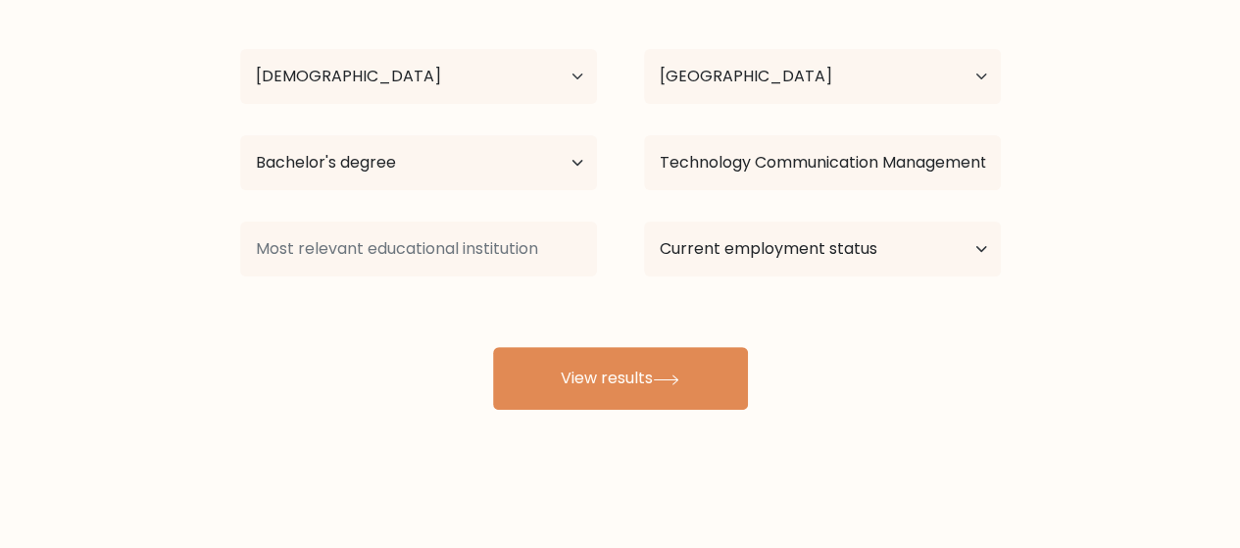
click at [262, 361] on div "camille jade olipendo Age Under 18 years old 18-24 years old 25-34 years old 35…" at bounding box center [620, 193] width 784 height 431
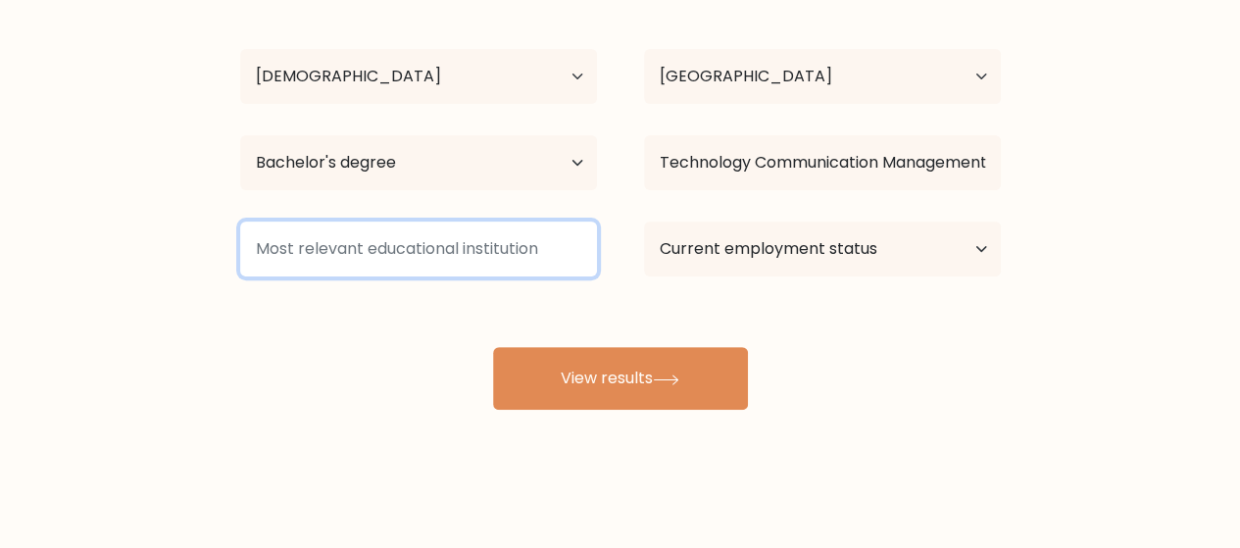
click at [442, 254] on input at bounding box center [418, 248] width 357 height 55
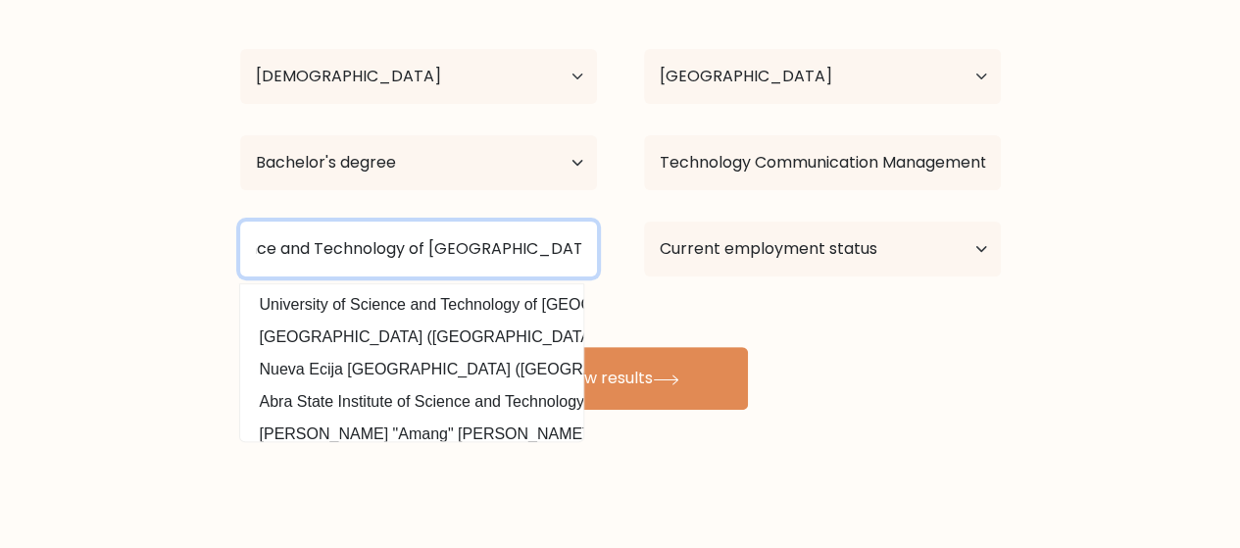
scroll to position [0, 148]
type input "University of Science and Technology of Southern Philippines"
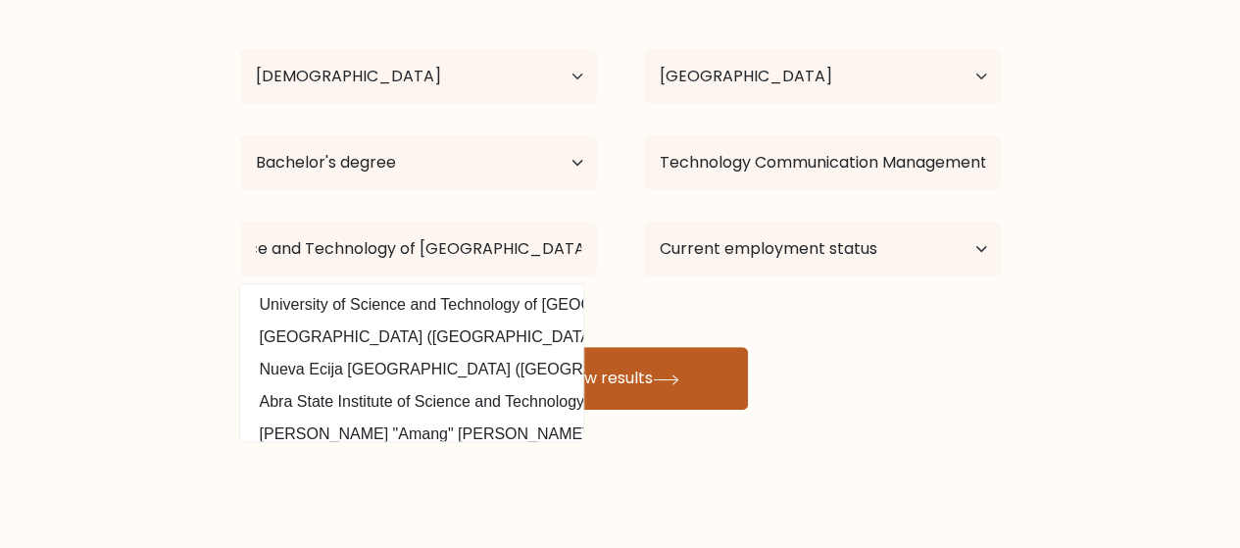
click at [670, 386] on button "View results" at bounding box center [620, 378] width 255 height 63
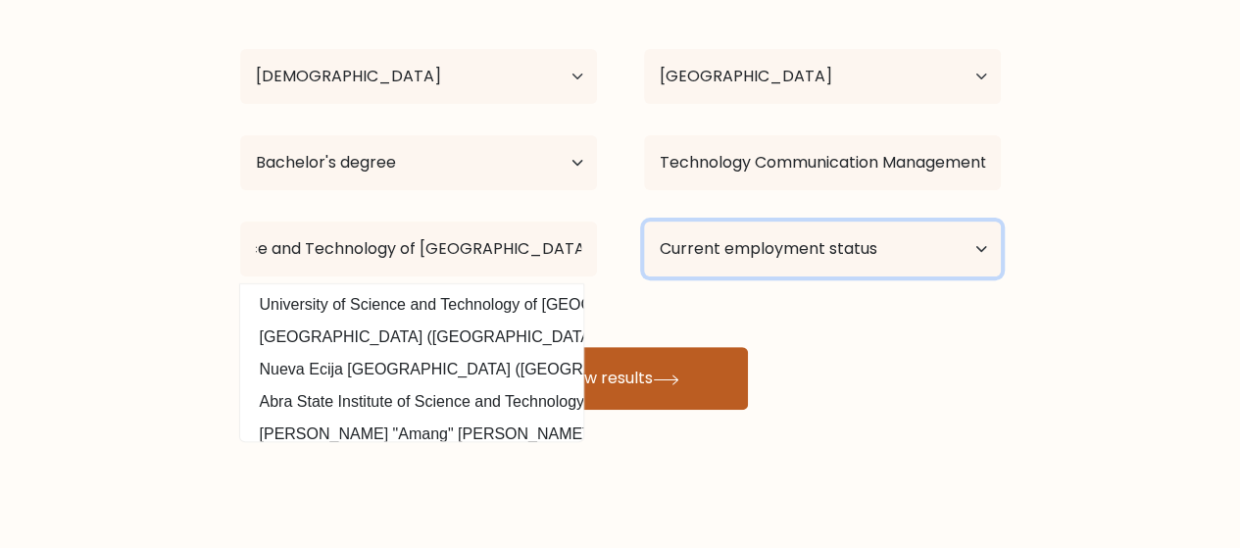
scroll to position [0, 0]
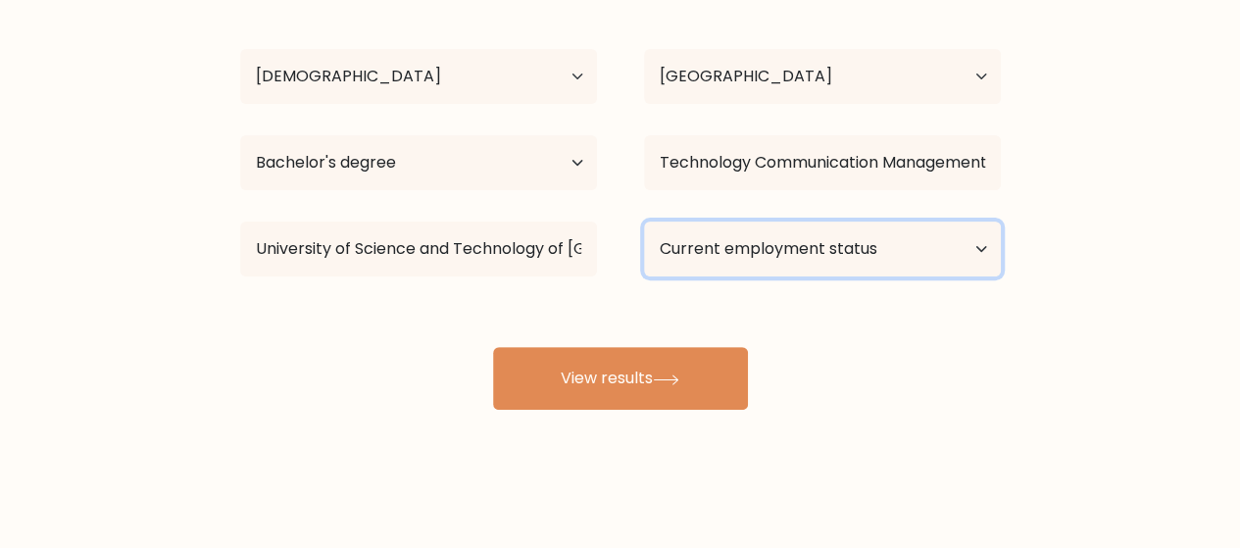
click at [911, 253] on select "Current employment status Employed Student Retired Other / prefer not to answer" at bounding box center [822, 248] width 357 height 55
select select "student"
click at [644, 221] on select "Current employment status Employed Student Retired Other / prefer not to answer" at bounding box center [822, 248] width 357 height 55
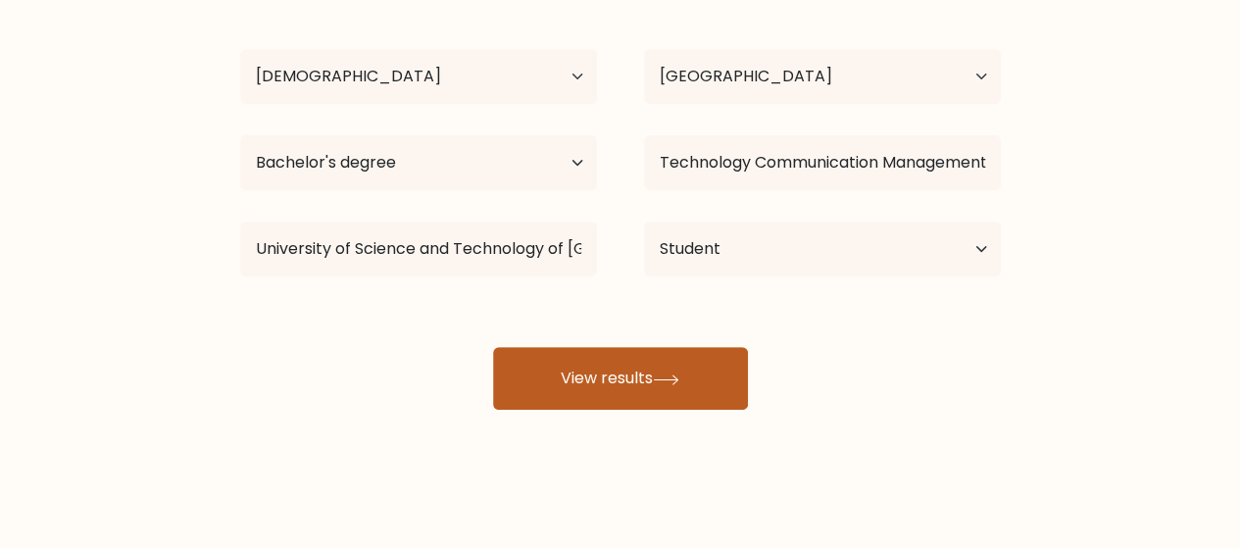
click at [696, 371] on button "View results" at bounding box center [620, 378] width 255 height 63
